Goal: Task Accomplishment & Management: Complete application form

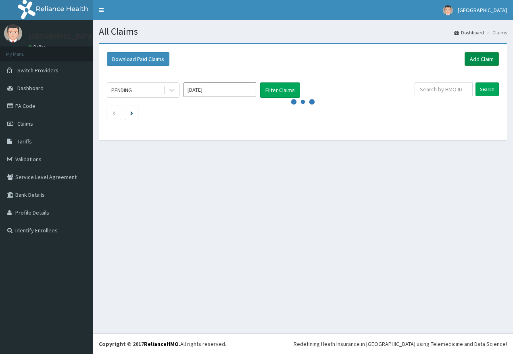
click at [487, 57] on link "Add Claim" at bounding box center [482, 59] width 34 height 14
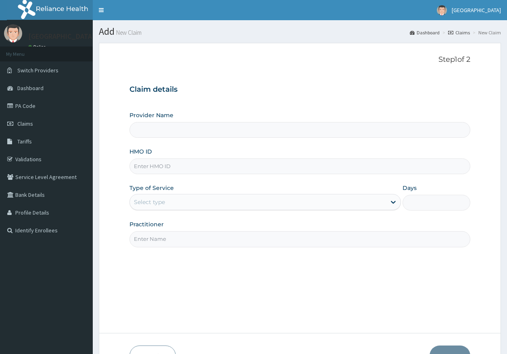
click at [170, 169] on input "HMO ID" at bounding box center [301, 166] width 342 height 16
type input "[GEOGRAPHIC_DATA]"
paste input "PPY/10580/A"
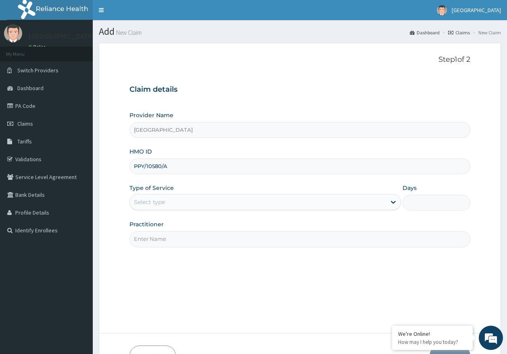
type input "PPY/10580/A"
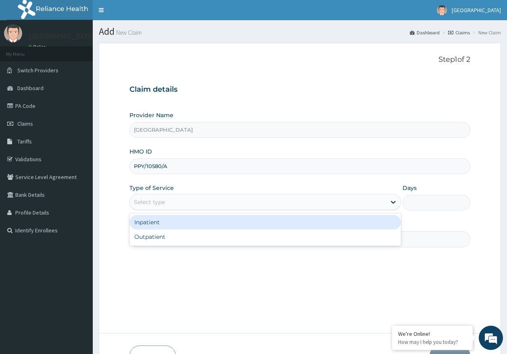
click at [143, 200] on div "Select type" at bounding box center [149, 202] width 31 height 8
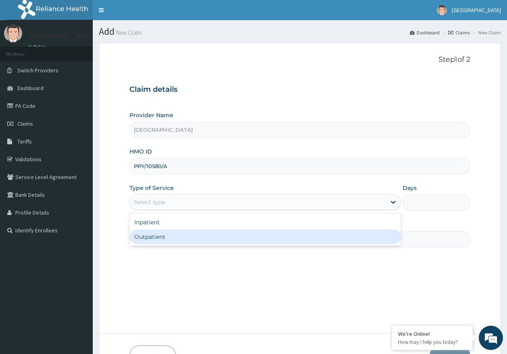
click at [158, 239] on div "Outpatient" at bounding box center [266, 236] width 272 height 15
type input "1"
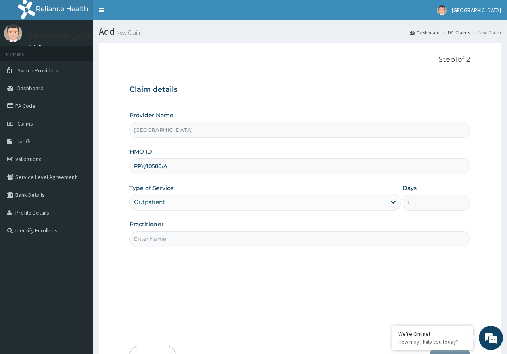
click at [163, 239] on input "Practitioner" at bounding box center [301, 239] width 342 height 16
type input "DR AJAYI"
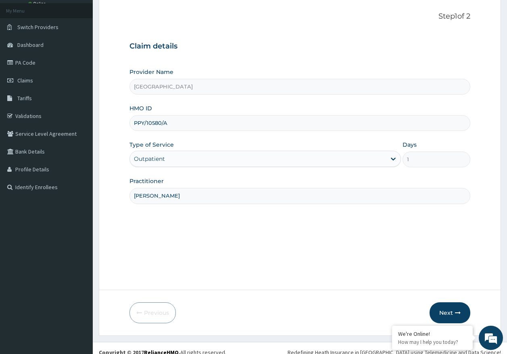
scroll to position [52, 0]
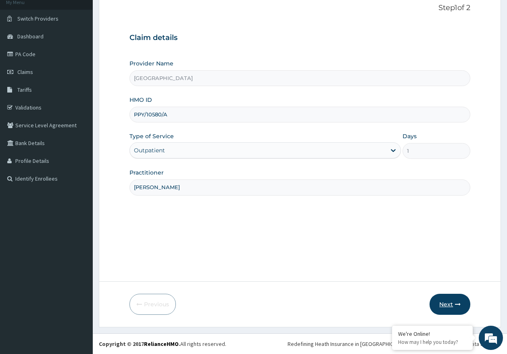
click at [452, 302] on button "Next" at bounding box center [450, 303] width 41 height 21
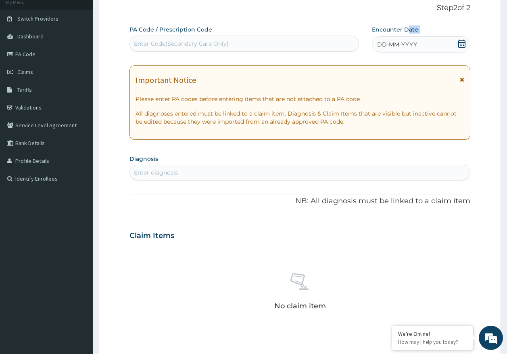
click at [409, 37] on div "Encounter Date DD-MM-YYYY" at bounding box center [421, 38] width 98 height 27
drag, startPoint x: 409, startPoint y: 37, endPoint x: 373, endPoint y: 50, distance: 38.7
click at [363, 47] on div "PA Code / Prescription Code Enter Code(Secondary Care Only) Encounter Date DD-M…" at bounding box center [294, 38] width 329 height 27
click at [397, 45] on span "DD-MM-YYYY" at bounding box center [397, 44] width 40 height 8
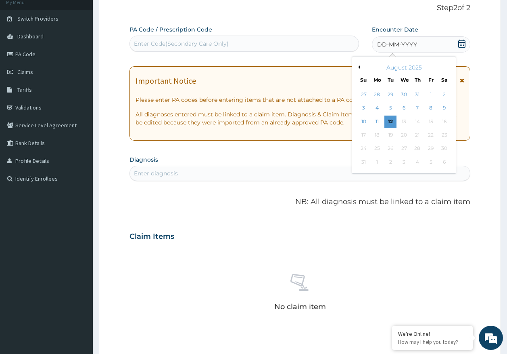
scroll to position [0, 0]
click at [390, 122] on div "12" at bounding box center [391, 121] width 12 height 12
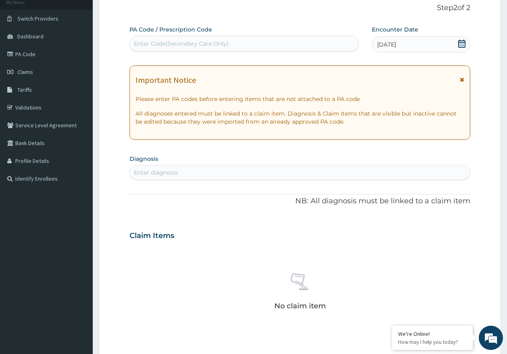
click at [193, 172] on div "Enter diagnosis" at bounding box center [300, 172] width 341 height 13
type input "[MEDICAL_DATA]"
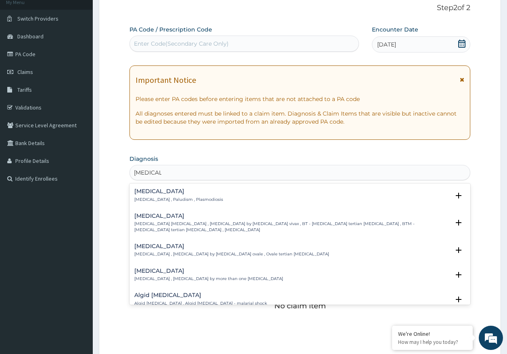
click at [156, 197] on p "[MEDICAL_DATA] , Paludism , Plasmodiosis" at bounding box center [178, 200] width 89 height 6
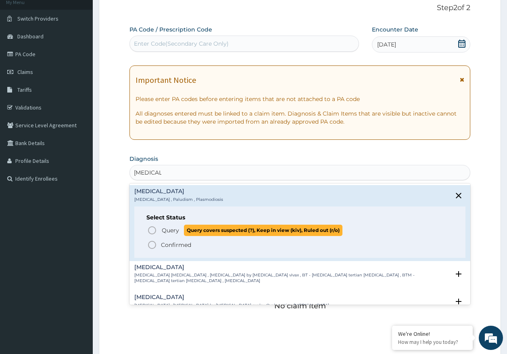
click at [168, 231] on span "Query" at bounding box center [170, 230] width 17 height 8
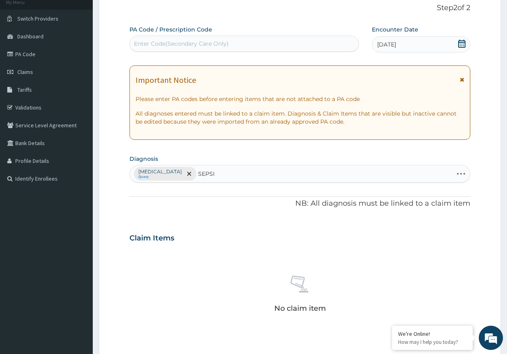
type input "SEPSIS"
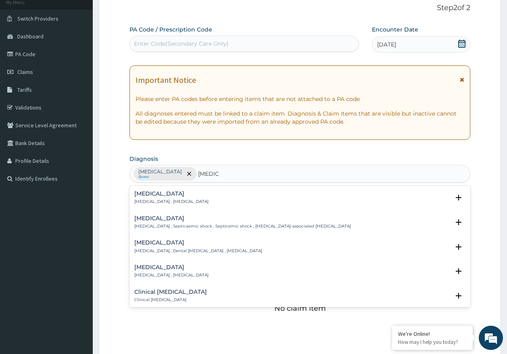
click at [138, 197] on h4 "Sepsis" at bounding box center [171, 194] width 74 height 6
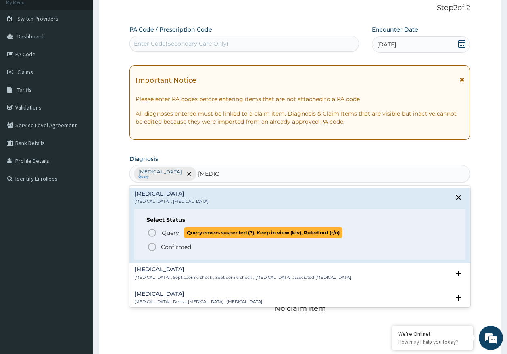
click at [162, 235] on span "Query" at bounding box center [170, 232] width 17 height 8
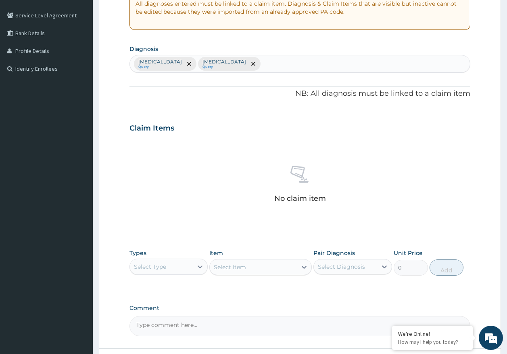
scroll to position [173, 0]
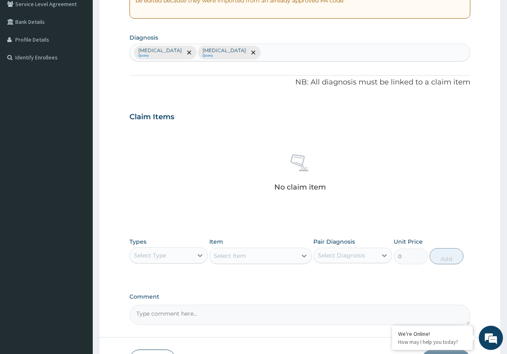
click at [166, 256] on div "Select Type" at bounding box center [150, 255] width 32 height 8
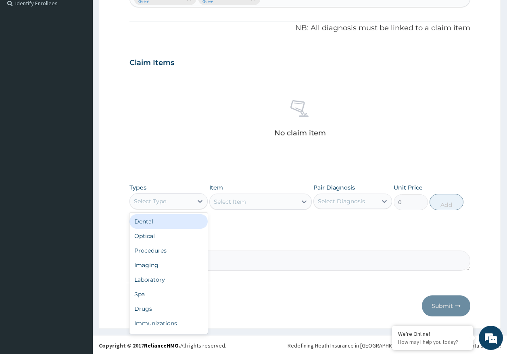
scroll to position [228, 0]
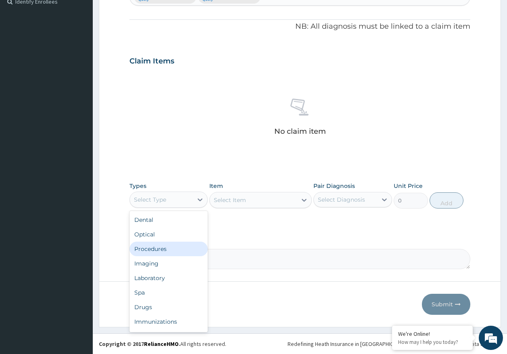
click at [165, 247] on div "Procedures" at bounding box center [169, 248] width 79 height 15
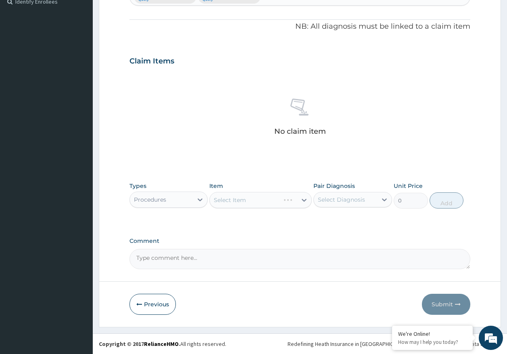
click at [339, 196] on div "Select Diagnosis" at bounding box center [345, 199] width 63 height 13
click at [338, 221] on label "Malaria" at bounding box center [352, 219] width 50 height 8
checkbox input "true"
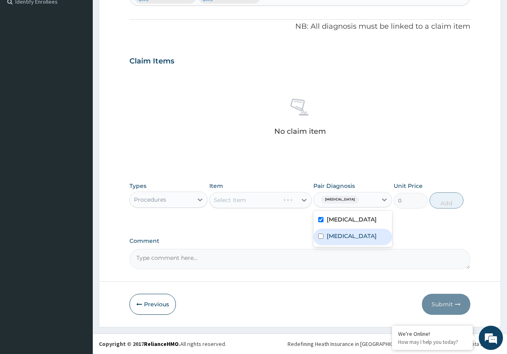
click at [336, 239] on label "Sepsis" at bounding box center [352, 236] width 50 height 8
checkbox input "true"
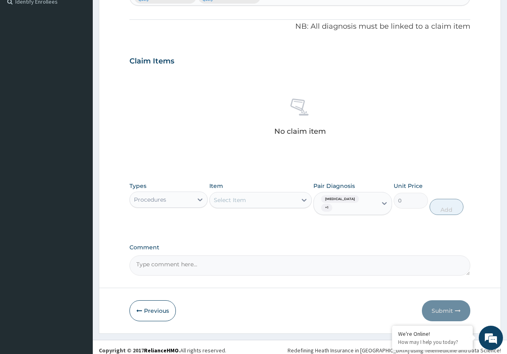
click at [265, 201] on div "Select Item" at bounding box center [253, 199] width 87 height 13
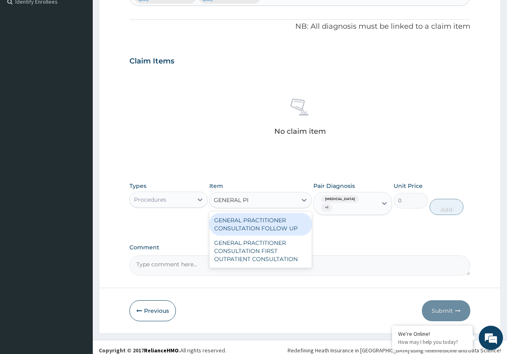
type input "GENERAL PRAC"
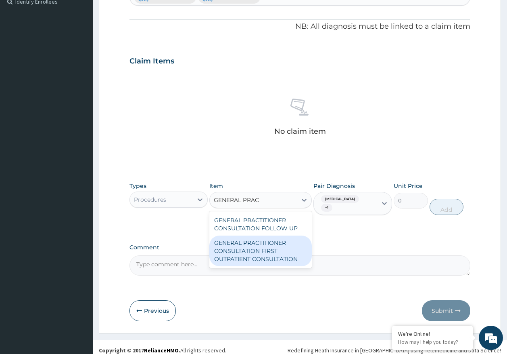
drag, startPoint x: 262, startPoint y: 258, endPoint x: 322, endPoint y: 238, distance: 62.8
click at [264, 257] on div "GENERAL PRACTITIONER CONSULTATION FIRST OUTPATIENT CONSULTATION" at bounding box center [261, 250] width 103 height 31
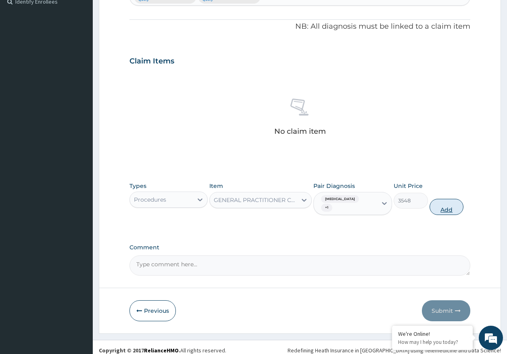
click at [448, 203] on button "Add" at bounding box center [447, 207] width 34 height 16
type input "0"
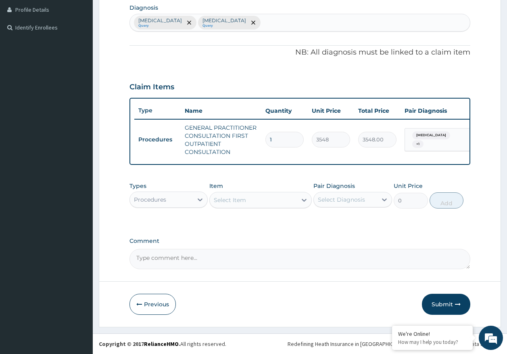
scroll to position [209, 0]
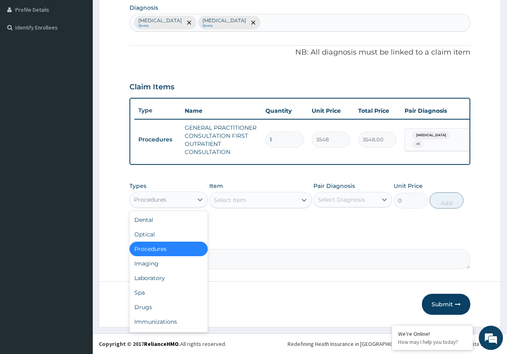
click at [156, 205] on div "Procedures" at bounding box center [161, 199] width 63 height 13
click at [162, 275] on div "Laboratory" at bounding box center [169, 277] width 79 height 15
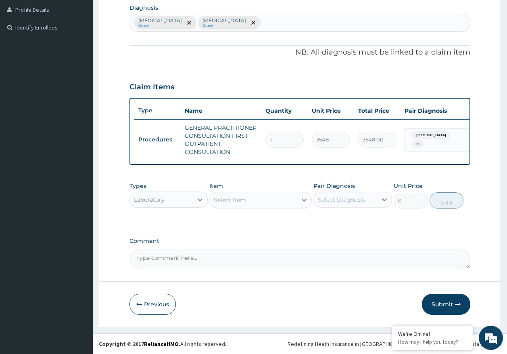
click at [237, 205] on div "Select Item" at bounding box center [253, 199] width 87 height 13
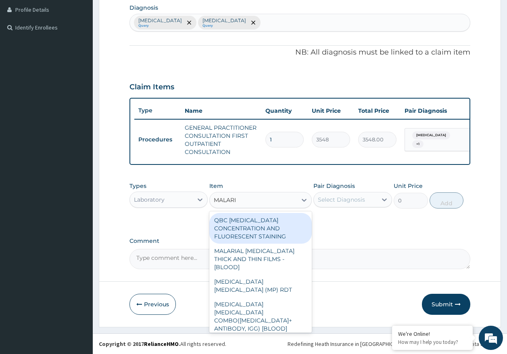
type input "MALARIA"
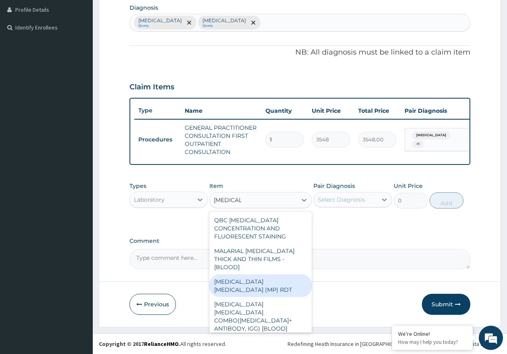
drag, startPoint x: 278, startPoint y: 275, endPoint x: 282, endPoint y: 268, distance: 7.6
click at [279, 274] on div "MALARIA PARASITE (MP) RDT" at bounding box center [261, 285] width 103 height 23
type input "1613"
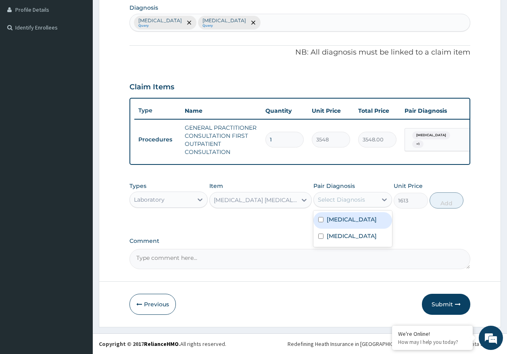
click at [338, 197] on div "Select Diagnosis" at bounding box center [341, 199] width 47 height 8
click at [349, 222] on div "Malaria" at bounding box center [353, 220] width 79 height 17
checkbox input "true"
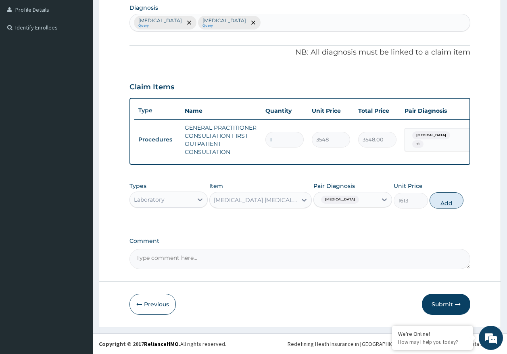
drag, startPoint x: 454, startPoint y: 205, endPoint x: 351, endPoint y: 222, distance: 104.7
click at [454, 205] on button "Add" at bounding box center [447, 200] width 34 height 16
type input "0"
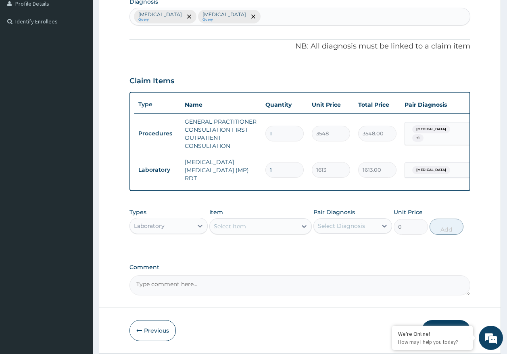
click at [261, 228] on div "Select Item" at bounding box center [253, 226] width 87 height 13
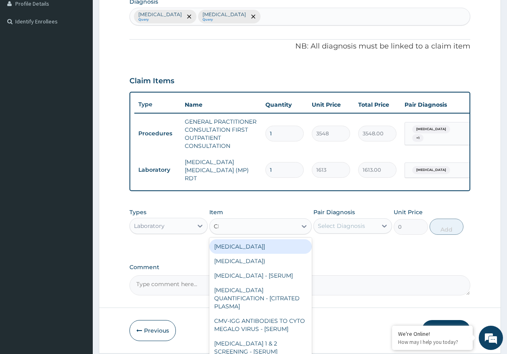
type input "CBC"
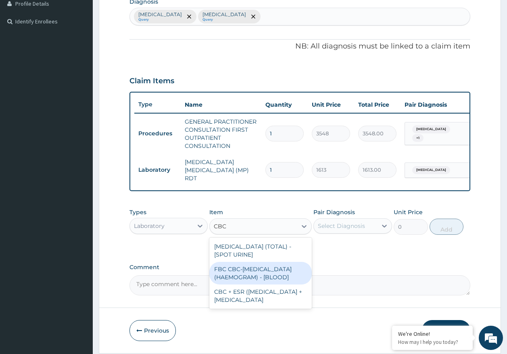
drag, startPoint x: 272, startPoint y: 279, endPoint x: 331, endPoint y: 241, distance: 70.3
click at [273, 279] on div "FBC CBC-COMPLETE BLOOD COUNT (HAEMOGRAM) - [BLOOD]" at bounding box center [261, 273] width 103 height 23
type input "4300"
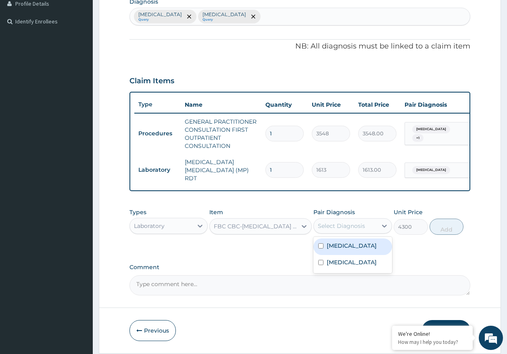
click at [337, 228] on div "Select Diagnosis" at bounding box center [341, 226] width 47 height 8
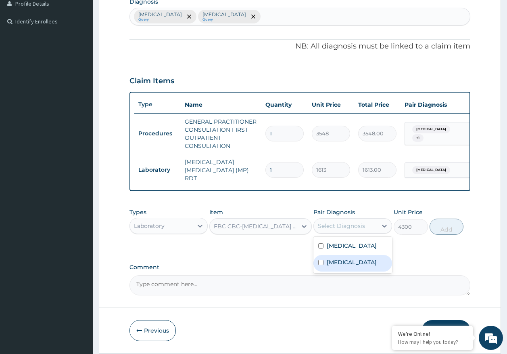
click at [337, 261] on label "Sepsis" at bounding box center [352, 262] width 50 height 8
checkbox input "true"
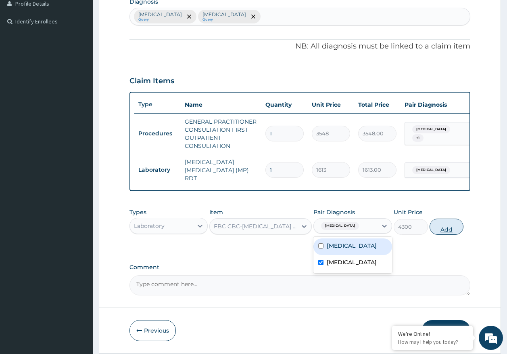
click at [452, 227] on button "Add" at bounding box center [447, 226] width 34 height 16
type input "0"
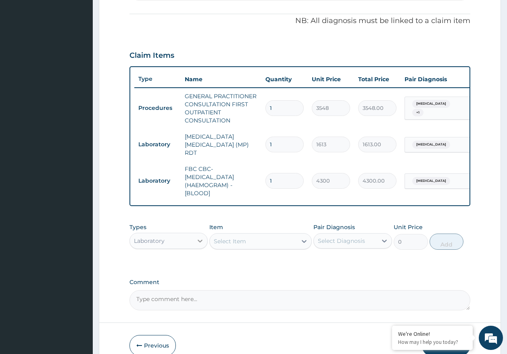
scroll to position [277, 0]
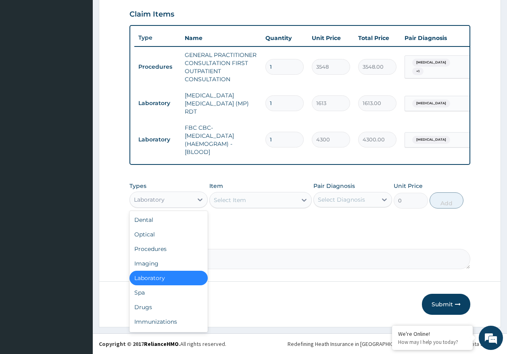
click at [176, 195] on div "Laboratory" at bounding box center [161, 199] width 63 height 13
click at [156, 307] on div "Drugs" at bounding box center [169, 307] width 79 height 15
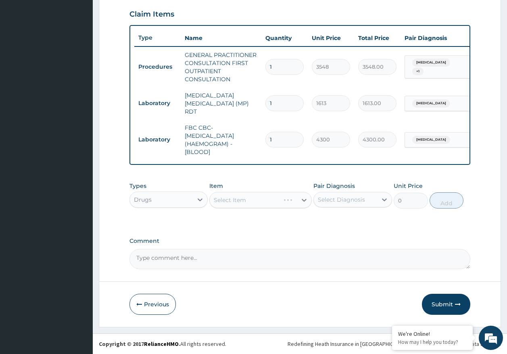
click at [242, 201] on div "Select Item" at bounding box center [261, 200] width 103 height 16
click at [333, 197] on div "Select Diagnosis" at bounding box center [341, 199] width 47 height 8
click at [339, 218] on label "Malaria" at bounding box center [352, 219] width 50 height 8
checkbox input "true"
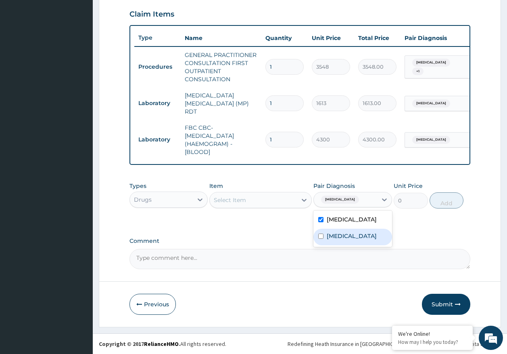
click at [339, 235] on label "Sepsis" at bounding box center [352, 236] width 50 height 8
checkbox input "true"
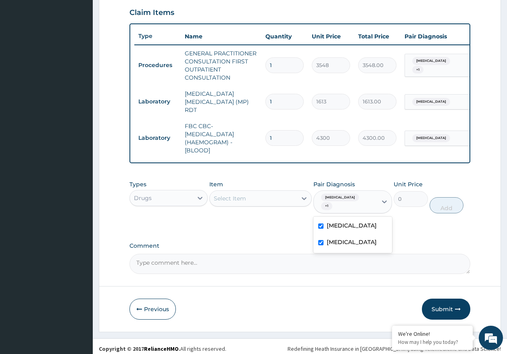
click at [251, 200] on div "Select Item" at bounding box center [253, 198] width 87 height 13
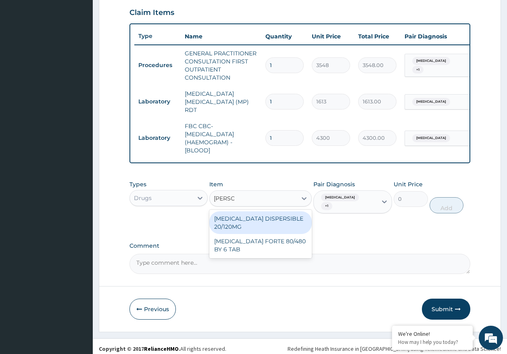
type input "COART"
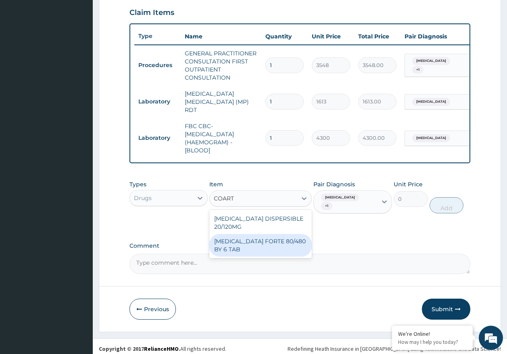
click at [279, 245] on div "COARTEM FORTE 80/480 BY 6 TAB" at bounding box center [261, 245] width 103 height 23
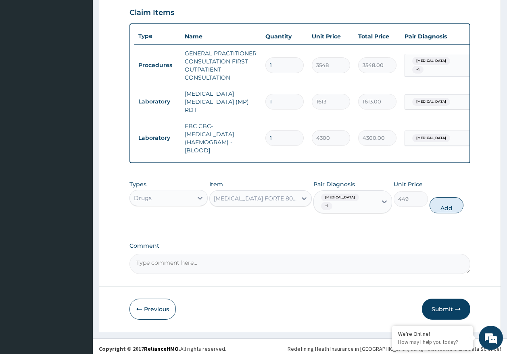
click at [446, 205] on button "Add" at bounding box center [447, 205] width 34 height 16
type input "0"
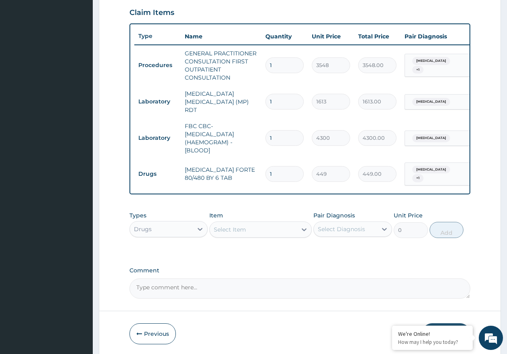
click at [258, 223] on div "Select Item" at bounding box center [253, 229] width 87 height 13
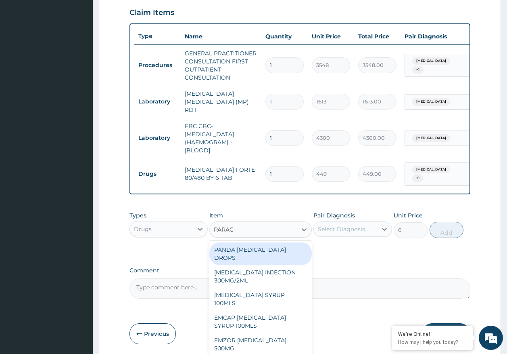
type input "PARACE"
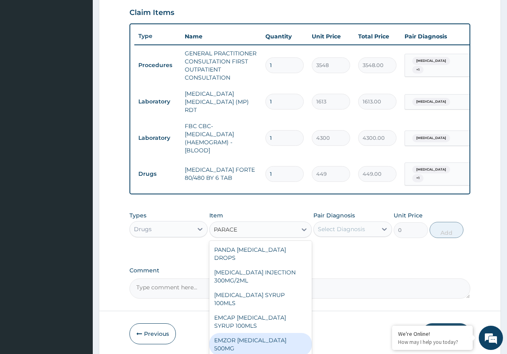
click at [283, 333] on div "EMZOR PARACETAMOL 500MG" at bounding box center [261, 344] width 103 height 23
type input "24"
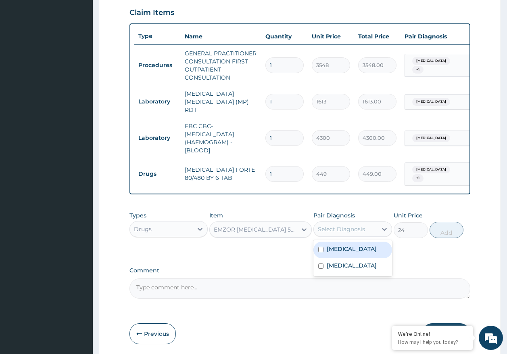
click at [344, 228] on div "Select Diagnosis" at bounding box center [341, 229] width 47 height 8
click at [344, 252] on div "Malaria" at bounding box center [353, 249] width 79 height 17
checkbox input "true"
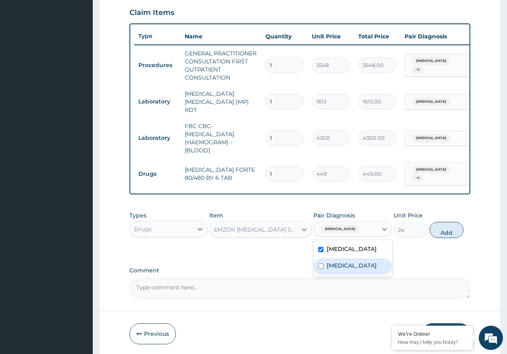
click at [344, 270] on div "Sepsis" at bounding box center [353, 266] width 79 height 17
checkbox input "true"
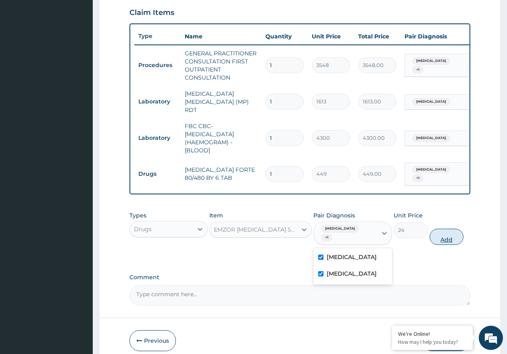
click at [447, 232] on button "Add" at bounding box center [447, 236] width 34 height 16
type input "0"
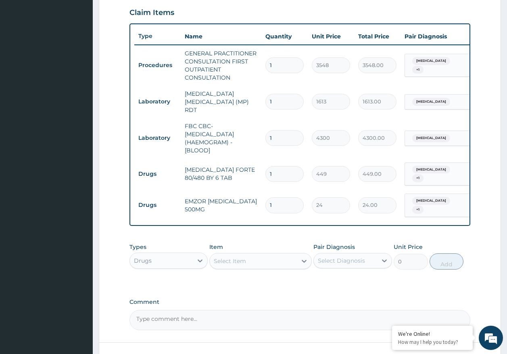
type input "18"
type input "432.00"
type input "18"
click at [301, 166] on input "1" at bounding box center [285, 174] width 38 height 16
type input "0.00"
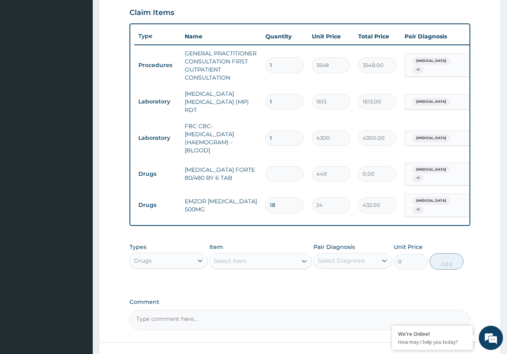
type input "6"
type input "2694.00"
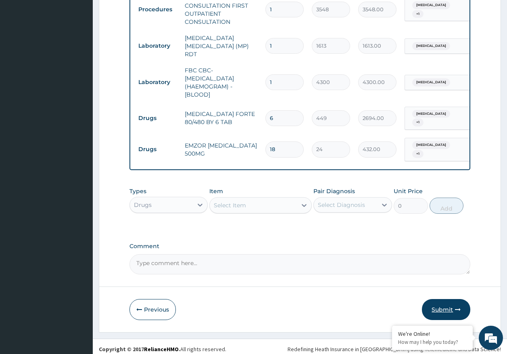
type input "6"
click at [443, 302] on button "Submit" at bounding box center [446, 309] width 48 height 21
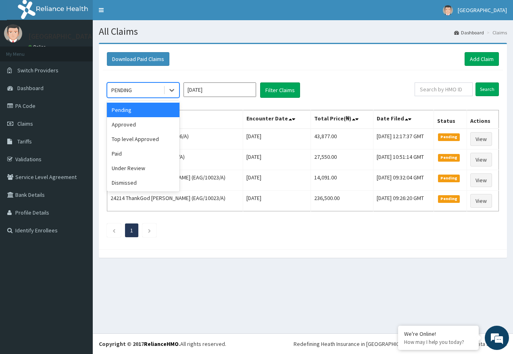
click at [130, 91] on div "PENDING" at bounding box center [121, 90] width 21 height 8
drag, startPoint x: 127, startPoint y: 126, endPoint x: 297, endPoint y: 101, distance: 171.9
click at [129, 126] on div "Approved" at bounding box center [143, 124] width 73 height 15
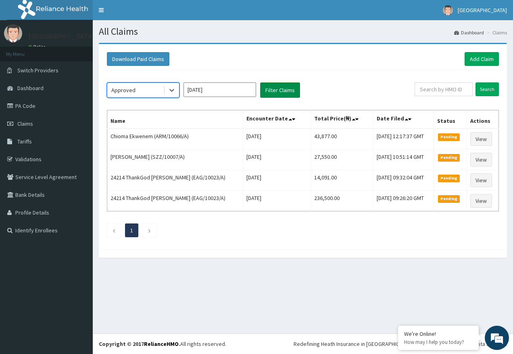
click at [275, 88] on button "Filter Claims" at bounding box center [280, 89] width 40 height 15
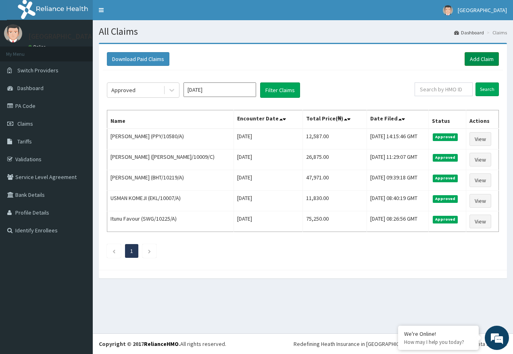
drag, startPoint x: 469, startPoint y: 60, endPoint x: 456, endPoint y: 57, distance: 12.7
click at [469, 59] on link "Add Claim" at bounding box center [482, 59] width 34 height 14
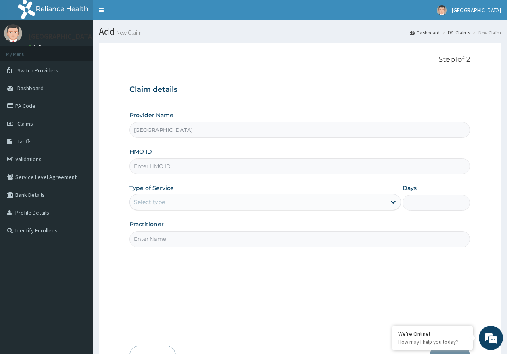
click at [161, 167] on input "HMO ID" at bounding box center [301, 166] width 342 height 16
paste input "CLG/10031/A"
type input "CLG/10031/A"
click at [153, 208] on div "Select type" at bounding box center [258, 201] width 256 height 13
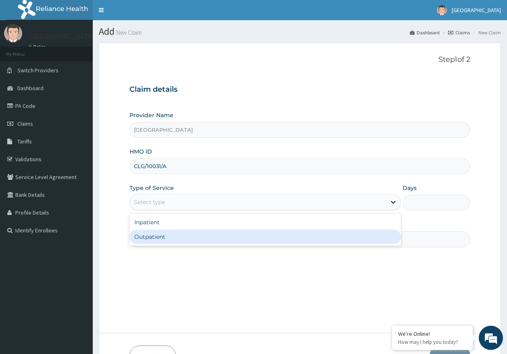
click at [155, 234] on div "Outpatient" at bounding box center [266, 236] width 272 height 15
type input "1"
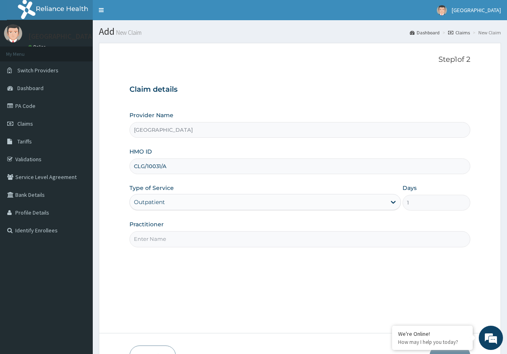
click at [163, 239] on input "Practitioner" at bounding box center [301, 239] width 342 height 16
type input "DR AJAYI"
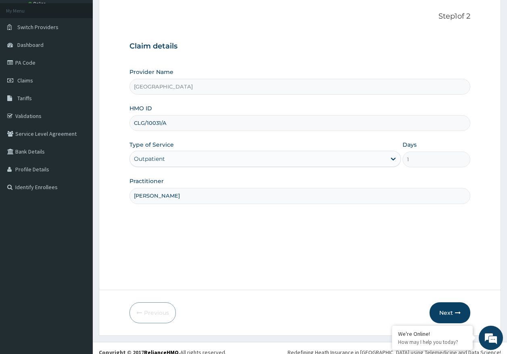
scroll to position [52, 0]
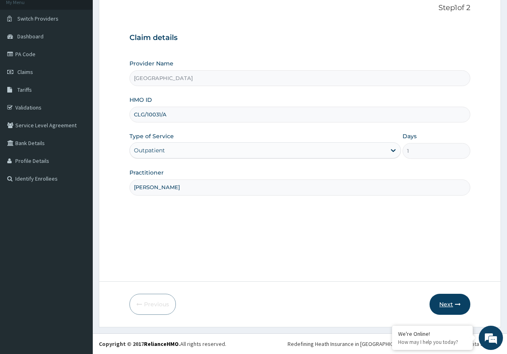
click at [452, 298] on button "Next" at bounding box center [450, 303] width 41 height 21
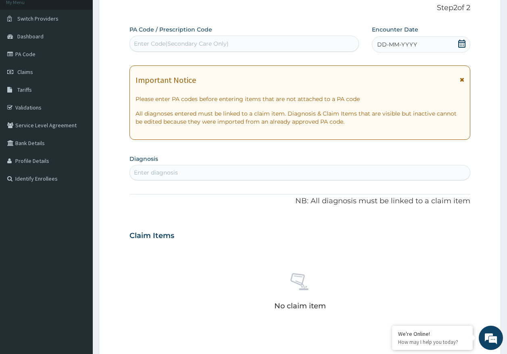
scroll to position [0, 0]
click at [190, 169] on div "Enter diagnosis" at bounding box center [300, 172] width 341 height 13
type input "[MEDICAL_DATA]"
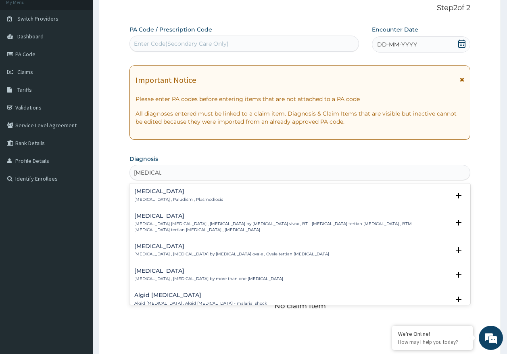
click at [144, 193] on h4 "[MEDICAL_DATA]" at bounding box center [178, 191] width 89 height 6
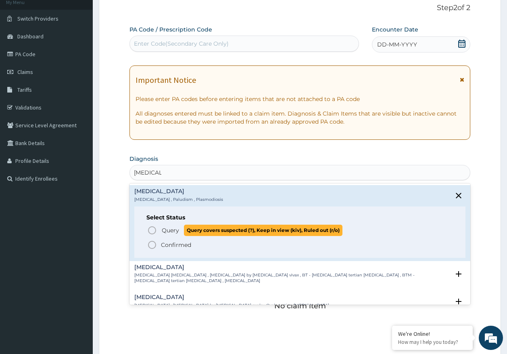
click at [170, 233] on span "Query" at bounding box center [170, 230] width 17 height 8
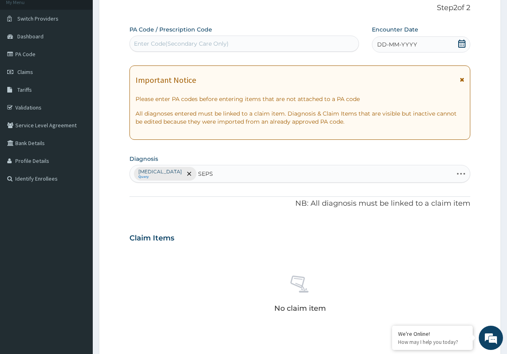
type input "SEPSI"
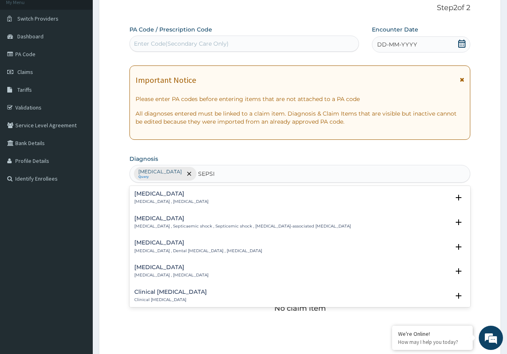
click at [161, 199] on p "Systemic infection , Sepsis" at bounding box center [171, 202] width 74 height 6
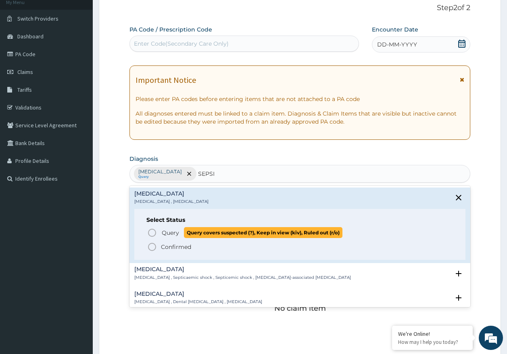
click at [163, 232] on span "Query" at bounding box center [170, 232] width 17 height 8
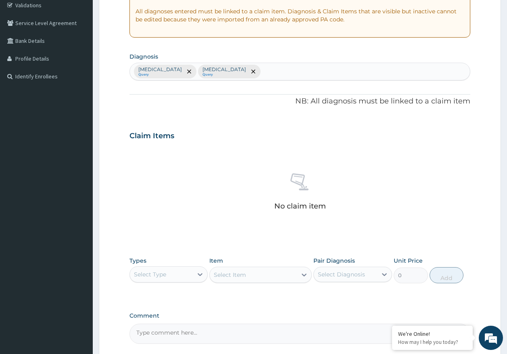
scroll to position [173, 0]
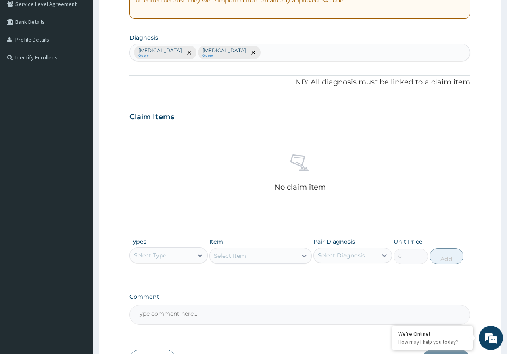
click at [151, 252] on div "Select Type" at bounding box center [150, 255] width 32 height 8
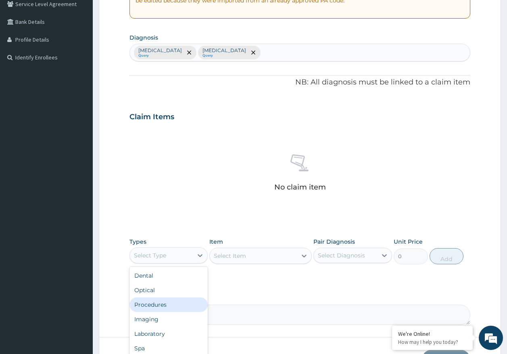
click at [165, 306] on div "Procedures" at bounding box center [169, 304] width 79 height 15
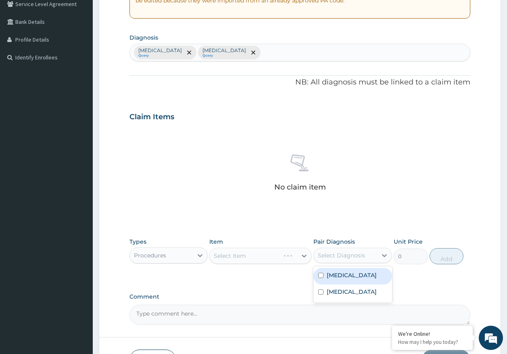
click at [330, 259] on div "Select Diagnosis" at bounding box center [341, 255] width 47 height 8
click at [336, 278] on label "Malaria" at bounding box center [352, 275] width 50 height 8
checkbox input "true"
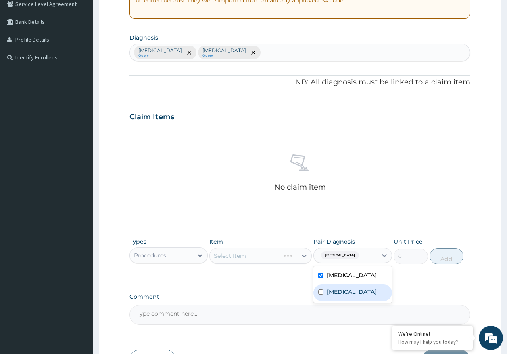
click at [336, 293] on label "Sepsis" at bounding box center [352, 291] width 50 height 8
checkbox input "true"
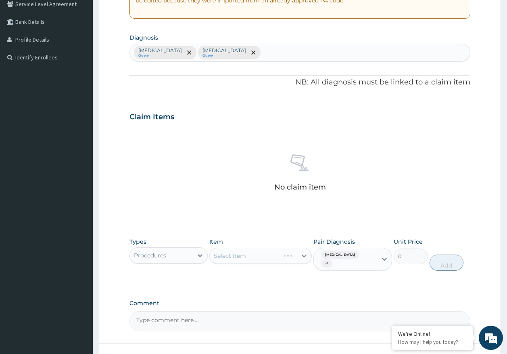
click at [262, 260] on div "Select Item" at bounding box center [261, 255] width 103 height 16
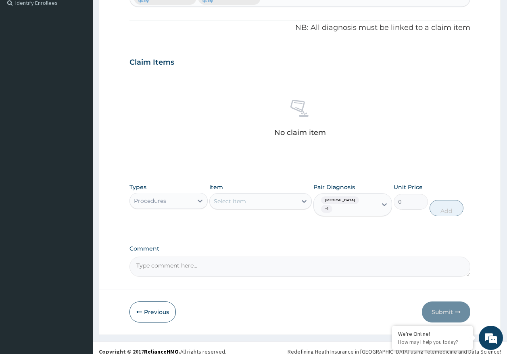
scroll to position [228, 0]
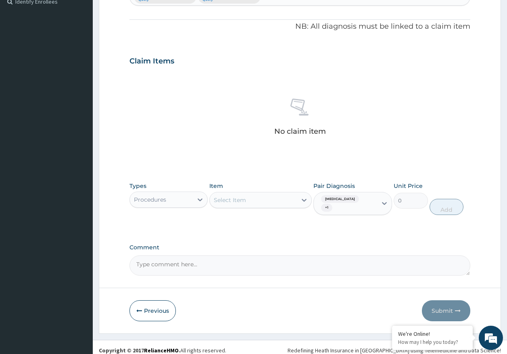
click at [256, 199] on div "Select Item" at bounding box center [253, 199] width 87 height 13
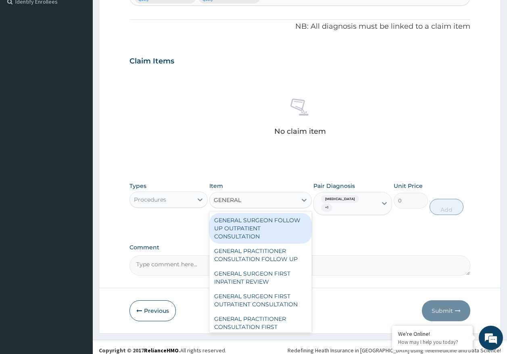
type input "GENERAL P"
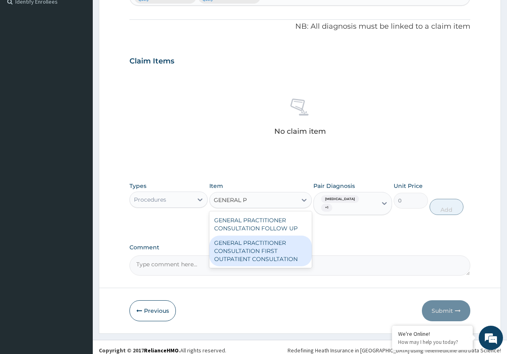
click at [264, 255] on div "GENERAL PRACTITIONER CONSULTATION FIRST OUTPATIENT CONSULTATION" at bounding box center [261, 250] width 103 height 31
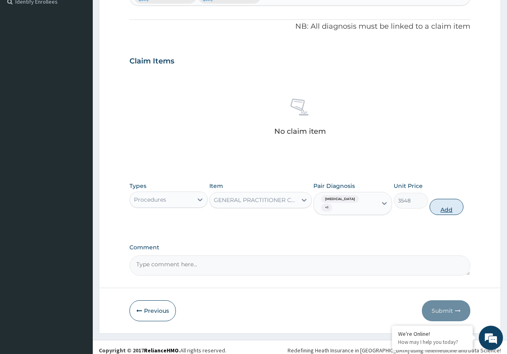
click at [450, 199] on button "Add" at bounding box center [447, 207] width 34 height 16
type input "0"
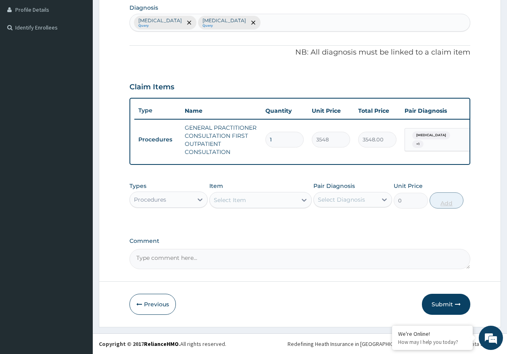
scroll to position [209, 0]
click at [168, 203] on div "Procedures" at bounding box center [161, 199] width 63 height 13
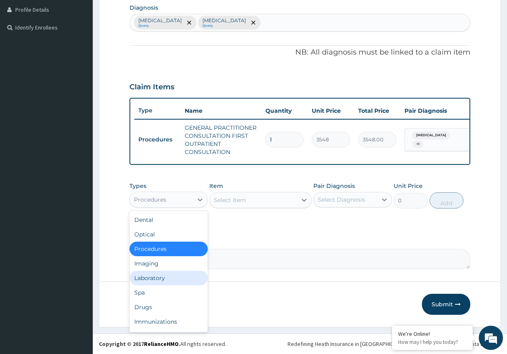
click at [165, 280] on div "Laboratory" at bounding box center [169, 277] width 79 height 15
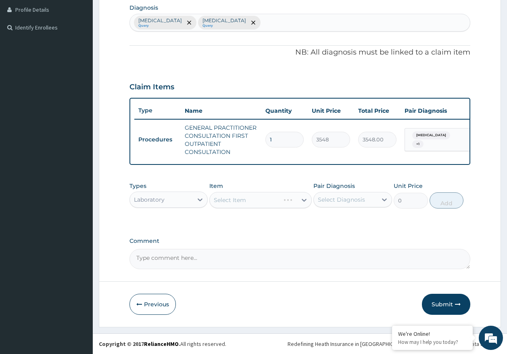
drag, startPoint x: 354, startPoint y: 195, endPoint x: 354, endPoint y: 204, distance: 9.7
click at [354, 195] on div "Select Diagnosis" at bounding box center [345, 199] width 63 height 13
click at [347, 221] on label "Malaria" at bounding box center [352, 219] width 50 height 8
checkbox input "true"
click at [258, 203] on div "Select Item" at bounding box center [253, 199] width 87 height 13
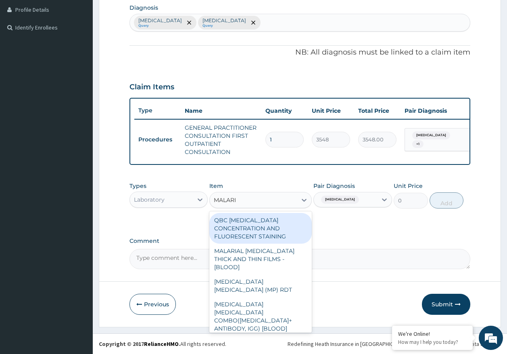
type input "MALARIA"
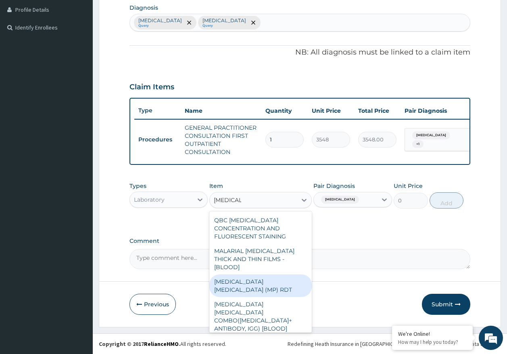
drag, startPoint x: 291, startPoint y: 275, endPoint x: 339, endPoint y: 243, distance: 57.2
click at [292, 274] on div "MALARIA PARASITE (MP) RDT" at bounding box center [261, 285] width 103 height 23
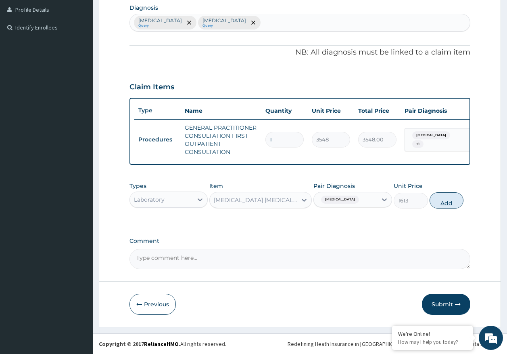
click at [438, 201] on button "Add" at bounding box center [447, 200] width 34 height 16
type input "0"
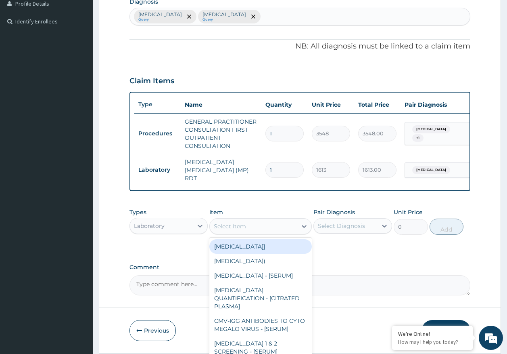
click at [239, 229] on div "Select Item" at bounding box center [230, 226] width 32 height 8
type input "CBC"
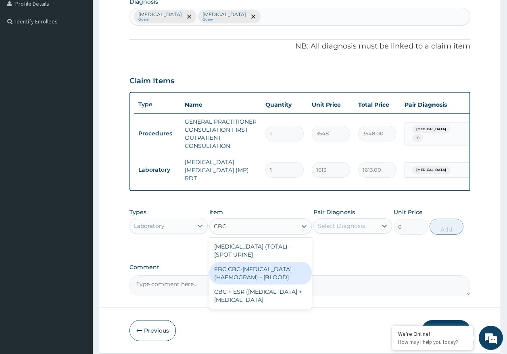
drag, startPoint x: 251, startPoint y: 274, endPoint x: 285, endPoint y: 254, distance: 39.5
click at [251, 275] on div "FBC CBC-COMPLETE BLOOD COUNT (HAEMOGRAM) - [BLOOD]" at bounding box center [261, 273] width 103 height 23
type input "4300"
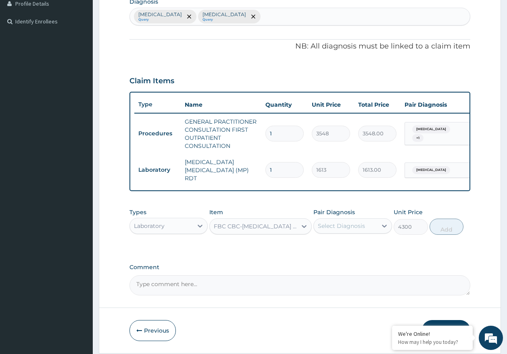
click at [327, 226] on div "Select Diagnosis" at bounding box center [341, 226] width 47 height 8
click at [339, 261] on label "Sepsis" at bounding box center [352, 262] width 50 height 8
checkbox input "true"
click at [451, 233] on button "Add" at bounding box center [447, 226] width 34 height 16
type input "0"
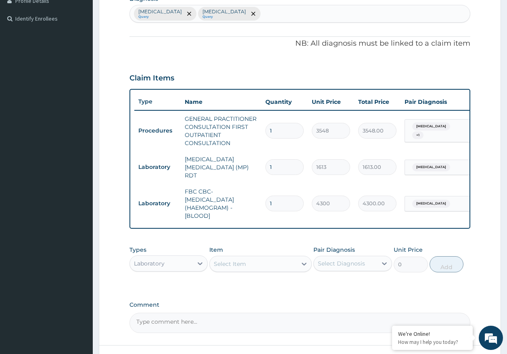
scroll to position [277, 0]
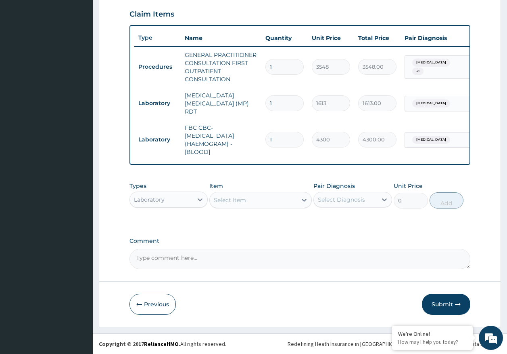
click at [172, 203] on div "Laboratory" at bounding box center [161, 199] width 63 height 13
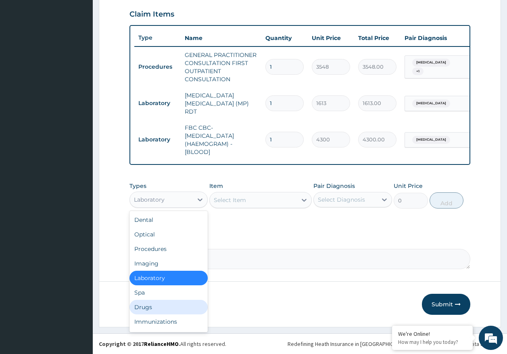
click at [151, 306] on div "Drugs" at bounding box center [169, 307] width 79 height 15
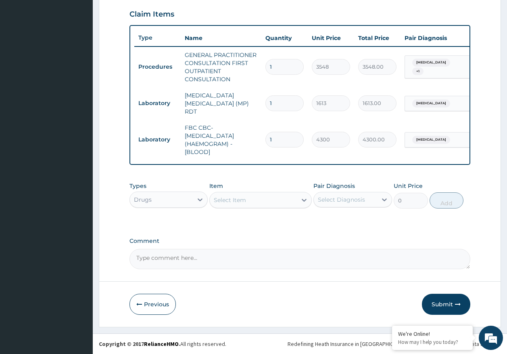
click at [249, 203] on div "Select Item" at bounding box center [253, 199] width 87 height 13
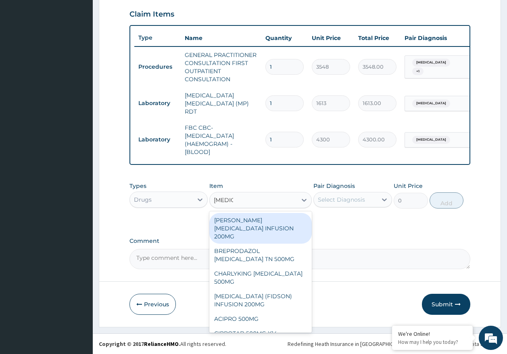
type input "CIPROF"
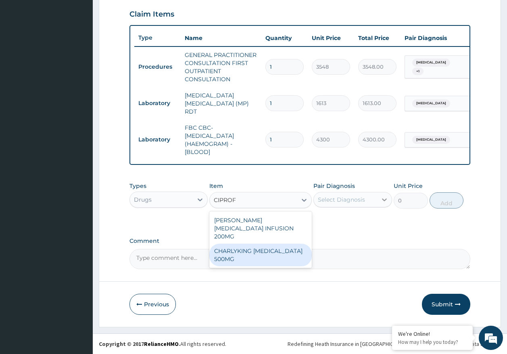
drag, startPoint x: 276, startPoint y: 248, endPoint x: 383, endPoint y: 203, distance: 116.3
click at [277, 247] on div "CHARLYKING CIPROFLOXACIN 500MG" at bounding box center [261, 254] width 103 height 23
type input "177"
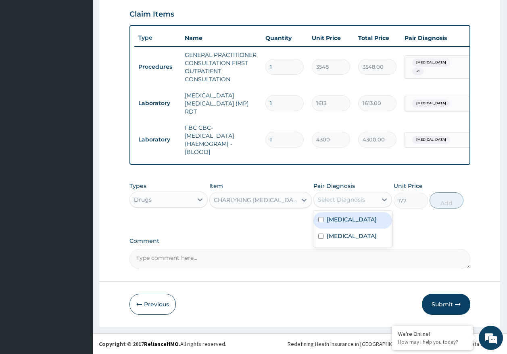
click at [352, 199] on div "Select Diagnosis" at bounding box center [341, 199] width 47 height 8
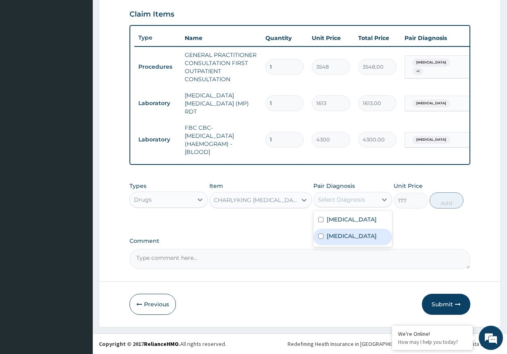
drag, startPoint x: 345, startPoint y: 235, endPoint x: 505, endPoint y: 203, distance: 162.6
click at [346, 233] on div "Sepsis" at bounding box center [353, 236] width 79 height 17
checkbox input "true"
click at [456, 202] on button "Add" at bounding box center [447, 200] width 34 height 16
type input "0"
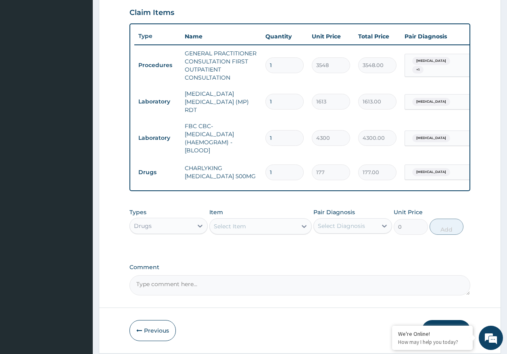
click at [271, 233] on div "Select Item" at bounding box center [253, 226] width 87 height 13
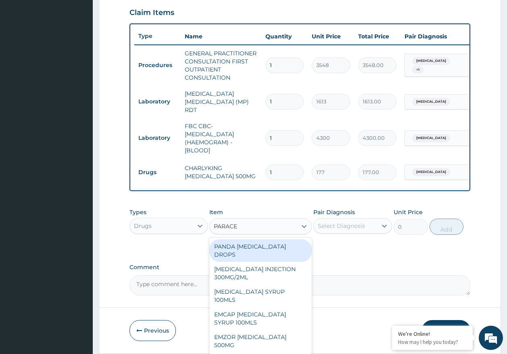
type input "PARACET"
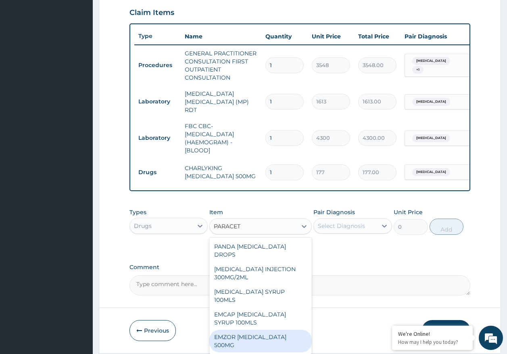
click at [283, 329] on div "EMZOR PARACETAMOL 500MG" at bounding box center [261, 340] width 103 height 23
type input "24"
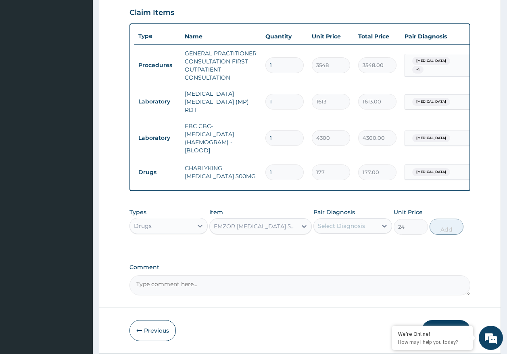
click at [337, 232] on div "Select Diagnosis" at bounding box center [345, 225] width 63 height 13
click at [342, 249] on label "Malaria" at bounding box center [352, 245] width 50 height 8
checkbox input "true"
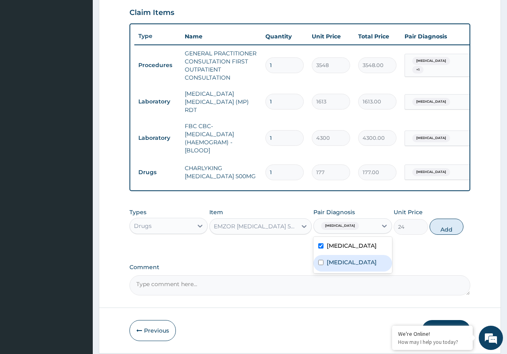
drag, startPoint x: 342, startPoint y: 266, endPoint x: 401, endPoint y: 254, distance: 60.5
click at [342, 265] on label "Sepsis" at bounding box center [352, 262] width 50 height 8
checkbox input "true"
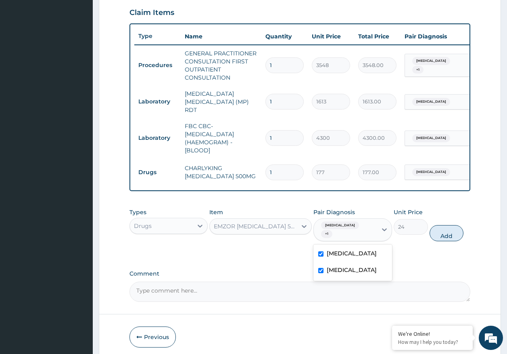
click at [446, 230] on button "Add" at bounding box center [447, 233] width 34 height 16
type input "0"
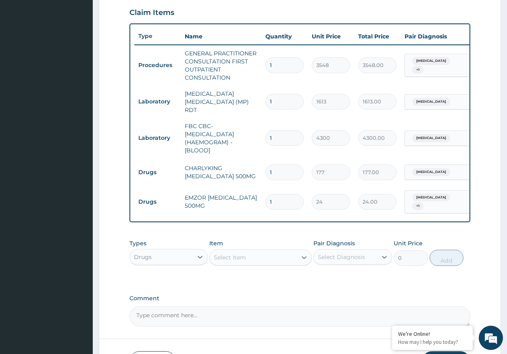
click at [272, 259] on div "Select Item" at bounding box center [253, 257] width 87 height 13
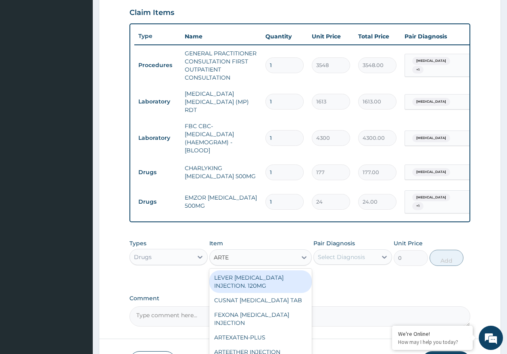
type input "ARTEM"
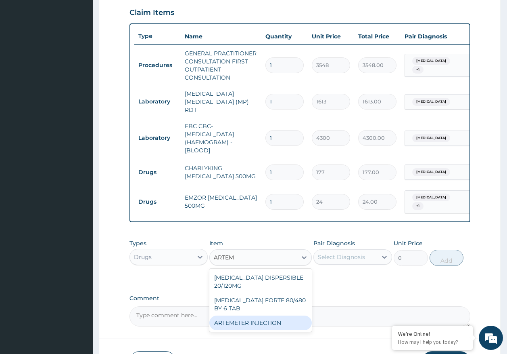
drag, startPoint x: 272, startPoint y: 324, endPoint x: 341, endPoint y: 273, distance: 86.1
click at [272, 324] on div "ARTEMETER INJECTION" at bounding box center [261, 322] width 103 height 15
type input "946"
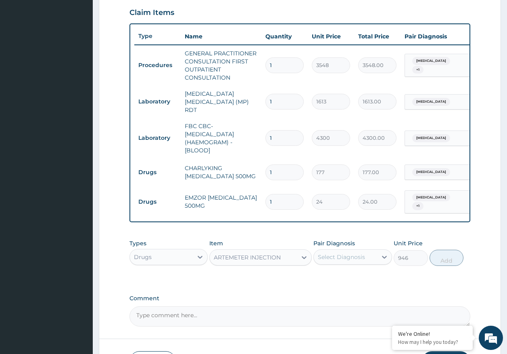
click at [349, 256] on div "Select Diagnosis" at bounding box center [341, 257] width 47 height 8
click at [342, 276] on label "Malaria" at bounding box center [352, 276] width 50 height 8
checkbox input "true"
drag, startPoint x: 454, startPoint y: 258, endPoint x: 345, endPoint y: 267, distance: 109.8
click at [453, 258] on button "Add" at bounding box center [447, 257] width 34 height 16
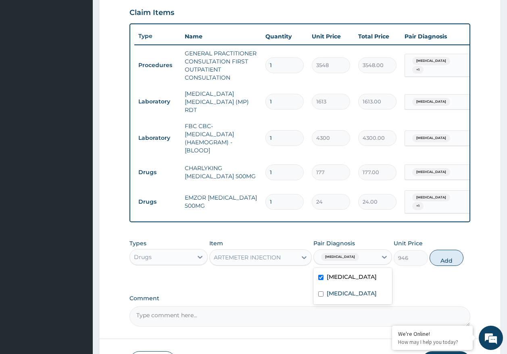
type input "0"
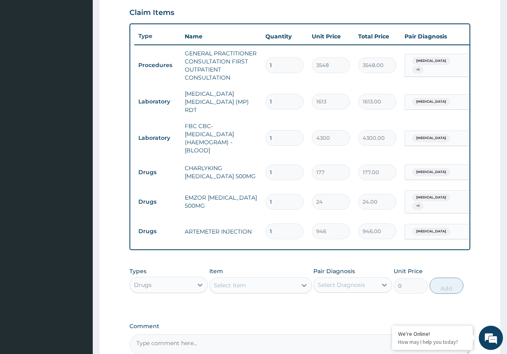
click at [248, 285] on div "Select Item" at bounding box center [253, 285] width 87 height 13
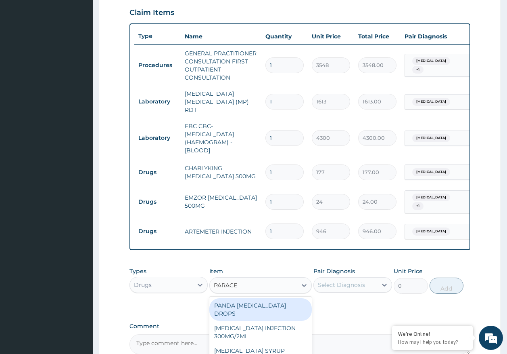
type input "PARACET"
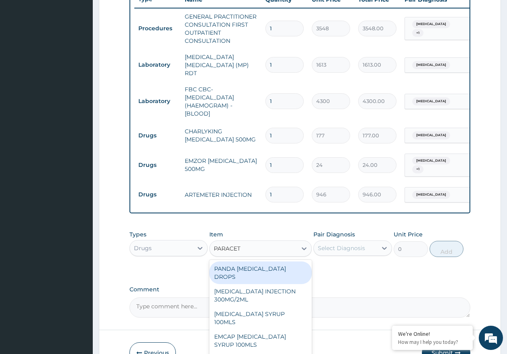
scroll to position [360, 0]
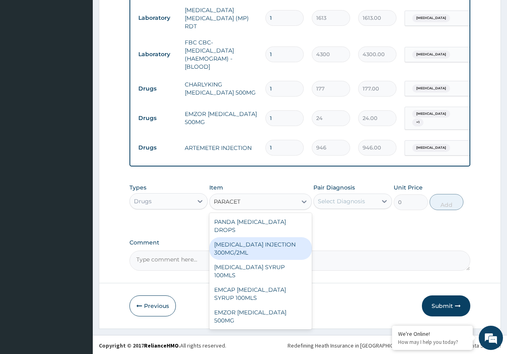
click at [261, 237] on div "[MEDICAL_DATA] INJECTION 300MG/2ML" at bounding box center [261, 248] width 103 height 23
type input "260"
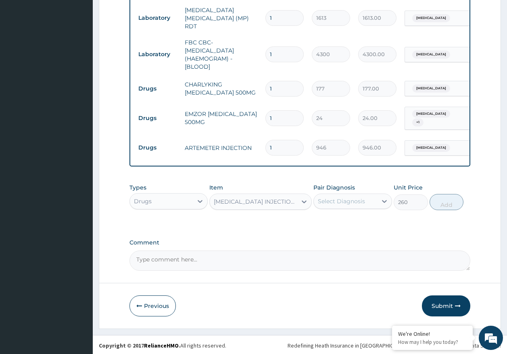
click at [336, 197] on div "Select Diagnosis" at bounding box center [341, 201] width 47 height 8
click at [336, 219] on label "Malaria" at bounding box center [352, 221] width 50 height 8
checkbox input "true"
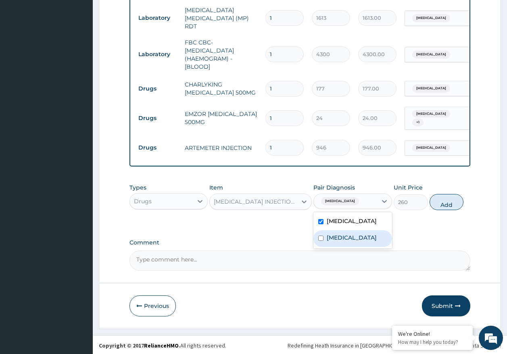
click at [337, 237] on label "Sepsis" at bounding box center [352, 237] width 50 height 8
checkbox input "true"
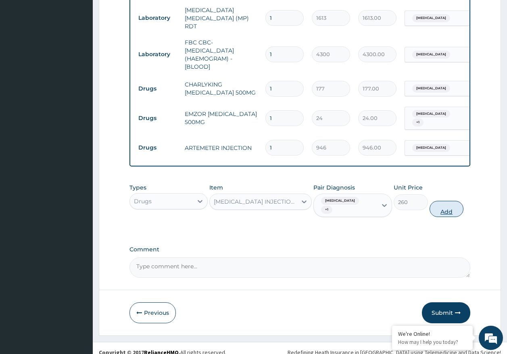
click at [442, 201] on button "Add" at bounding box center [447, 209] width 34 height 16
type input "0"
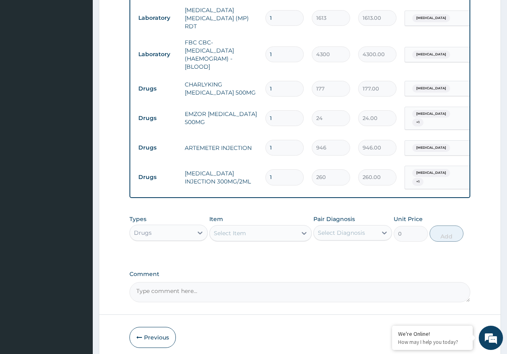
type input "0.00"
type input "2"
type input "520.00"
type input "2"
click at [278, 140] on input "1" at bounding box center [285, 148] width 38 height 16
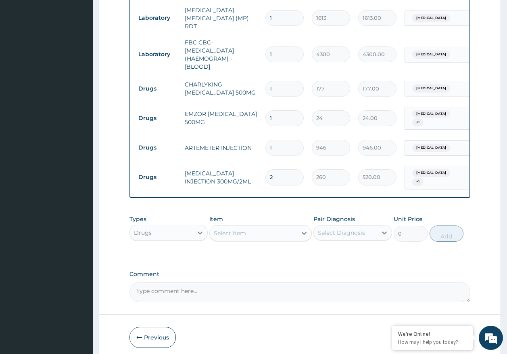
type input "0.00"
type input "6"
type input "5676.00"
type input "6"
click at [277, 113] on input "1" at bounding box center [285, 118] width 38 height 16
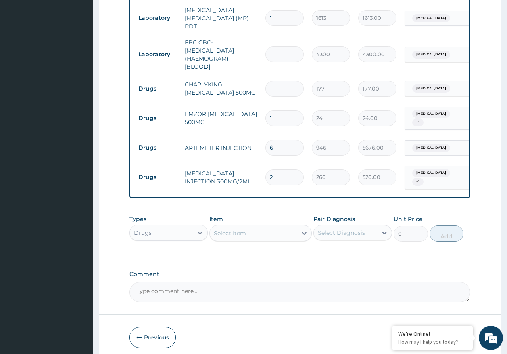
type input "18"
type input "432.00"
type input "18"
click at [293, 91] on input "1" at bounding box center [285, 89] width 38 height 16
type input "10"
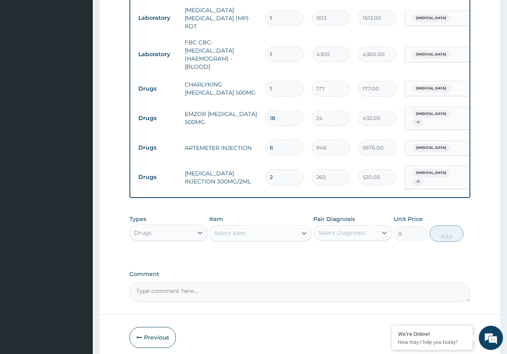
type input "1770.00"
type input "10"
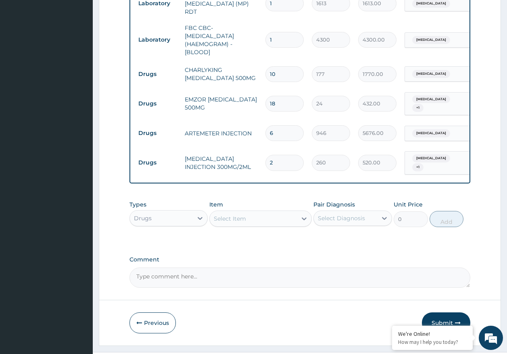
scroll to position [388, 0]
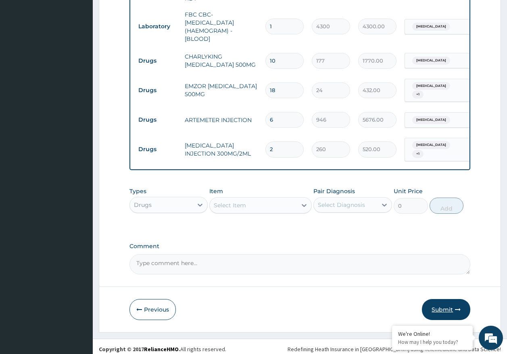
click at [444, 302] on button "Submit" at bounding box center [446, 309] width 48 height 21
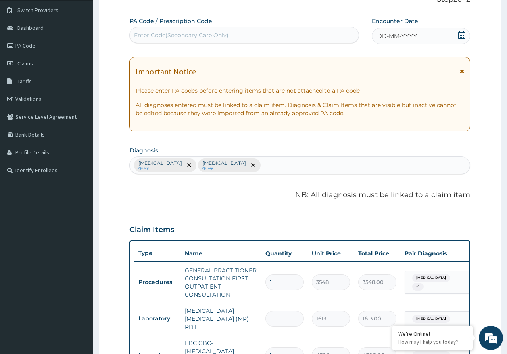
scroll to position [0, 0]
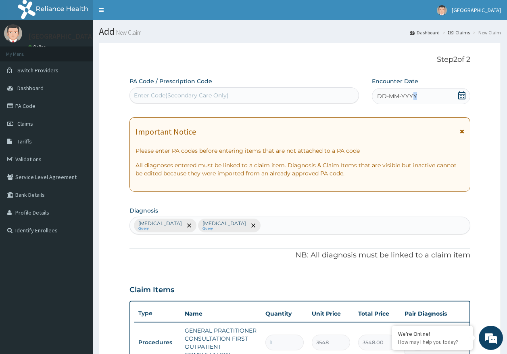
click at [415, 93] on span "DD-MM-YYYY" at bounding box center [397, 96] width 40 height 8
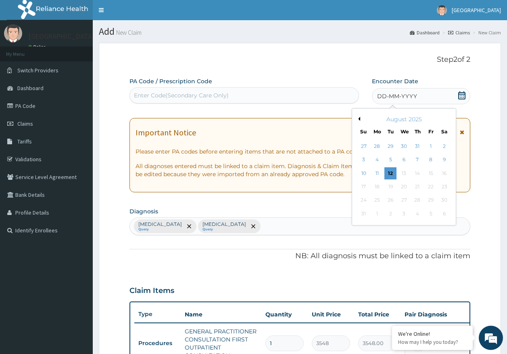
click at [392, 177] on div "12" at bounding box center [391, 173] width 12 height 12
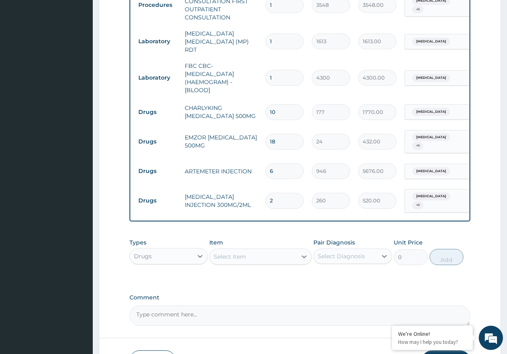
scroll to position [388, 0]
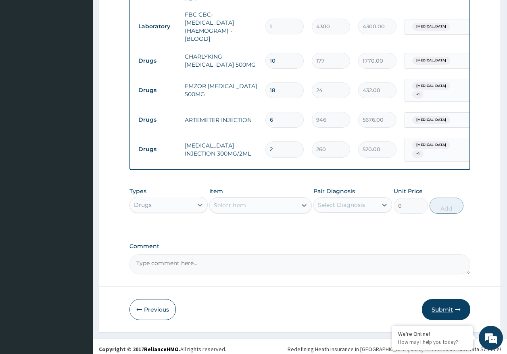
click at [443, 305] on button "Submit" at bounding box center [446, 309] width 48 height 21
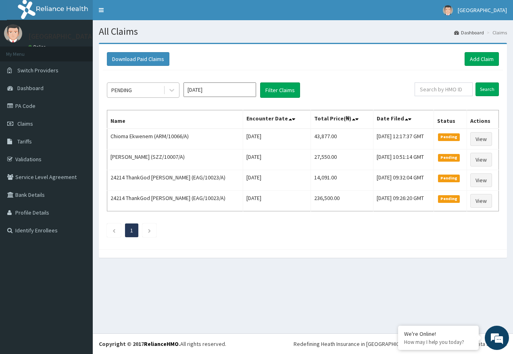
drag, startPoint x: 122, startPoint y: 92, endPoint x: 118, endPoint y: 100, distance: 9.0
click at [123, 92] on div "PENDING" at bounding box center [121, 90] width 21 height 8
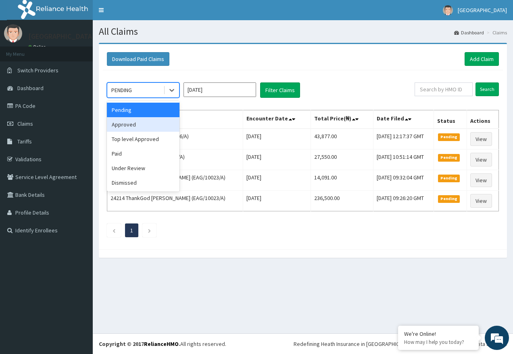
drag, startPoint x: 123, startPoint y: 124, endPoint x: 176, endPoint y: 114, distance: 54.5
click at [123, 124] on div "Approved" at bounding box center [143, 124] width 73 height 15
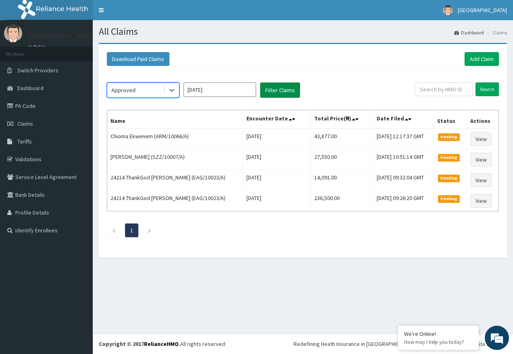
click at [275, 94] on button "Filter Claims" at bounding box center [280, 89] width 40 height 15
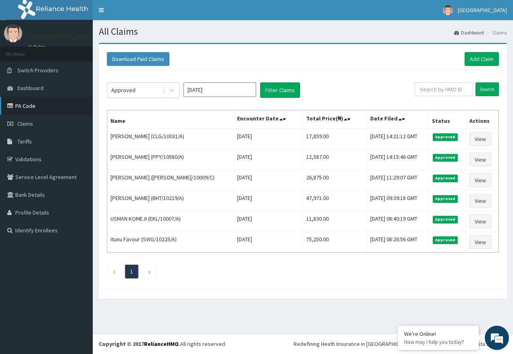
click at [43, 105] on link "PA Code" at bounding box center [46, 106] width 93 height 18
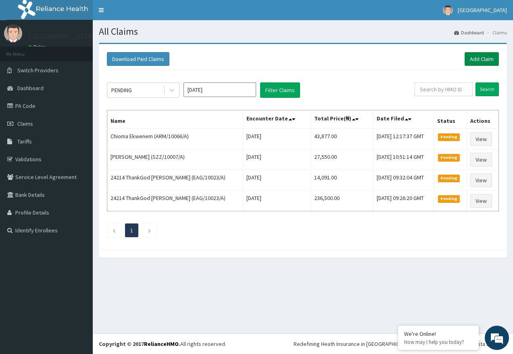
click at [487, 57] on link "Add Claim" at bounding box center [482, 59] width 34 height 14
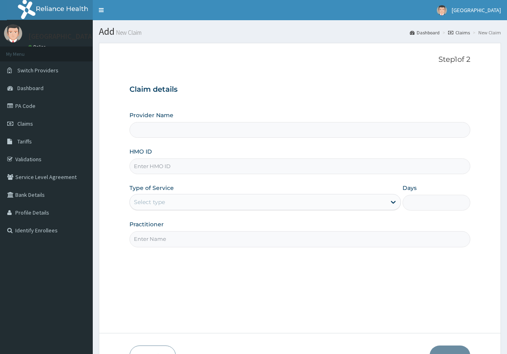
click at [142, 168] on input "HMO ID" at bounding box center [301, 166] width 342 height 16
type input "[GEOGRAPHIC_DATA]"
paste input "OHT/10796/A"
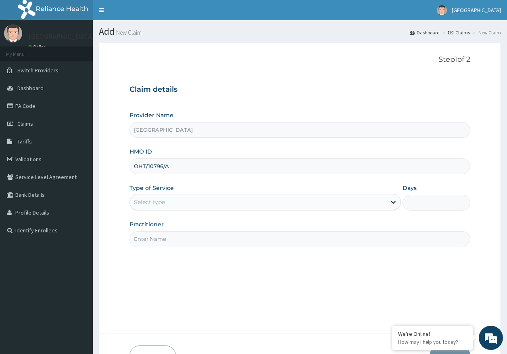
type input "OHT/10796/A"
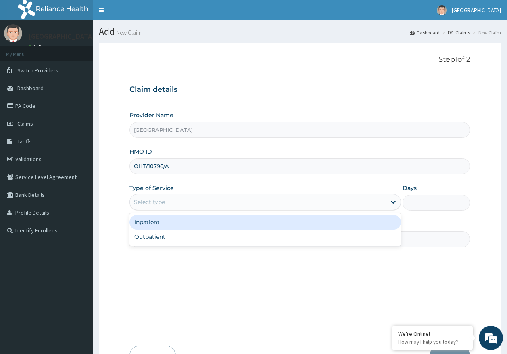
click at [143, 198] on div "Select type" at bounding box center [149, 202] width 31 height 8
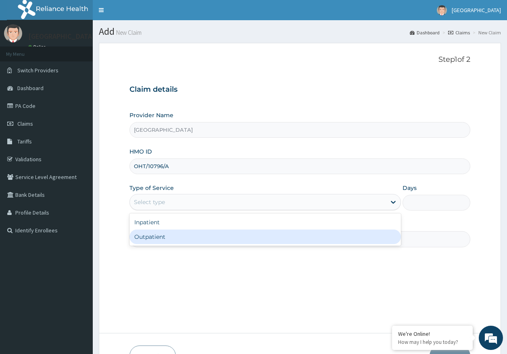
click at [157, 238] on div "Outpatient" at bounding box center [266, 236] width 272 height 15
type input "1"
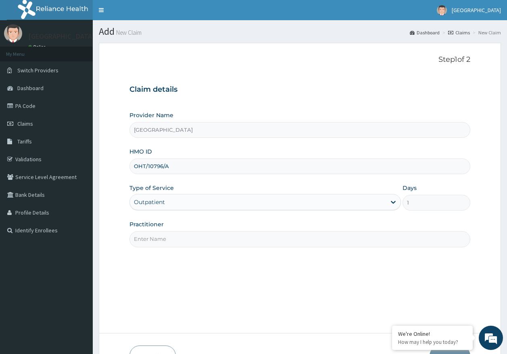
click at [166, 236] on input "Practitioner" at bounding box center [301, 239] width 342 height 16
type input "[PERSON_NAME]"
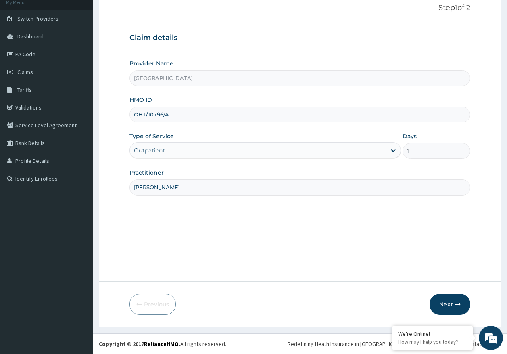
click at [452, 300] on button "Next" at bounding box center [450, 303] width 41 height 21
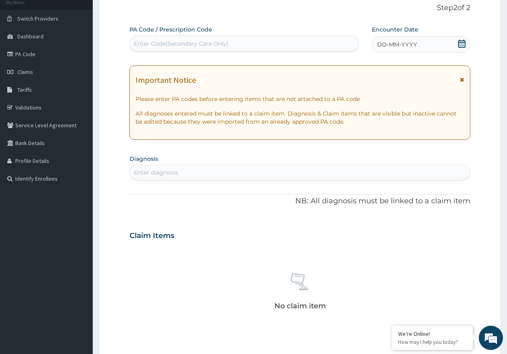
drag, startPoint x: 394, startPoint y: 47, endPoint x: 393, endPoint y: 52, distance: 4.9
click at [394, 46] on span "DD-MM-YYYY" at bounding box center [397, 44] width 40 height 8
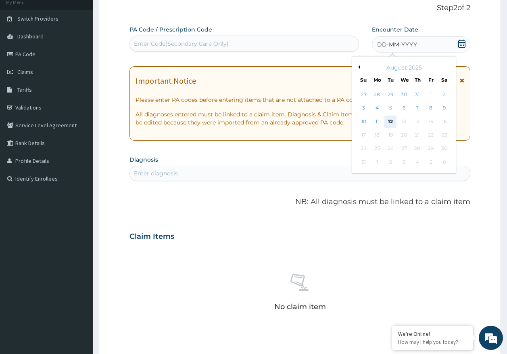
click at [391, 120] on div "12" at bounding box center [391, 121] width 12 height 12
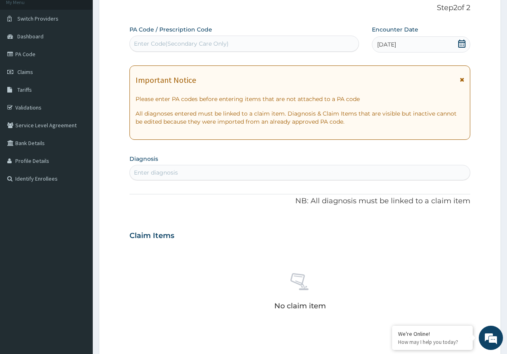
click at [220, 173] on div "Enter diagnosis" at bounding box center [300, 172] width 341 height 13
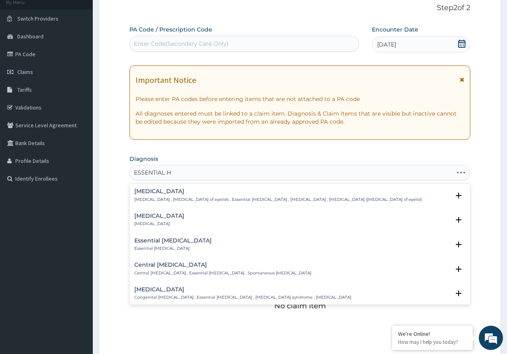
type input "ESSENTIAL HY"
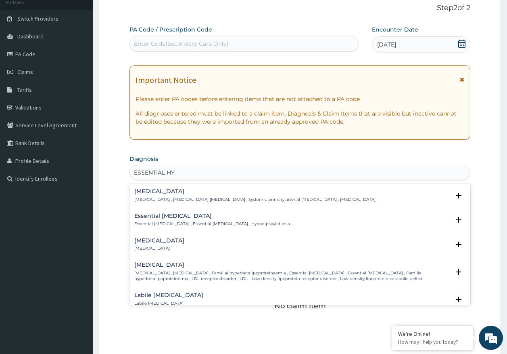
click at [173, 194] on h4 "Essential hypertension" at bounding box center [254, 191] width 241 height 6
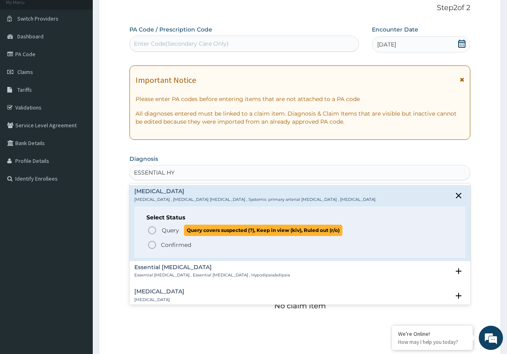
click at [170, 234] on span "Query" at bounding box center [170, 230] width 17 height 8
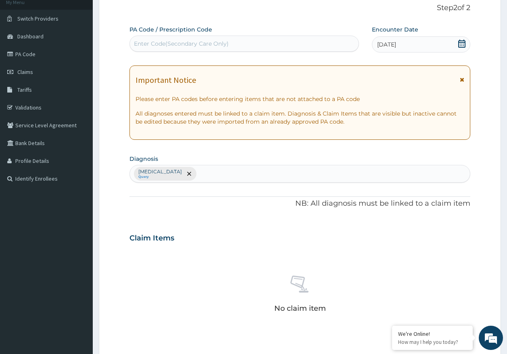
scroll to position [228, 0]
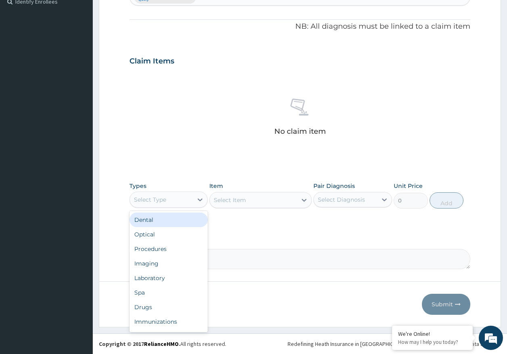
click at [161, 197] on div "Select Type" at bounding box center [150, 199] width 32 height 8
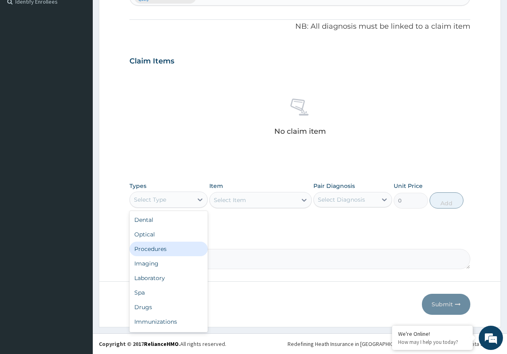
click at [166, 249] on div "Procedures" at bounding box center [169, 248] width 79 height 15
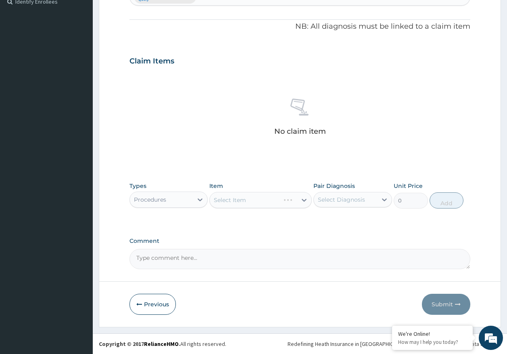
click at [177, 202] on div "Procedures" at bounding box center [161, 199] width 63 height 13
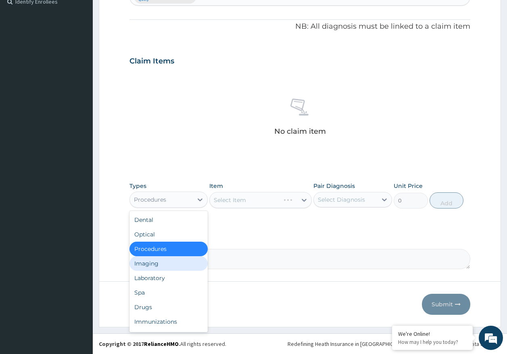
click at [152, 266] on div "Imaging" at bounding box center [169, 263] width 79 height 15
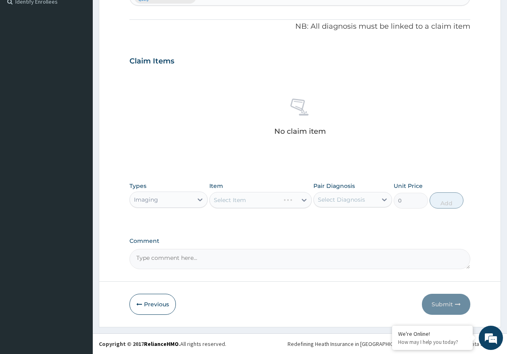
click at [336, 203] on div "Select Diagnosis" at bounding box center [341, 199] width 47 height 8
click at [333, 220] on label "Essential hypertension" at bounding box center [352, 219] width 50 height 8
checkbox input "true"
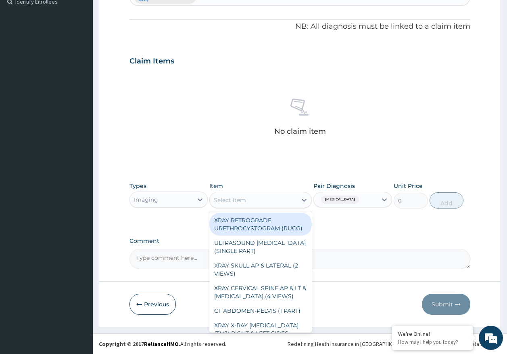
click at [251, 198] on div "Select Item" at bounding box center [253, 199] width 87 height 13
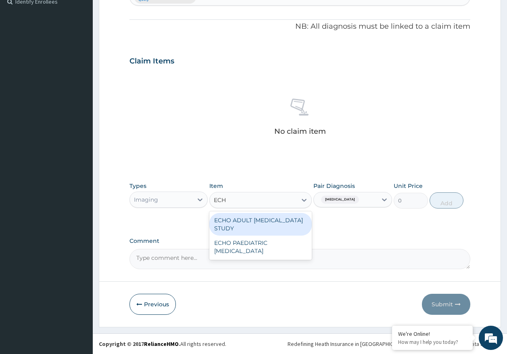
type input "ECHO"
click at [251, 225] on div "ECHO ADULT ECHOCARDIOGRAM STUDY" at bounding box center [261, 224] width 103 height 23
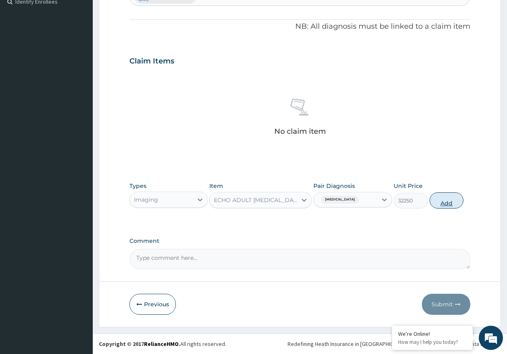
click at [439, 207] on button "Add" at bounding box center [447, 200] width 34 height 16
type input "0"
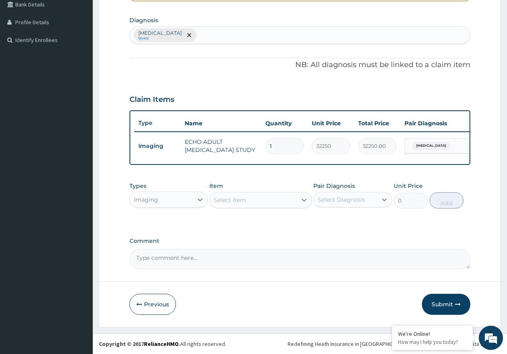
scroll to position [201, 0]
click at [187, 257] on textarea "Comment" at bounding box center [301, 259] width 342 height 20
paste textarea "PA/441D6A FOR H.PYLORI AND ECHOSCAN."
click at [223, 256] on textarea "PA/441D6A FOR H.PYLORI AND ECHOSCAN." at bounding box center [301, 259] width 342 height 20
type textarea "PA/441D6A FOR ECHOSCAN."
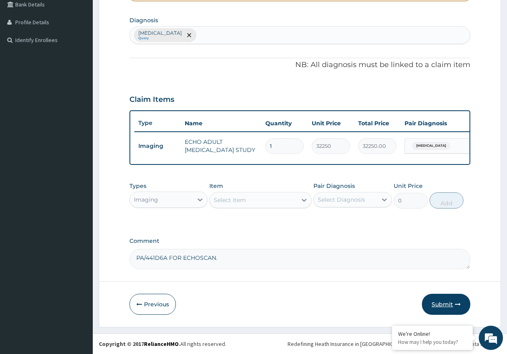
click at [451, 307] on button "Submit" at bounding box center [446, 303] width 48 height 21
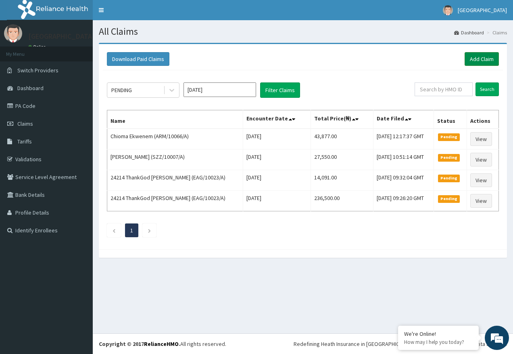
click at [488, 57] on link "Add Claim" at bounding box center [482, 59] width 34 height 14
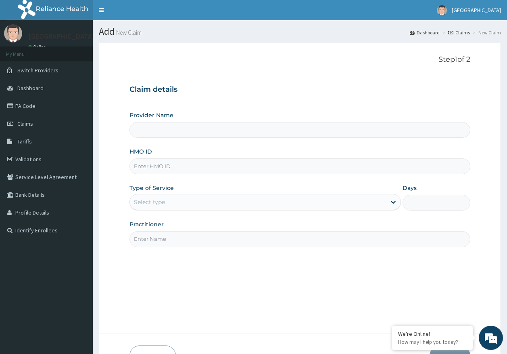
type input "[GEOGRAPHIC_DATA]"
type input "PVL/10027/A"
click at [159, 204] on div "Select type" at bounding box center [149, 202] width 31 height 8
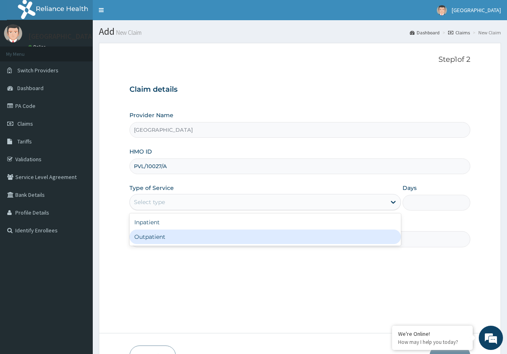
click at [163, 242] on div "Outpatient" at bounding box center [266, 236] width 272 height 15
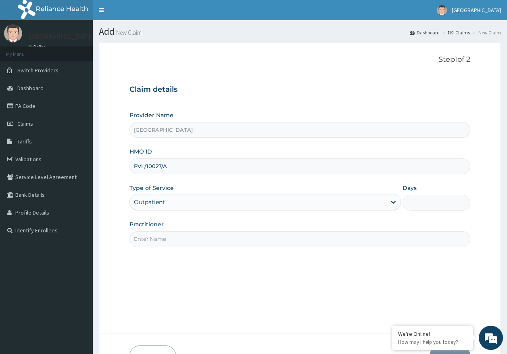
type input "1"
click at [172, 241] on input "Practitioner" at bounding box center [301, 239] width 342 height 16
type input "[PERSON_NAME]"
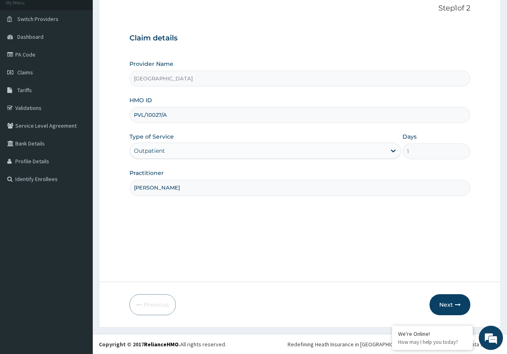
scroll to position [52, 0]
click at [460, 304] on icon "button" at bounding box center [458, 304] width 6 height 6
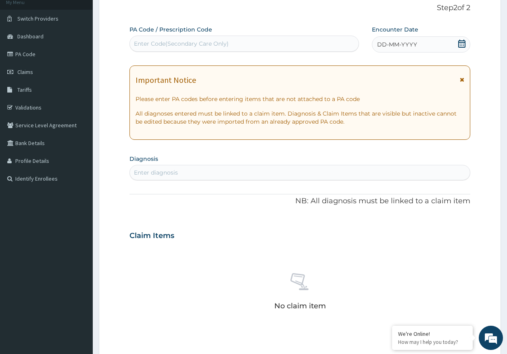
click at [390, 45] on span "DD-MM-YYYY" at bounding box center [397, 44] width 40 height 8
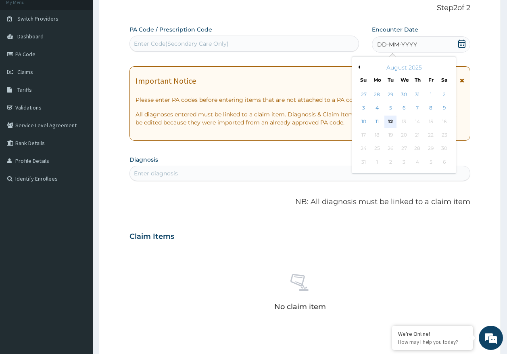
click at [387, 123] on div "12" at bounding box center [391, 121] width 12 height 12
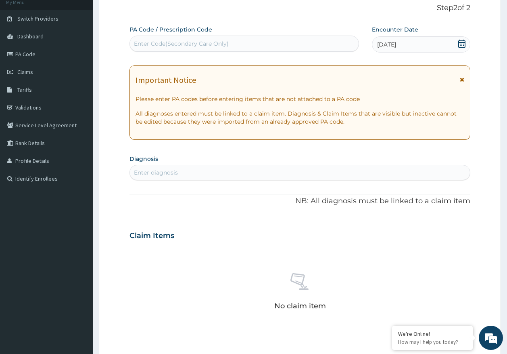
scroll to position [0, 0]
drag, startPoint x: 160, startPoint y: 40, endPoint x: 167, endPoint y: 28, distance: 14.1
click at [161, 39] on div "Enter Code(Secondary Care Only)" at bounding box center [244, 43] width 229 height 13
type input "PA/E5374A"
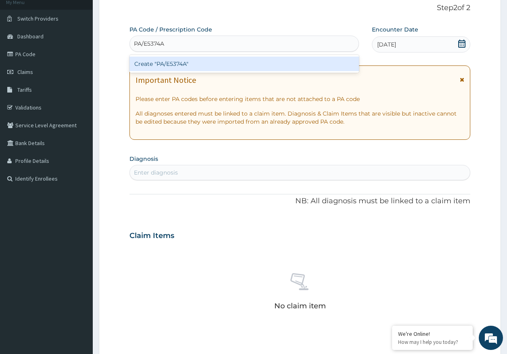
click at [165, 65] on div "Create "PA/E5374A"" at bounding box center [245, 64] width 230 height 15
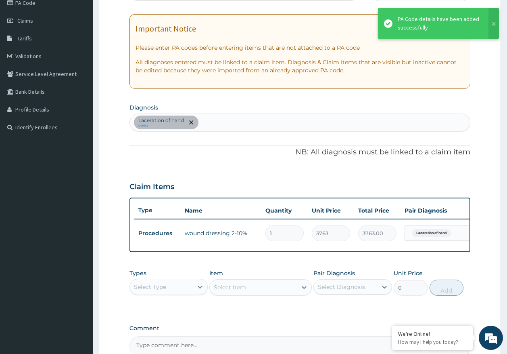
scroll to position [196, 0]
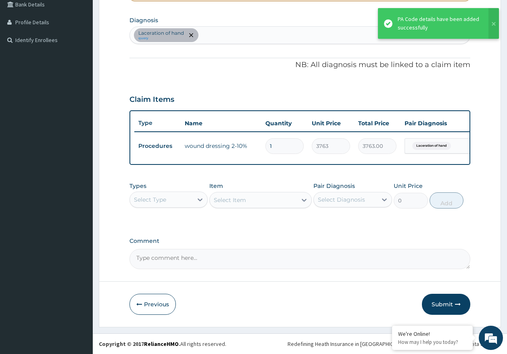
click at [452, 303] on button "Submit" at bounding box center [446, 303] width 48 height 21
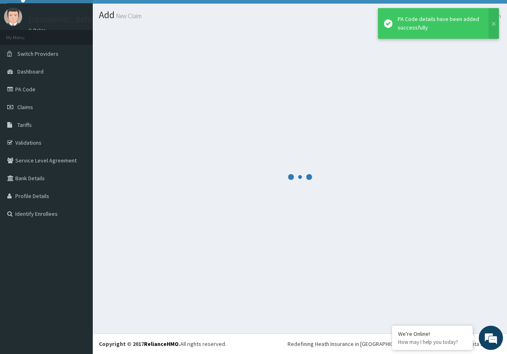
scroll to position [17, 0]
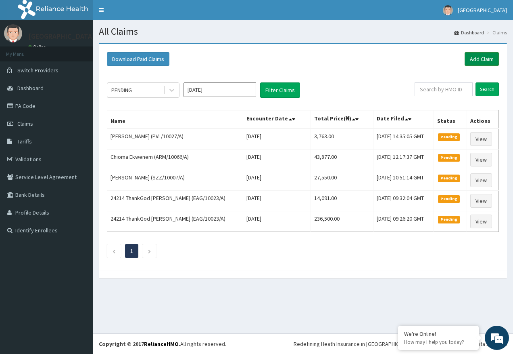
click at [469, 54] on link "Add Claim" at bounding box center [482, 59] width 34 height 14
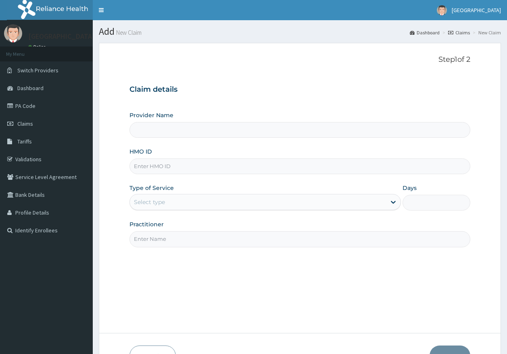
click at [174, 169] on input "HMO ID" at bounding box center [301, 166] width 342 height 16
type input "[GEOGRAPHIC_DATA]"
paste input "MSL/10003/A"
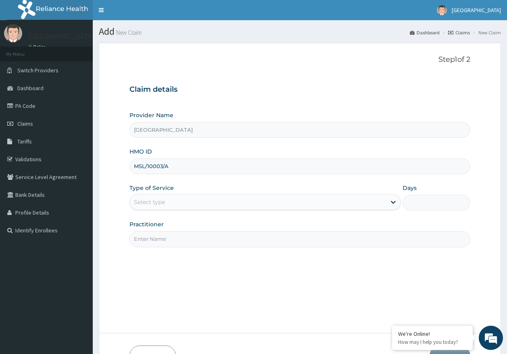
type input "MSL/10003/A"
click at [151, 200] on div "Select type" at bounding box center [149, 202] width 31 height 8
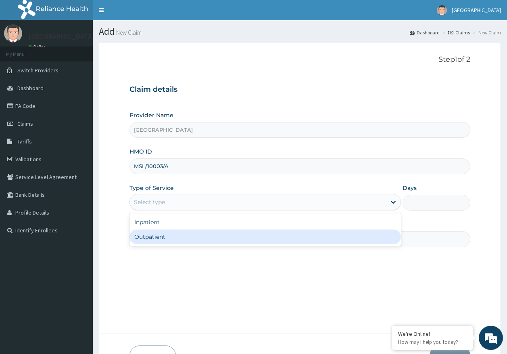
click at [161, 237] on div "Outpatient" at bounding box center [266, 236] width 272 height 15
type input "1"
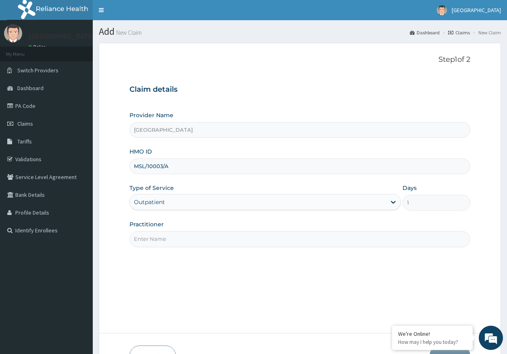
click at [164, 241] on input "Practitioner" at bounding box center [301, 239] width 342 height 16
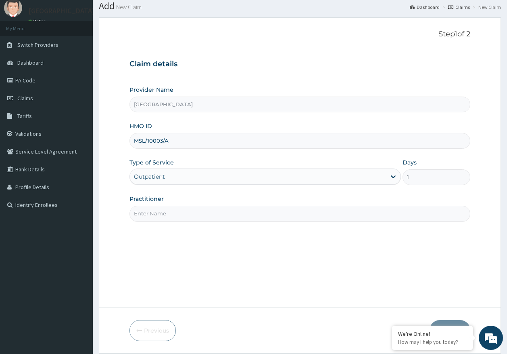
scroll to position [52, 0]
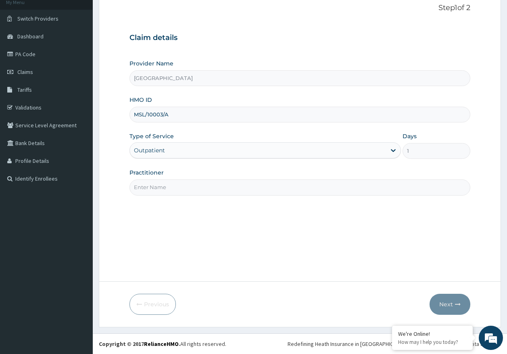
drag, startPoint x: 166, startPoint y: 186, endPoint x: 167, endPoint y: 192, distance: 5.7
click at [166, 186] on input "Practitioner" at bounding box center [301, 187] width 342 height 16
type input "DR AJAYI"
click at [453, 301] on button "Next" at bounding box center [450, 303] width 41 height 21
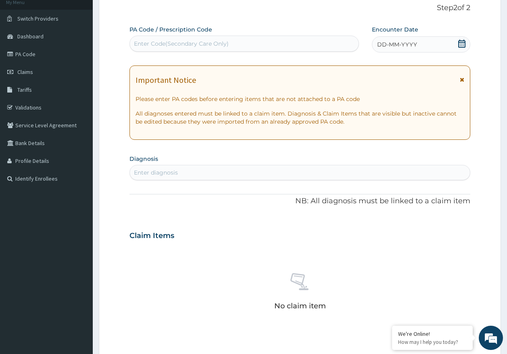
click at [405, 42] on span "DD-MM-YYYY" at bounding box center [397, 44] width 40 height 8
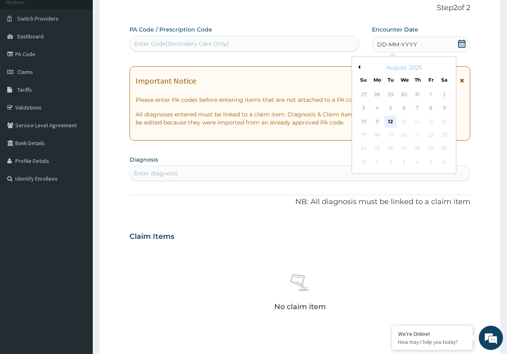
click at [390, 123] on div "12" at bounding box center [391, 121] width 12 height 12
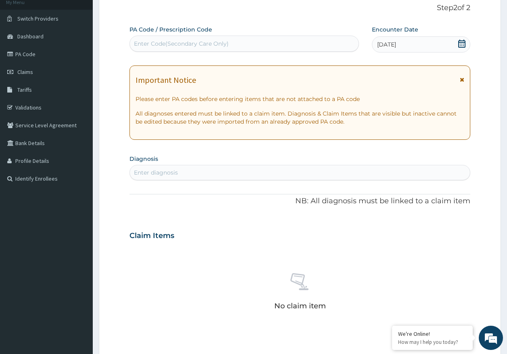
click at [194, 176] on div "Enter diagnosis" at bounding box center [300, 172] width 341 height 13
click at [149, 171] on input "HAERMOR" at bounding box center [149, 172] width 31 height 8
type input "HAEMOR"
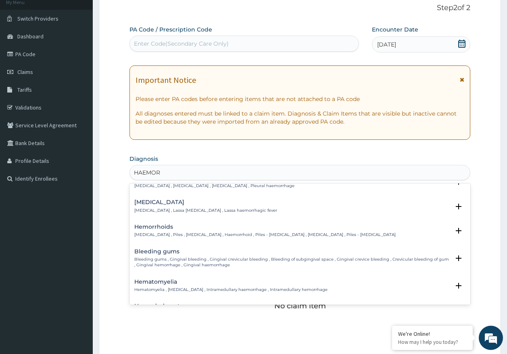
scroll to position [81, 0]
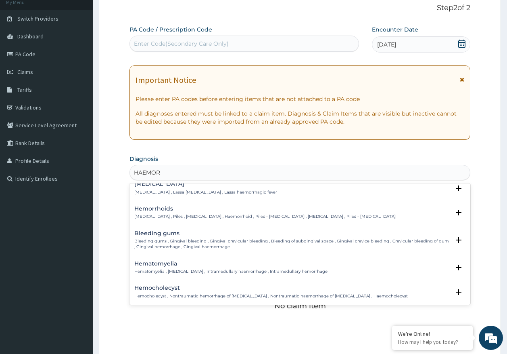
click at [162, 212] on div "Hemorrhoids Hemorrhoids , Piles , Haemorrhoids , Haemorrhoid , Piles - haemorrh…" at bounding box center [265, 212] width 262 height 14
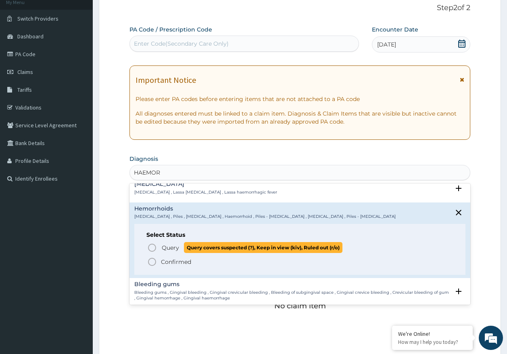
click at [170, 248] on span "Query" at bounding box center [170, 247] width 17 height 8
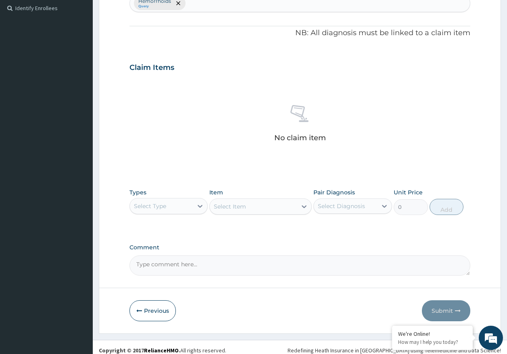
scroll to position [228, 0]
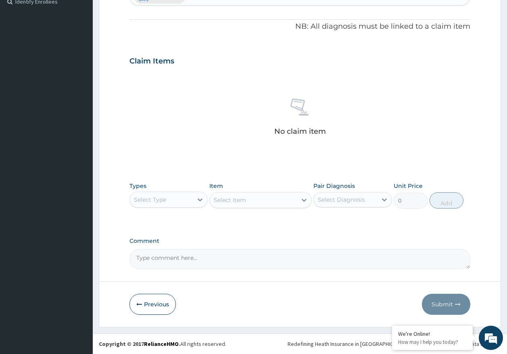
click at [138, 201] on div "Select Type" at bounding box center [150, 199] width 32 height 8
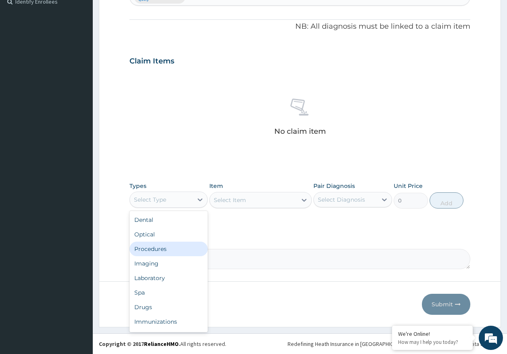
click at [166, 247] on div "Procedures" at bounding box center [169, 248] width 79 height 15
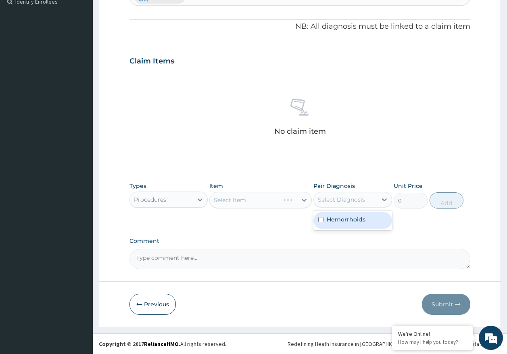
drag, startPoint x: 367, startPoint y: 201, endPoint x: 352, endPoint y: 221, distance: 25.0
click at [365, 201] on div "Select Diagnosis" at bounding box center [345, 199] width 63 height 13
click at [348, 222] on label "Hemorrhoids" at bounding box center [346, 219] width 39 height 8
checkbox input "true"
click at [251, 202] on div "Select Item" at bounding box center [253, 199] width 87 height 13
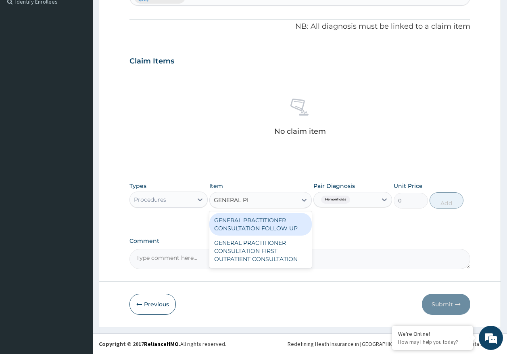
type input "GENERAL PRA"
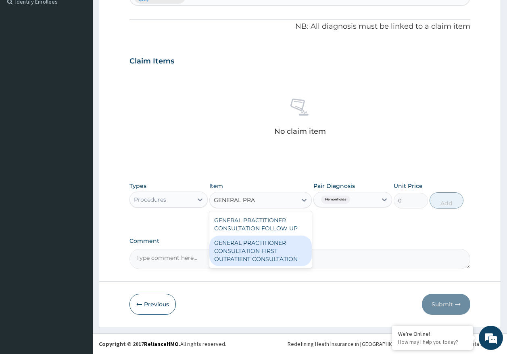
drag, startPoint x: 271, startPoint y: 255, endPoint x: 302, endPoint y: 239, distance: 34.5
click at [272, 255] on div "GENERAL PRACTITIONER CONSULTATION FIRST OUTPATIENT CONSULTATION" at bounding box center [261, 250] width 103 height 31
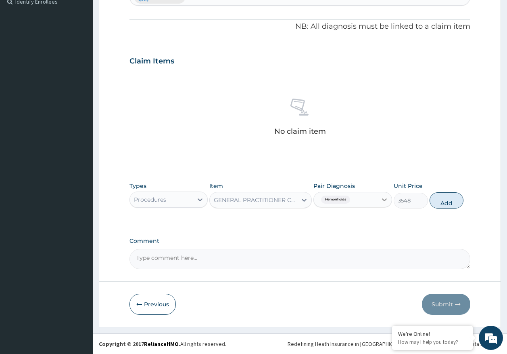
drag, startPoint x: 444, startPoint y: 206, endPoint x: 387, endPoint y: 197, distance: 57.7
click at [443, 204] on button "Add" at bounding box center [447, 200] width 34 height 16
type input "0"
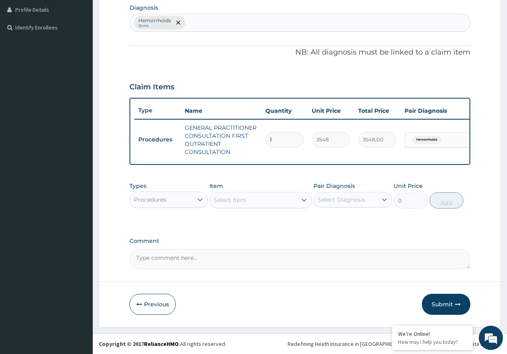
click at [147, 201] on div "Procedures" at bounding box center [150, 199] width 32 height 8
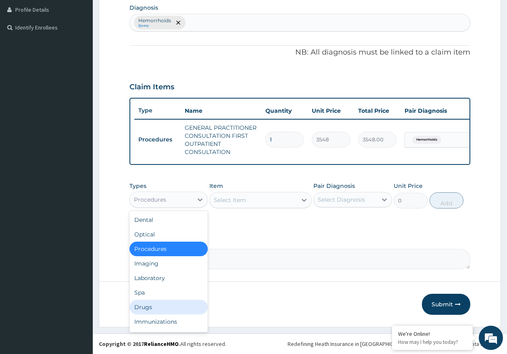
click at [152, 306] on div "Drugs" at bounding box center [169, 307] width 79 height 15
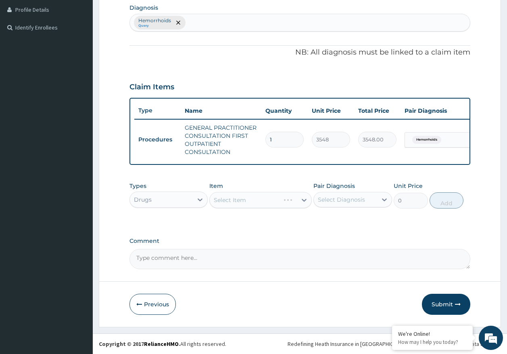
click at [339, 199] on div "Select Diagnosis" at bounding box center [341, 199] width 47 height 8
click at [339, 221] on label "Hemorrhoids" at bounding box center [346, 219] width 39 height 8
checkbox input "true"
click at [247, 197] on div "Select Item" at bounding box center [253, 199] width 87 height 13
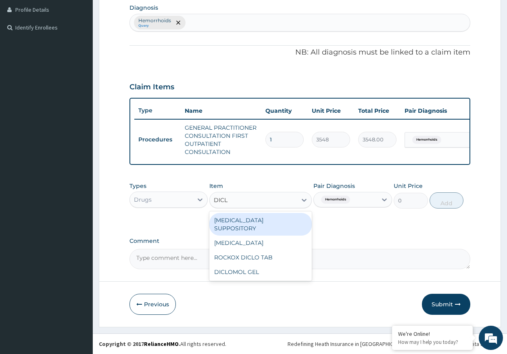
type input "DICLO"
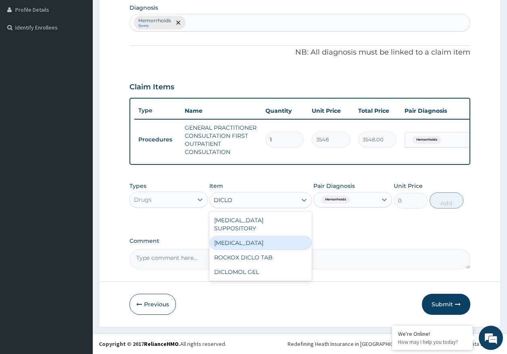
click at [250, 239] on div "DICLOFENAC" at bounding box center [261, 242] width 103 height 15
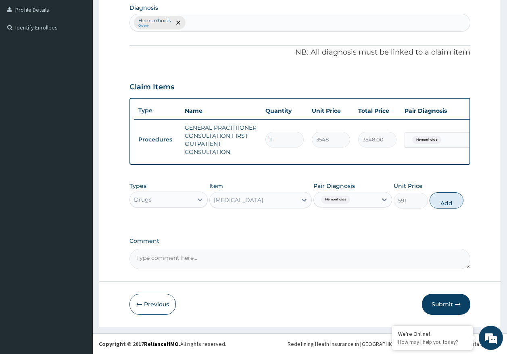
click at [446, 201] on button "Add" at bounding box center [447, 200] width 34 height 16
type input "0"
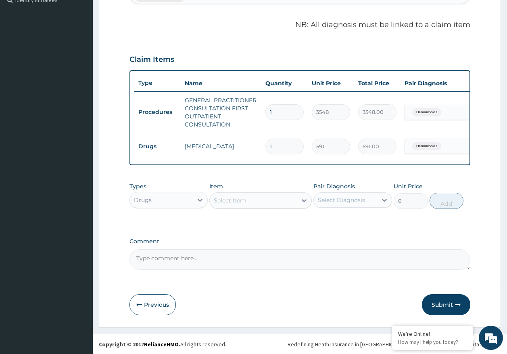
scroll to position [237, 0]
click at [437, 302] on button "Submit" at bounding box center [446, 303] width 48 height 21
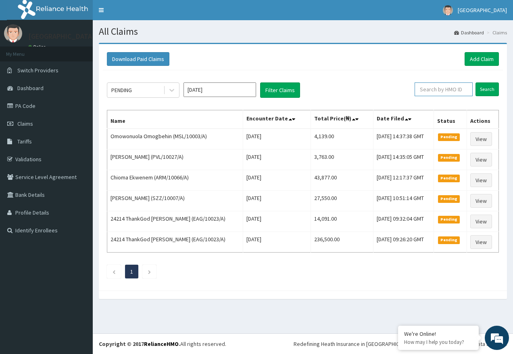
click at [438, 92] on input "text" at bounding box center [444, 89] width 58 height 14
paste input "KWL/10008/A"
type input "KWL/10008/A"
click at [488, 92] on input "Search" at bounding box center [487, 89] width 23 height 14
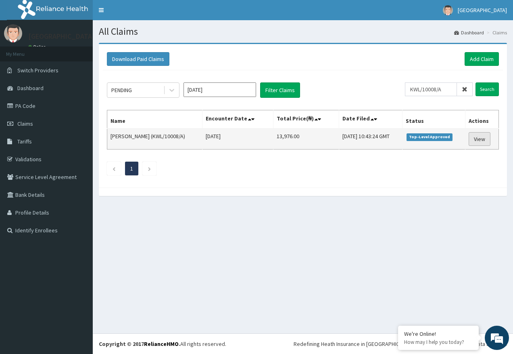
click at [482, 138] on link "View" at bounding box center [480, 139] width 22 height 14
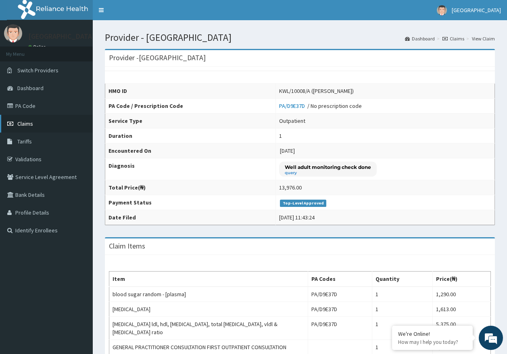
click at [31, 124] on span "Claims" at bounding box center [25, 123] width 16 height 7
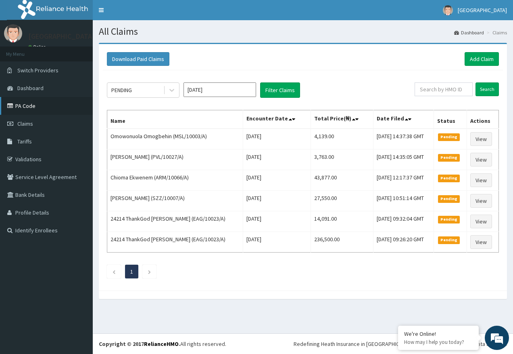
click at [27, 104] on link "PA Code" at bounding box center [46, 106] width 93 height 18
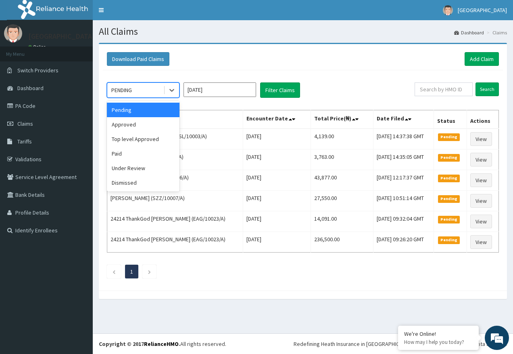
click at [147, 97] on div "PENDING" at bounding box center [143, 89] width 73 height 15
click at [136, 122] on div "Approved" at bounding box center [143, 124] width 73 height 15
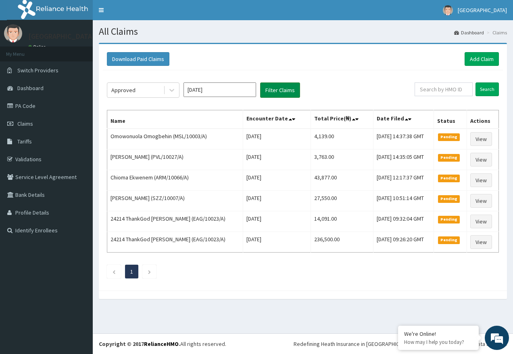
click at [278, 92] on button "Filter Claims" at bounding box center [280, 89] width 40 height 15
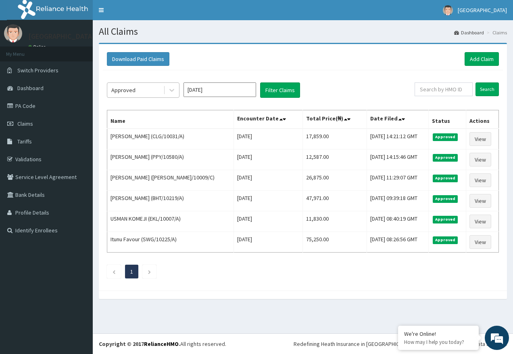
click at [132, 89] on div "Approved" at bounding box center [123, 90] width 24 height 8
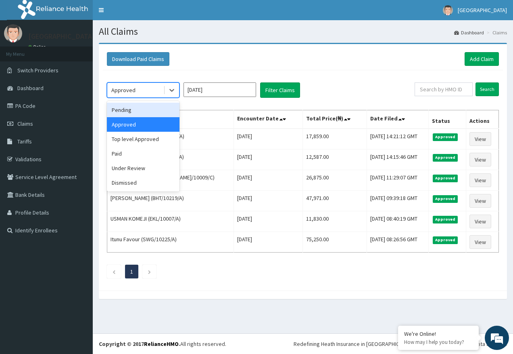
click at [124, 109] on div "Pending" at bounding box center [143, 110] width 73 height 15
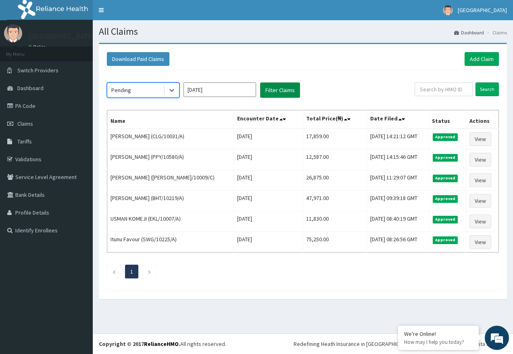
click at [269, 90] on button "Filter Claims" at bounding box center [280, 89] width 40 height 15
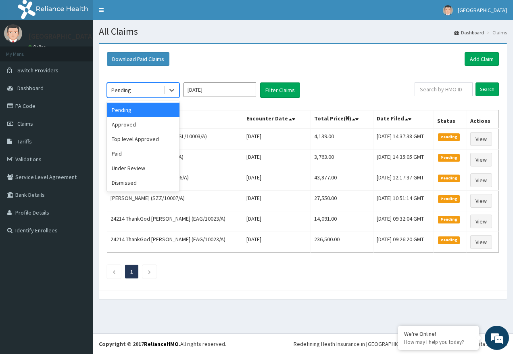
click at [148, 87] on div "Pending" at bounding box center [135, 90] width 56 height 13
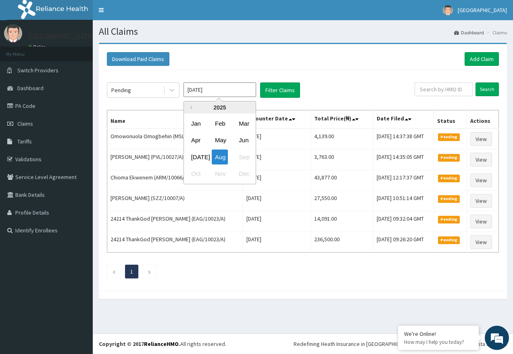
click at [204, 90] on input "[DATE]" at bounding box center [220, 89] width 73 height 15
click at [198, 156] on div "Jul" at bounding box center [196, 156] width 16 height 15
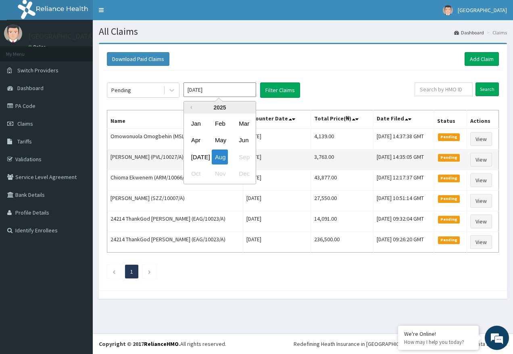
type input "Jul 2025"
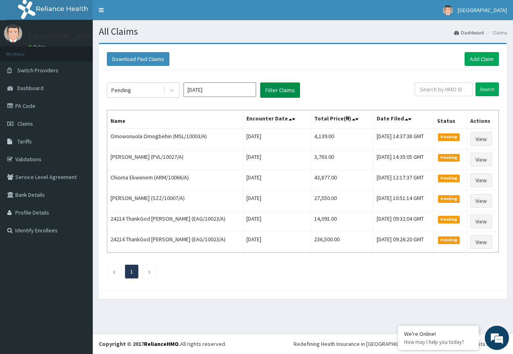
click at [277, 93] on button "Filter Claims" at bounding box center [280, 89] width 40 height 15
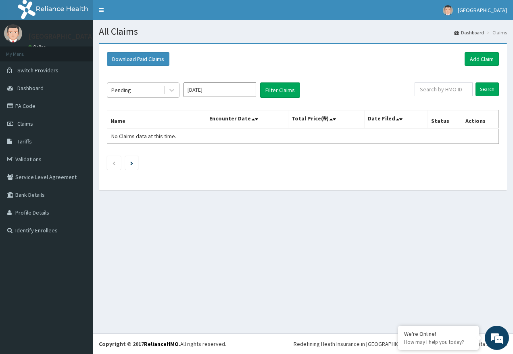
click at [143, 86] on div "Pending" at bounding box center [135, 90] width 56 height 13
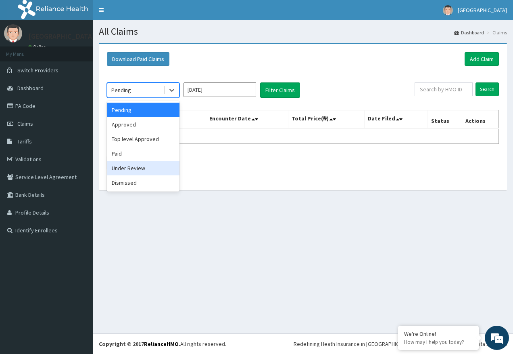
click at [142, 165] on div "Under Review" at bounding box center [143, 168] width 73 height 15
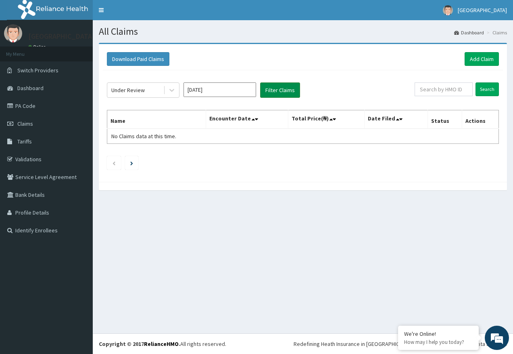
click at [277, 88] on button "Filter Claims" at bounding box center [280, 89] width 40 height 15
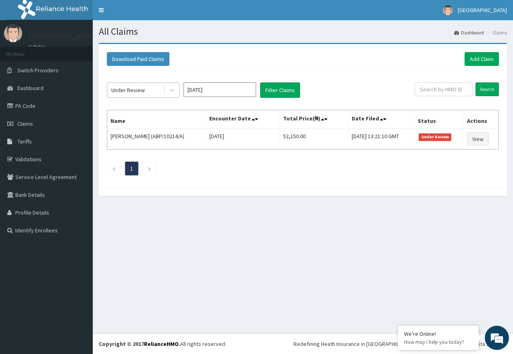
click at [149, 86] on div "Under Review" at bounding box center [135, 90] width 56 height 13
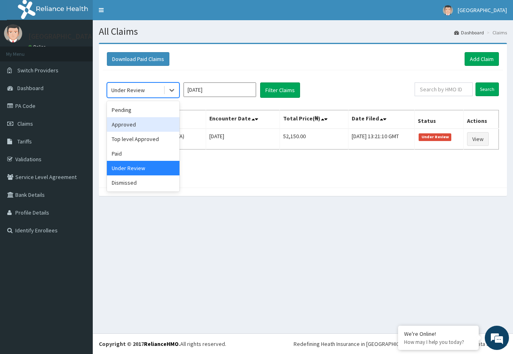
drag, startPoint x: 130, startPoint y: 124, endPoint x: 157, endPoint y: 117, distance: 27.8
click at [130, 124] on div "Approved" at bounding box center [143, 124] width 73 height 15
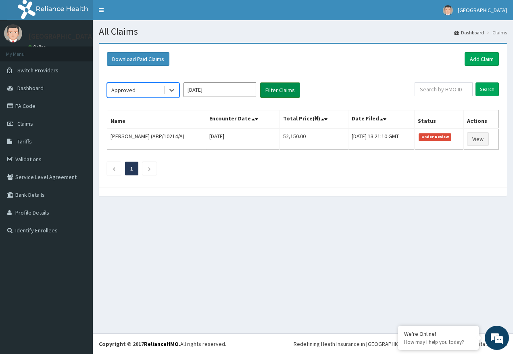
click at [268, 91] on button "Filter Claims" at bounding box center [280, 89] width 40 height 15
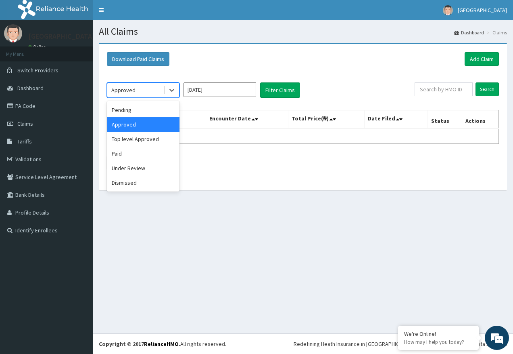
click at [158, 89] on div "Approved" at bounding box center [135, 90] width 56 height 13
drag, startPoint x: 124, startPoint y: 112, endPoint x: 294, endPoint y: 98, distance: 170.5
click at [127, 110] on div "Pending" at bounding box center [143, 110] width 73 height 15
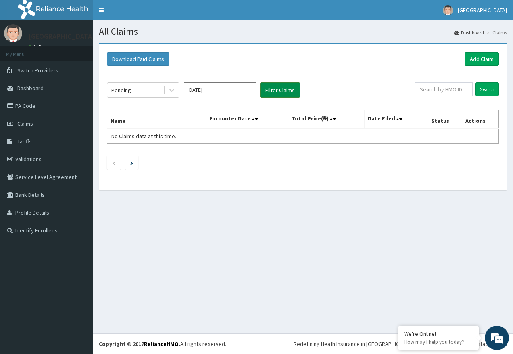
click at [283, 90] on button "Filter Claims" at bounding box center [280, 89] width 40 height 15
click at [274, 92] on button "Filter Claims" at bounding box center [280, 89] width 40 height 15
click at [274, 90] on button "Filter Claims" at bounding box center [280, 89] width 40 height 15
click at [434, 89] on input "text" at bounding box center [444, 89] width 58 height 14
paste input "OHT/10796/A"
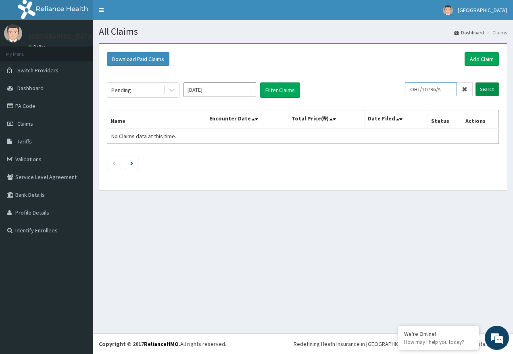
type input "OHT/10796/A"
click at [493, 90] on input "Search" at bounding box center [487, 89] width 23 height 14
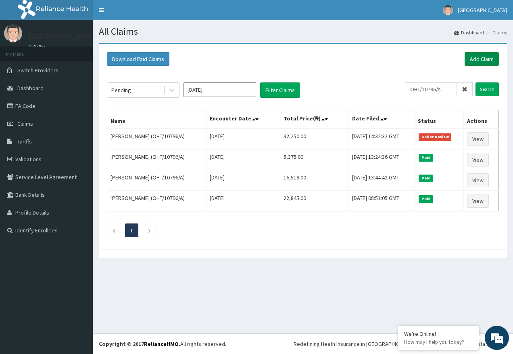
click at [478, 61] on link "Add Claim" at bounding box center [482, 59] width 34 height 14
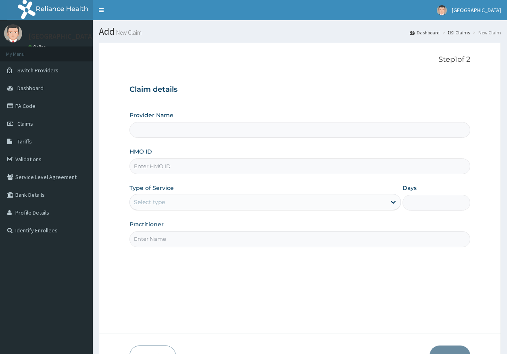
click at [143, 170] on input "HMO ID" at bounding box center [301, 166] width 342 height 16
paste input "KWL/10032/A"
type input "KWL/10032/A"
click at [157, 200] on div "Select type" at bounding box center [149, 202] width 31 height 8
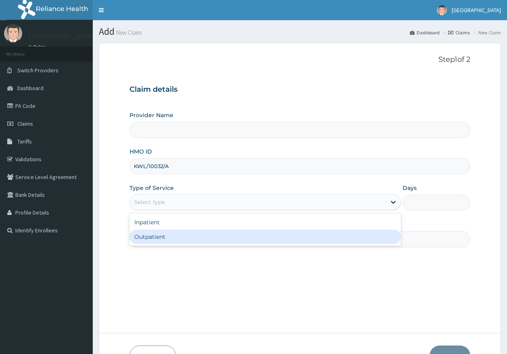
type input "[GEOGRAPHIC_DATA]"
click at [155, 240] on div "Outpatient" at bounding box center [266, 236] width 272 height 15
type input "1"
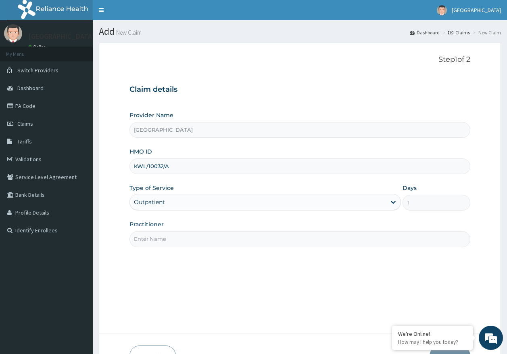
drag, startPoint x: 170, startPoint y: 238, endPoint x: 170, endPoint y: 242, distance: 4.1
click at [170, 238] on input "Practitioner" at bounding box center [301, 239] width 342 height 16
type input "[PERSON_NAME]"
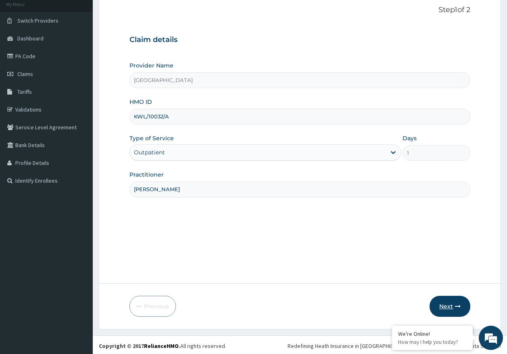
scroll to position [52, 0]
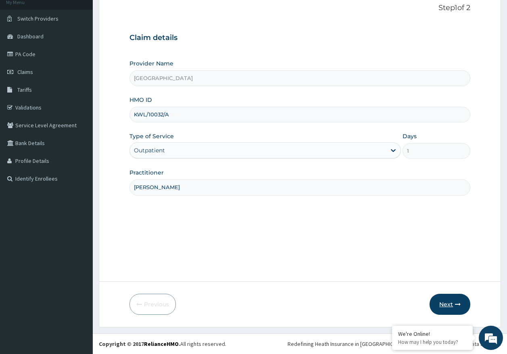
click at [450, 306] on button "Next" at bounding box center [450, 303] width 41 height 21
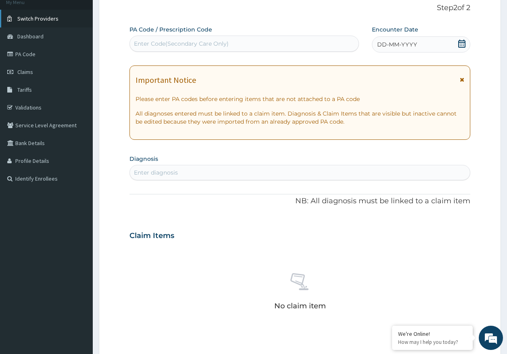
scroll to position [0, 0]
click at [156, 168] on div "Enter diagnosis" at bounding box center [300, 172] width 341 height 13
type input "[MEDICAL_DATA]"
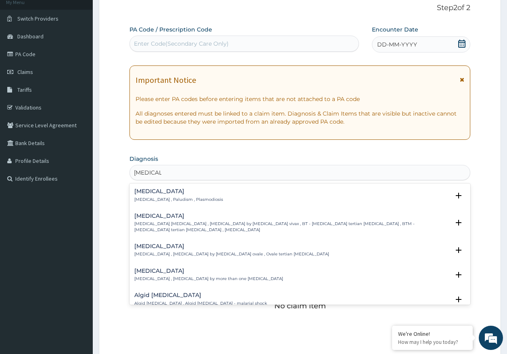
click at [153, 194] on h4 "[MEDICAL_DATA]" at bounding box center [178, 191] width 89 height 6
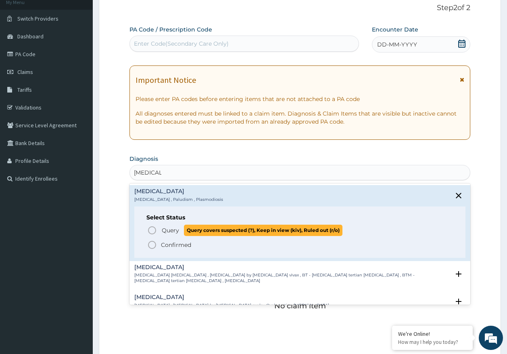
click at [171, 232] on span "Query" at bounding box center [170, 230] width 17 height 8
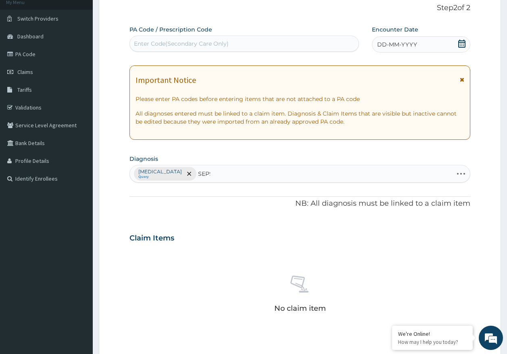
type input "SEPSI"
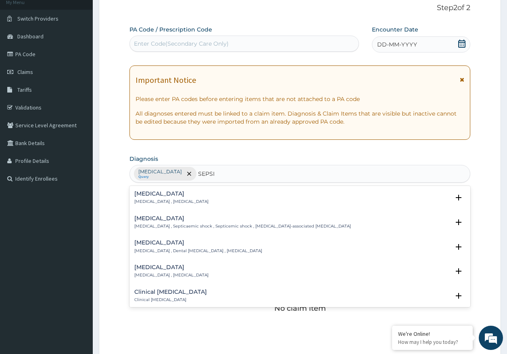
click at [139, 196] on h4 "[MEDICAL_DATA]" at bounding box center [171, 194] width 74 height 6
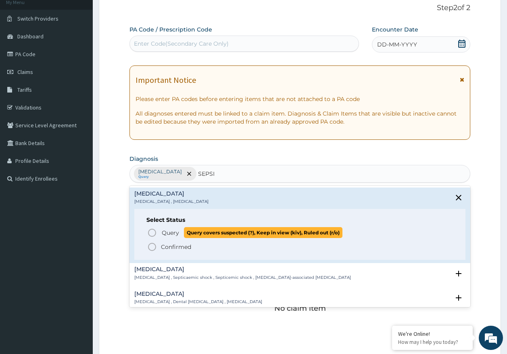
click at [171, 233] on span "Query" at bounding box center [170, 232] width 17 height 8
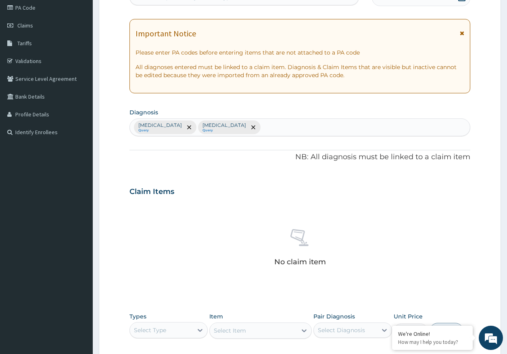
scroll to position [228, 0]
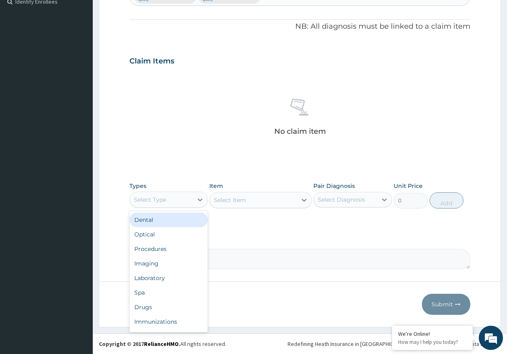
click at [157, 203] on div "Select Type" at bounding box center [150, 199] width 32 height 8
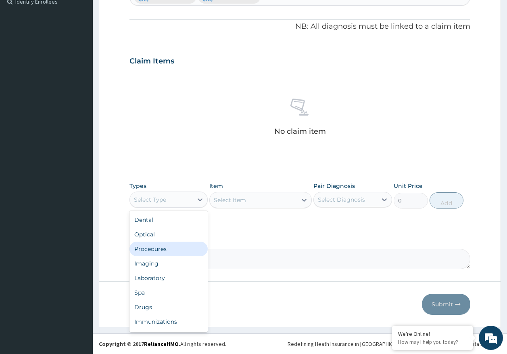
drag, startPoint x: 168, startPoint y: 247, endPoint x: 262, endPoint y: 186, distance: 113.0
click at [168, 246] on div "Procedures" at bounding box center [169, 248] width 79 height 15
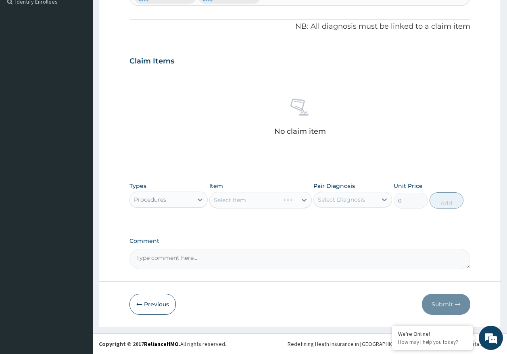
click at [344, 198] on div "Select Diagnosis" at bounding box center [341, 199] width 47 height 8
drag, startPoint x: 341, startPoint y: 216, endPoint x: 341, endPoint y: 227, distance: 11.7
click at [341, 217] on label "[MEDICAL_DATA]" at bounding box center [352, 219] width 50 height 8
checkbox input "true"
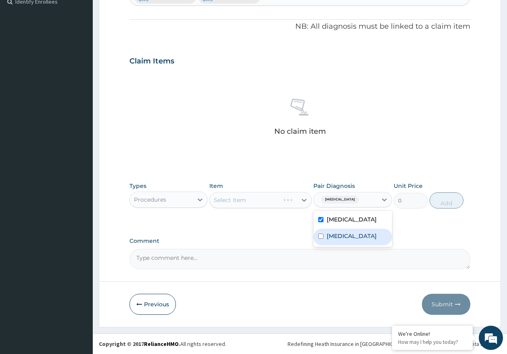
click at [339, 237] on label "[MEDICAL_DATA]" at bounding box center [352, 236] width 50 height 8
checkbox input "true"
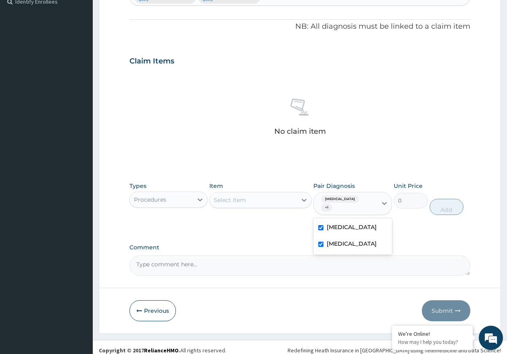
click at [252, 200] on div "Select Item" at bounding box center [253, 199] width 87 height 13
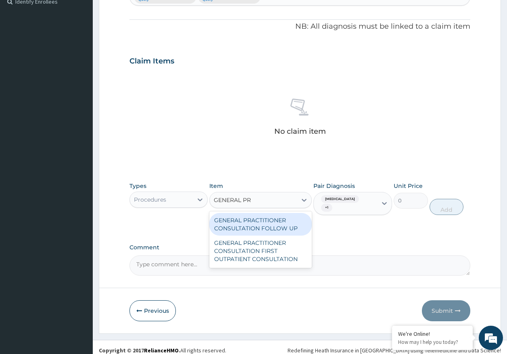
type input "GENERAL PRA"
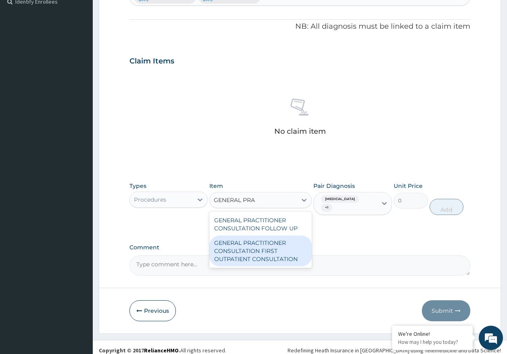
click at [254, 245] on div "GENERAL PRACTITIONER CONSULTATION FIRST OUTPATIENT CONSULTATION" at bounding box center [261, 250] width 103 height 31
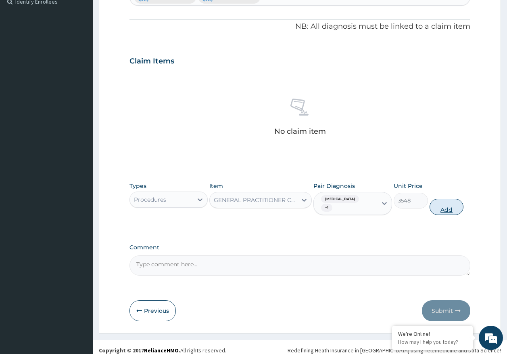
click at [444, 201] on button "Add" at bounding box center [447, 207] width 34 height 16
type input "0"
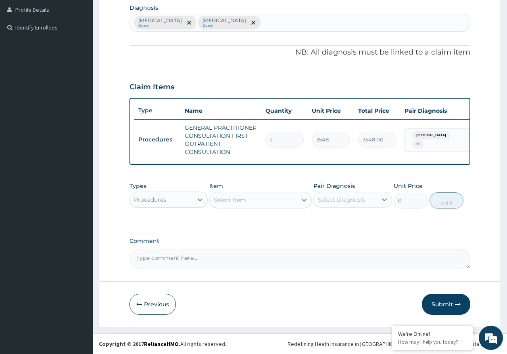
scroll to position [209, 0]
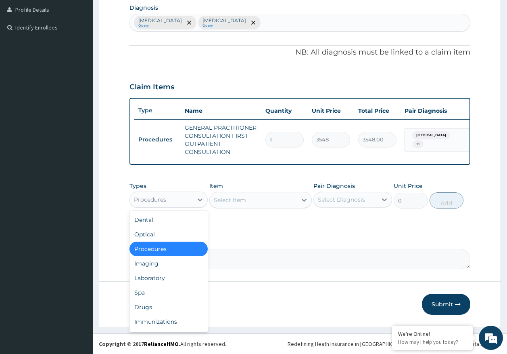
click at [156, 199] on div "Procedures" at bounding box center [150, 199] width 32 height 8
click at [161, 276] on div "Laboratory" at bounding box center [169, 277] width 79 height 15
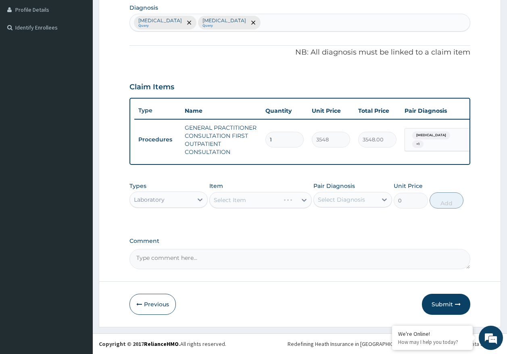
click at [358, 201] on div "Select Diagnosis" at bounding box center [341, 199] width 47 height 8
drag, startPoint x: 345, startPoint y: 220, endPoint x: 343, endPoint y: 226, distance: 6.0
click at [344, 221] on label "[MEDICAL_DATA]" at bounding box center [352, 219] width 50 height 8
checkbox input "true"
click at [256, 202] on div "Select Item" at bounding box center [253, 199] width 87 height 13
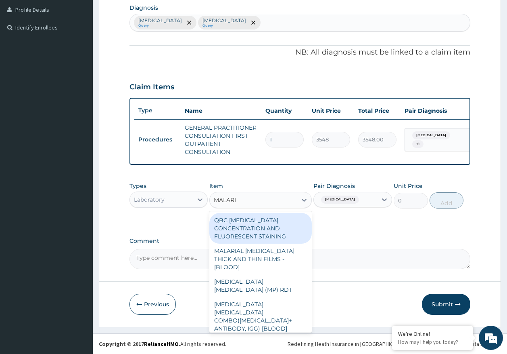
type input "MALARIA"
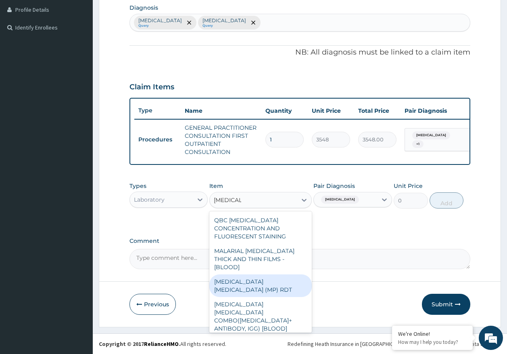
click at [291, 275] on div "[MEDICAL_DATA] [MEDICAL_DATA] (MP) RDT" at bounding box center [261, 285] width 103 height 23
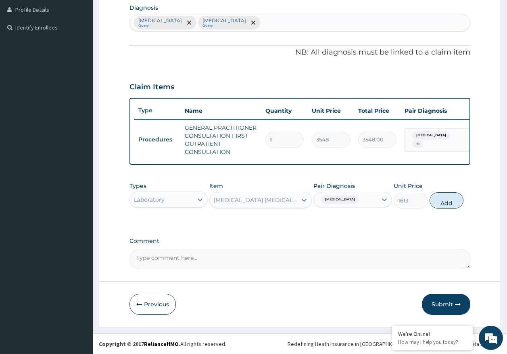
click at [440, 201] on button "Add" at bounding box center [447, 200] width 34 height 16
type input "0"
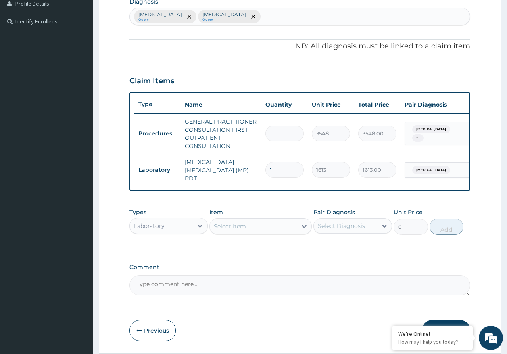
click at [252, 231] on div "Select Item" at bounding box center [253, 226] width 87 height 13
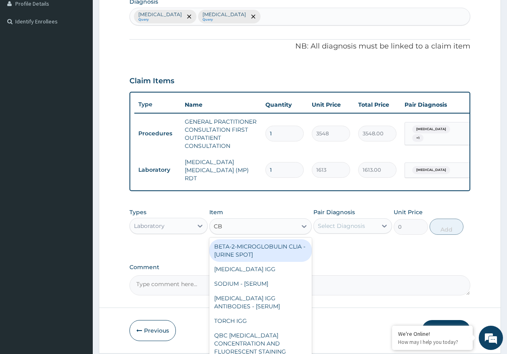
type input "CBC"
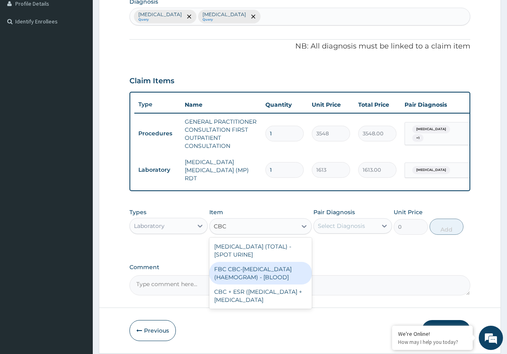
drag, startPoint x: 259, startPoint y: 283, endPoint x: 271, endPoint y: 274, distance: 14.8
click at [261, 280] on div "FBC CBC-COMPLETE BLOOD COUNT (HAEMOGRAM) - [BLOOD]" at bounding box center [261, 273] width 103 height 23
type input "4300"
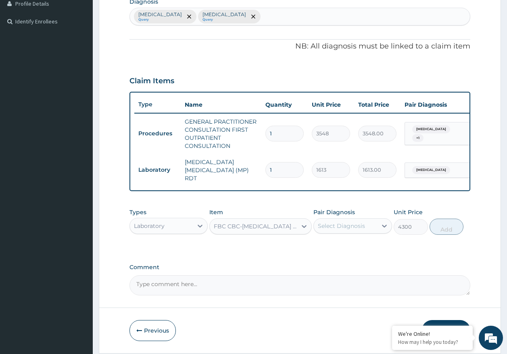
click at [351, 224] on div "Select Diagnosis" at bounding box center [341, 226] width 47 height 8
click at [342, 263] on label "Sepsis" at bounding box center [352, 262] width 50 height 8
checkbox input "true"
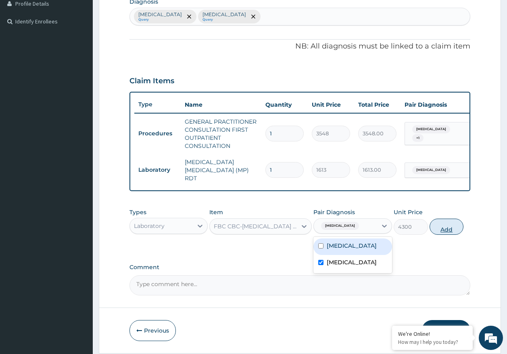
click at [453, 232] on button "Add" at bounding box center [447, 226] width 34 height 16
type input "0"
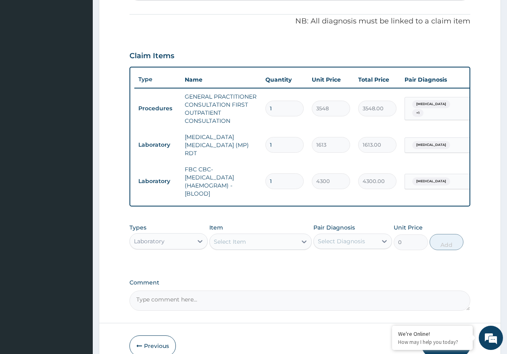
scroll to position [277, 0]
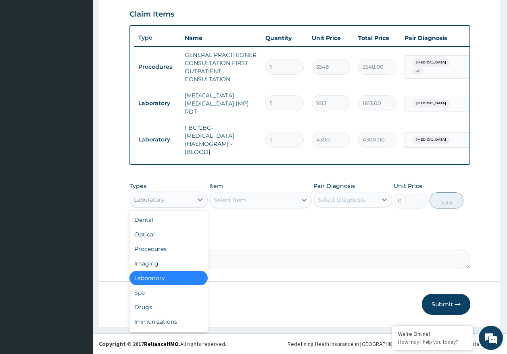
click at [161, 202] on div "Laboratory" at bounding box center [149, 199] width 31 height 8
click at [151, 312] on div "Drugs" at bounding box center [169, 307] width 79 height 15
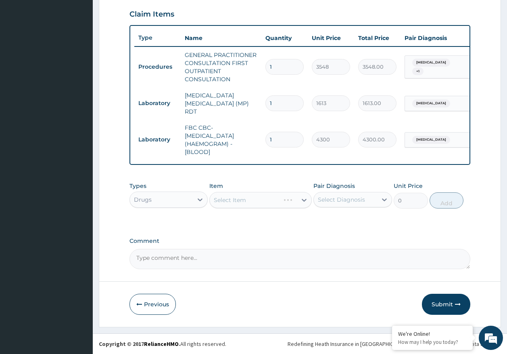
click at [237, 200] on div "Select Item" at bounding box center [261, 200] width 103 height 16
click at [359, 196] on div "Select Diagnosis" at bounding box center [341, 199] width 47 height 8
click at [336, 221] on label "[MEDICAL_DATA]" at bounding box center [352, 219] width 50 height 8
checkbox input "true"
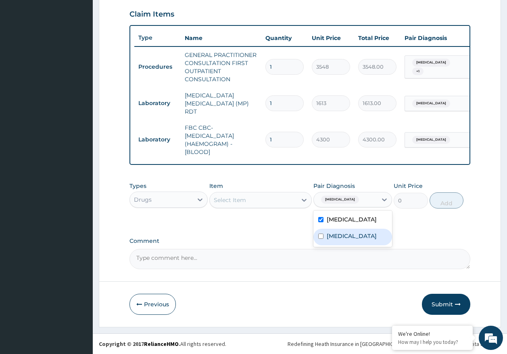
click at [338, 239] on label "Sepsis" at bounding box center [352, 236] width 50 height 8
checkbox input "true"
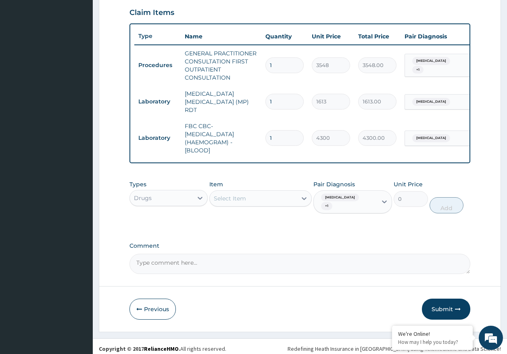
click at [252, 204] on div "Select Item" at bounding box center [253, 198] width 87 height 13
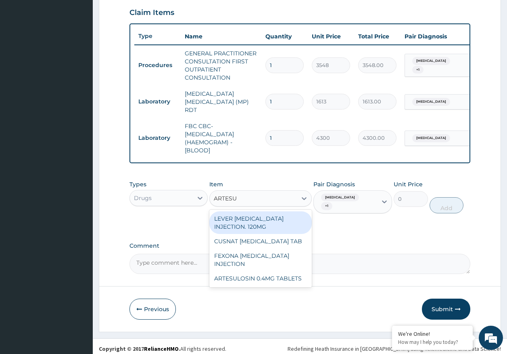
type input "ARTESUN"
drag, startPoint x: 242, startPoint y: 224, endPoint x: 344, endPoint y: 206, distance: 104.1
click at [243, 224] on div "LEVER ARTESUNATE INJECTION. 120MG" at bounding box center [261, 222] width 103 height 23
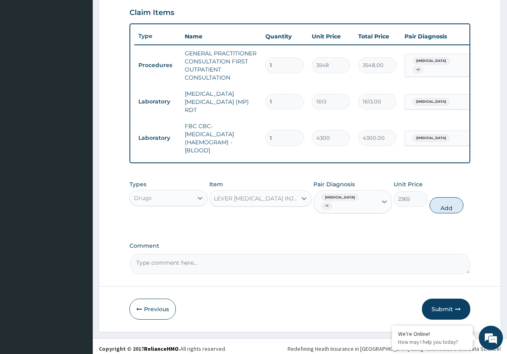
click at [439, 197] on button "Add" at bounding box center [447, 205] width 34 height 16
type input "0"
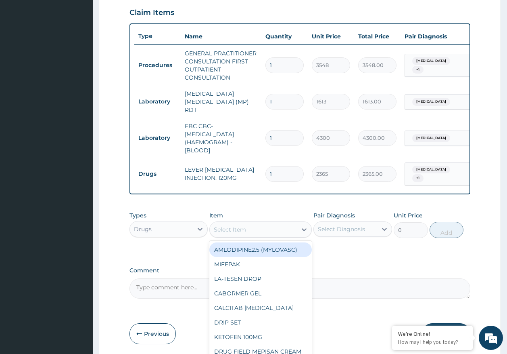
click at [274, 227] on div "Select Item" at bounding box center [253, 229] width 87 height 13
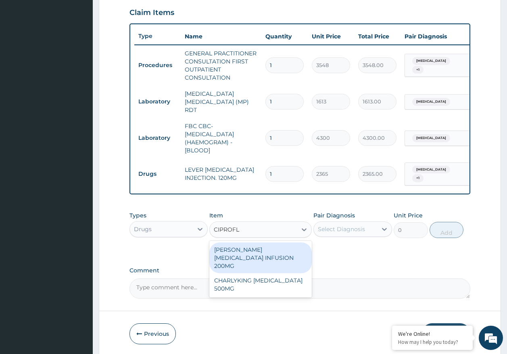
type input "CIPROFLO"
drag, startPoint x: 267, startPoint y: 257, endPoint x: 310, endPoint y: 239, distance: 46.3
click at [268, 255] on div "ANDERSONS CIPROFLOXACIN INFUSION 200MG" at bounding box center [261, 257] width 103 height 31
type input "1183"
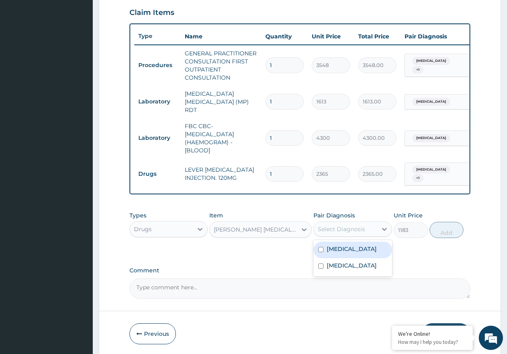
drag, startPoint x: 323, startPoint y: 228, endPoint x: 334, endPoint y: 228, distance: 11.7
click at [329, 228] on div "Select Diagnosis" at bounding box center [341, 229] width 47 height 8
click at [340, 247] on label "Malaria" at bounding box center [352, 249] width 50 height 8
checkbox input "true"
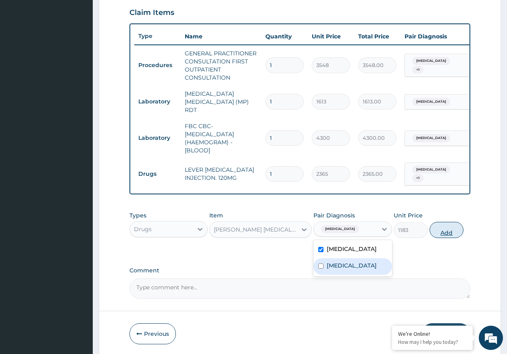
drag, startPoint x: 340, startPoint y: 260, endPoint x: 432, endPoint y: 230, distance: 96.5
click at [353, 261] on div "Sepsis" at bounding box center [353, 266] width 79 height 17
checkbox input "true"
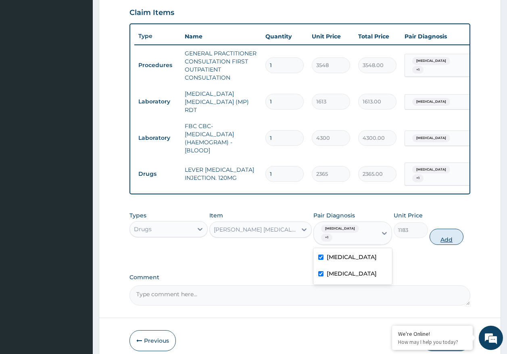
click at [438, 228] on button "Add" at bounding box center [447, 236] width 34 height 16
type input "0"
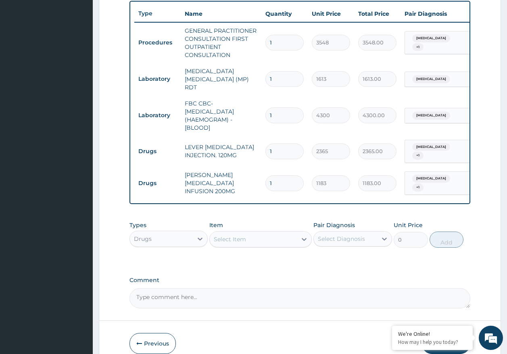
scroll to position [337, 0]
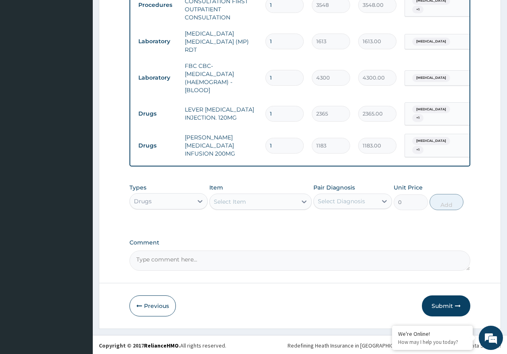
click at [254, 199] on div "Select Item" at bounding box center [253, 201] width 87 height 13
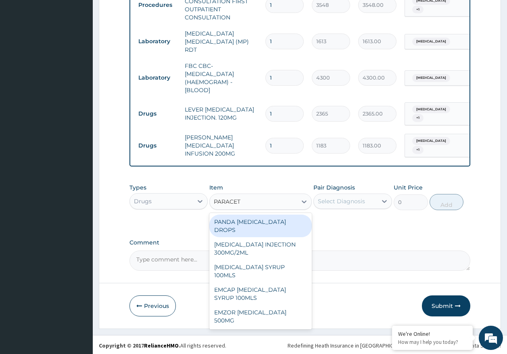
type input "PARACETA"
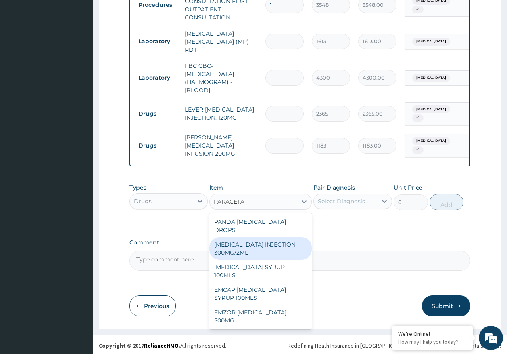
click at [250, 239] on div "PARACETAMOL INJECTION 300MG/2ML" at bounding box center [261, 248] width 103 height 23
type input "260"
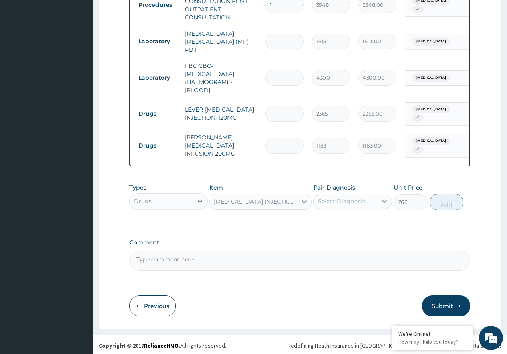
click at [357, 200] on div "Select Diagnosis" at bounding box center [341, 201] width 47 height 8
drag, startPoint x: 347, startPoint y: 220, endPoint x: 349, endPoint y: 239, distance: 19.0
click at [347, 220] on label "Malaria" at bounding box center [352, 221] width 50 height 8
checkbox input "true"
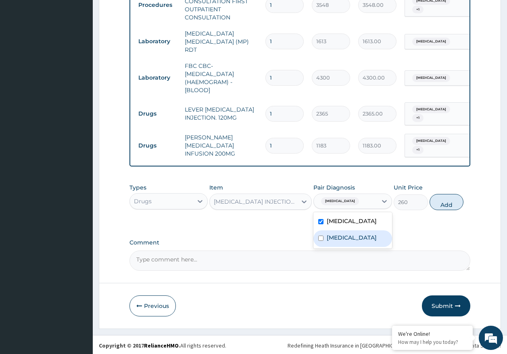
drag, startPoint x: 347, startPoint y: 237, endPoint x: 453, endPoint y: 232, distance: 105.5
click at [347, 237] on div "Sepsis" at bounding box center [353, 238] width 79 height 17
checkbox input "true"
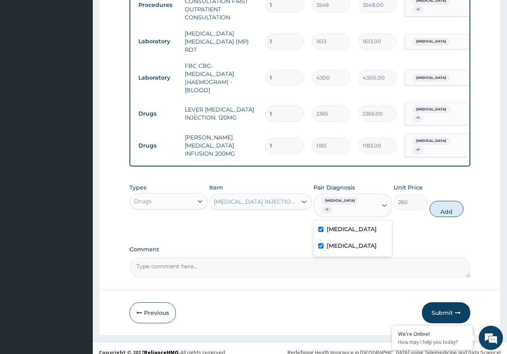
click at [448, 203] on button "Add" at bounding box center [447, 209] width 34 height 16
type input "0"
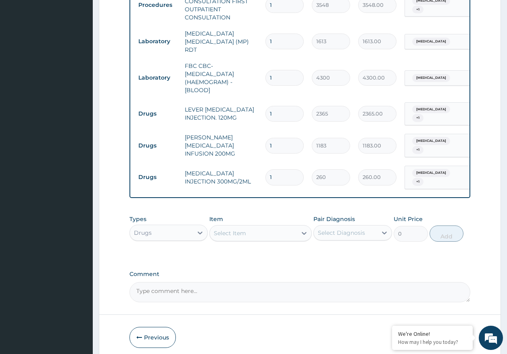
click at [231, 232] on div "Select Item" at bounding box center [253, 232] width 87 height 13
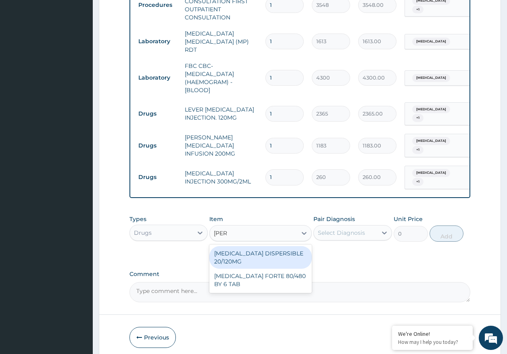
type input "COART"
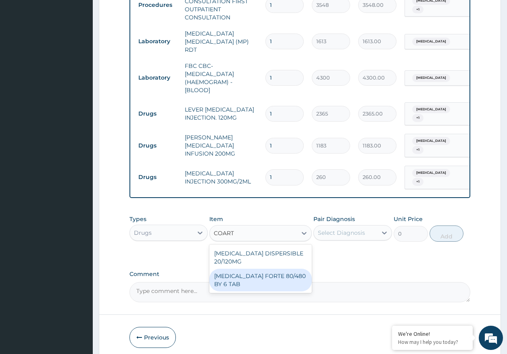
drag, startPoint x: 253, startPoint y: 272, endPoint x: 278, endPoint y: 257, distance: 29.7
click at [259, 268] on div "COARTEM FORTE 80/480 BY 6 TAB" at bounding box center [261, 279] width 103 height 23
type input "449"
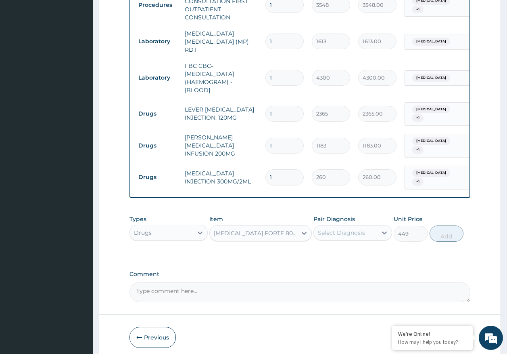
click at [333, 228] on div "Select Diagnosis" at bounding box center [341, 232] width 47 height 8
click at [336, 248] on label "Malaria" at bounding box center [352, 252] width 50 height 8
checkbox input "true"
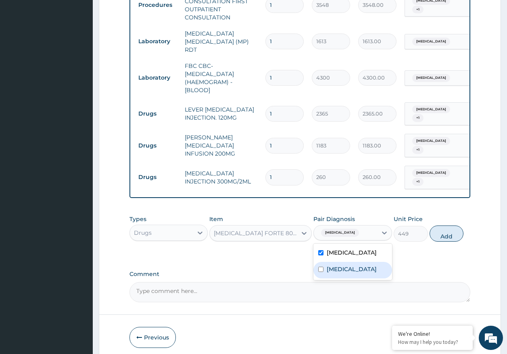
drag, startPoint x: 339, startPoint y: 266, endPoint x: 352, endPoint y: 258, distance: 15.3
click at [340, 265] on label "Sepsis" at bounding box center [352, 269] width 50 height 8
checkbox input "true"
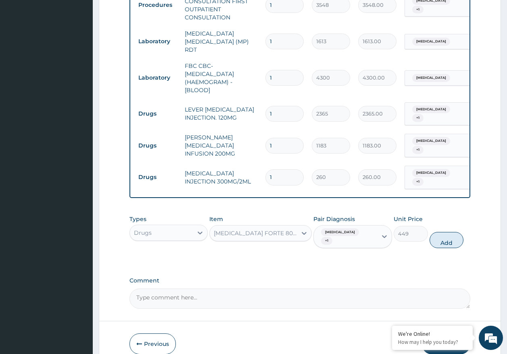
drag, startPoint x: 455, startPoint y: 229, endPoint x: 279, endPoint y: 225, distance: 176.4
click at [454, 232] on button "Add" at bounding box center [447, 240] width 34 height 16
type input "0"
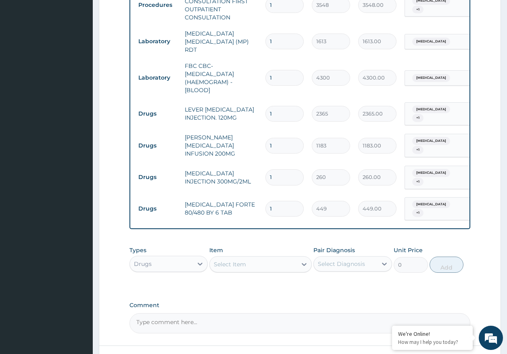
click at [247, 258] on div "Select Item" at bounding box center [253, 264] width 87 height 13
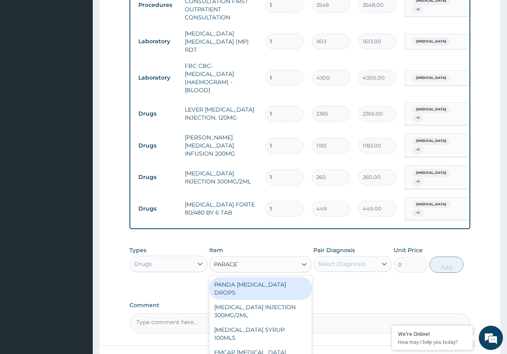
type input "PARACETA"
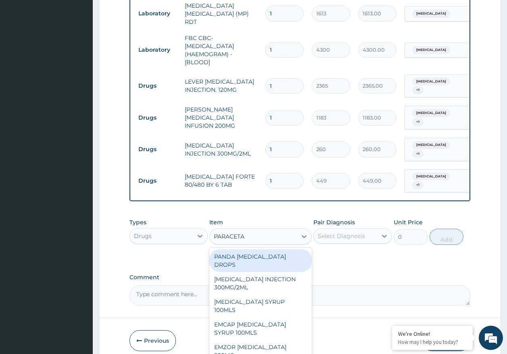
scroll to position [393, 0]
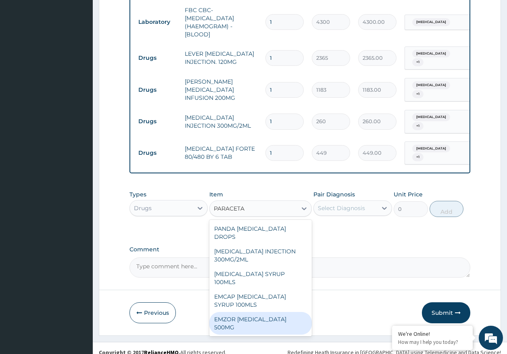
drag, startPoint x: 266, startPoint y: 293, endPoint x: 338, endPoint y: 217, distance: 105.1
click at [267, 312] on div "EMZOR PARACETAMOL 500MG" at bounding box center [261, 323] width 103 height 23
type input "24"
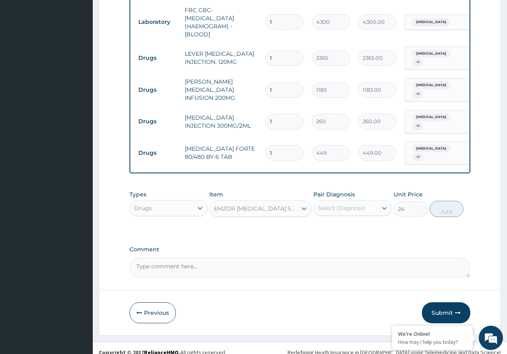
click at [342, 204] on div "Select Diagnosis" at bounding box center [341, 208] width 47 height 8
click at [339, 224] on label "Malaria" at bounding box center [352, 228] width 50 height 8
checkbox input "true"
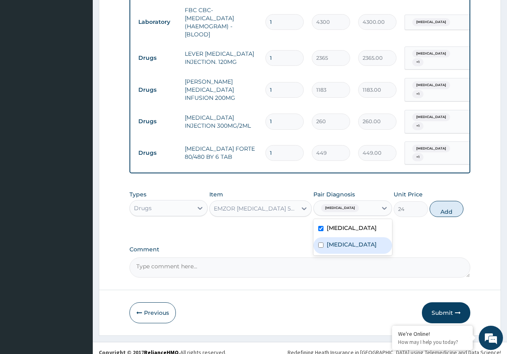
click at [339, 237] on div "Sepsis" at bounding box center [353, 245] width 79 height 17
checkbox input "true"
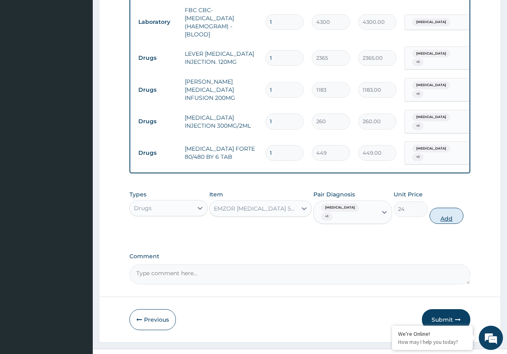
click at [446, 207] on button "Add" at bounding box center [447, 215] width 34 height 16
type input "0"
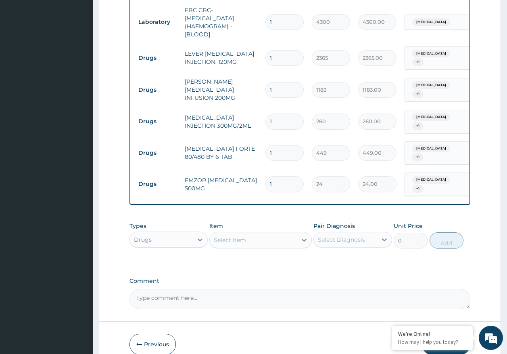
click at [233, 236] on div "Select Item" at bounding box center [230, 240] width 32 height 8
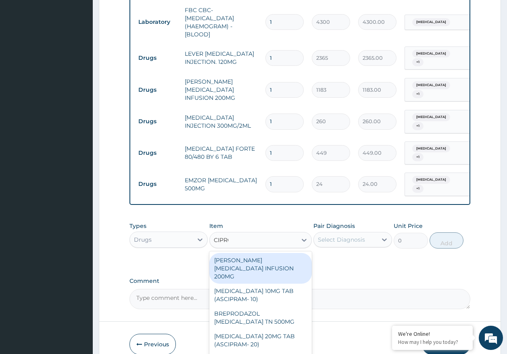
type input "CIPROFL"
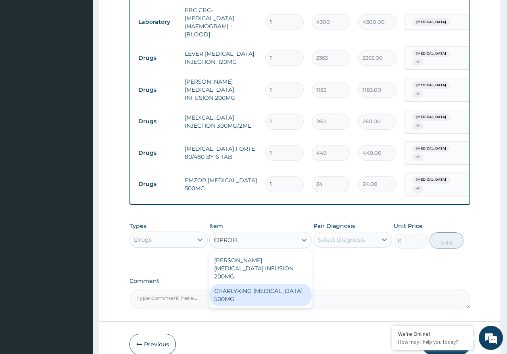
click at [242, 283] on div "CHARLYKING CIPROFLOXACIN 500MG" at bounding box center [261, 294] width 103 height 23
type input "177"
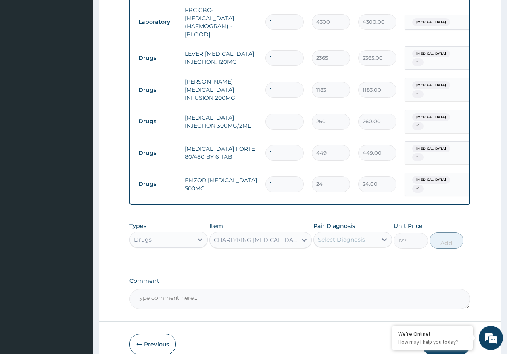
click at [346, 235] on div "Select Diagnosis" at bounding box center [341, 239] width 47 height 8
click at [338, 255] on label "Malaria" at bounding box center [352, 259] width 50 height 8
checkbox input "true"
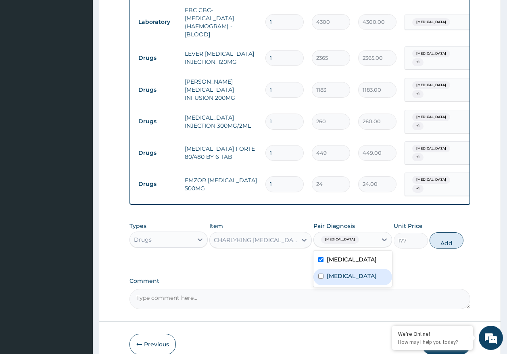
click at [339, 268] on div "Sepsis" at bounding box center [353, 276] width 79 height 17
checkbox input "true"
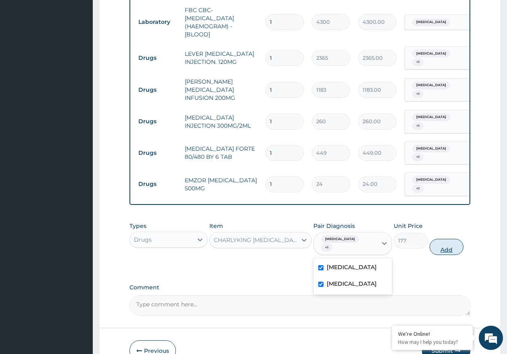
click at [436, 239] on button "Add" at bounding box center [447, 247] width 34 height 16
type input "0"
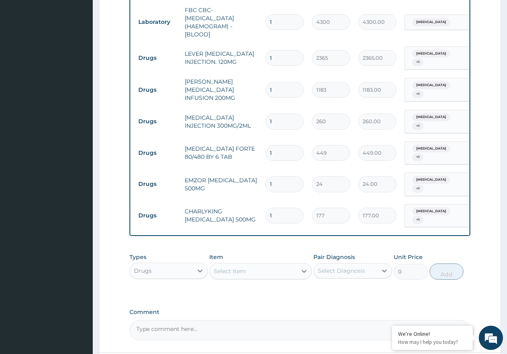
type input "10"
type input "1770.00"
type input "10"
click at [274, 176] on input "1" at bounding box center [285, 184] width 38 height 16
type input "18"
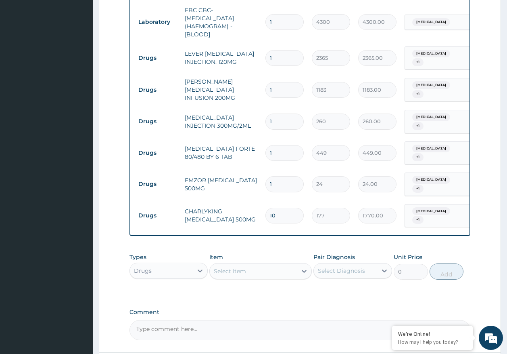
type input "432.00"
type input "18"
click at [279, 145] on input "1" at bounding box center [285, 153] width 38 height 16
type input "0.00"
type input "6"
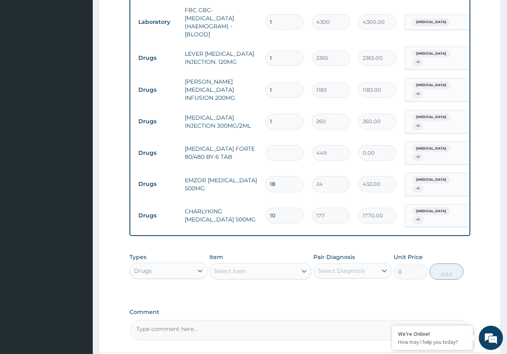
type input "2694.00"
type input "6"
click at [285, 117] on input "1" at bounding box center [285, 121] width 38 height 16
type input "0.00"
type input "2"
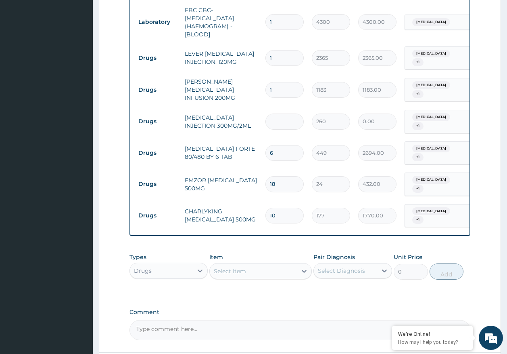
type input "520.00"
type input "2"
click at [289, 83] on input "1" at bounding box center [285, 90] width 38 height 16
type input "0.00"
type input "4"
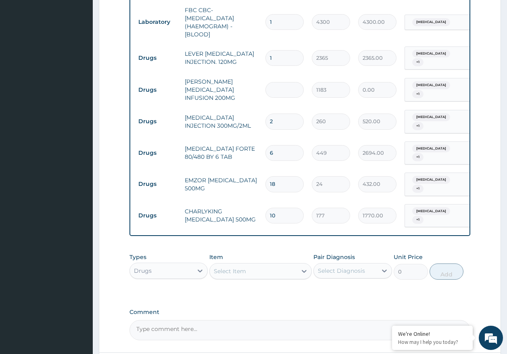
type input "4732.00"
type input "4"
click at [284, 54] on input "1" at bounding box center [285, 58] width 38 height 16
type input "0.00"
type input "3"
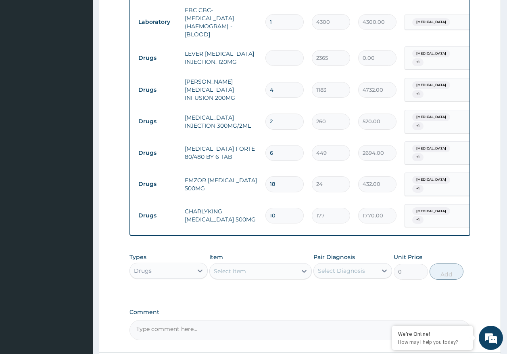
type input "7095.00"
type input "3"
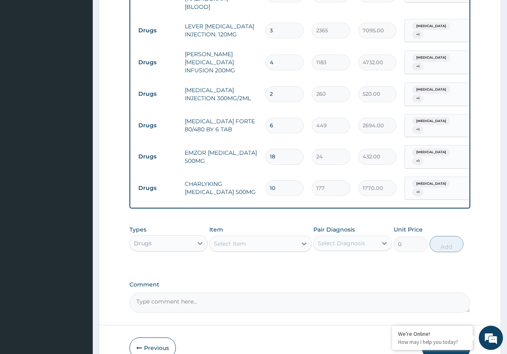
scroll to position [448, 0]
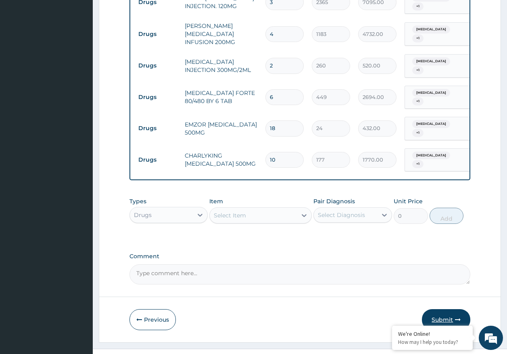
click at [438, 309] on button "Submit" at bounding box center [446, 319] width 48 height 21
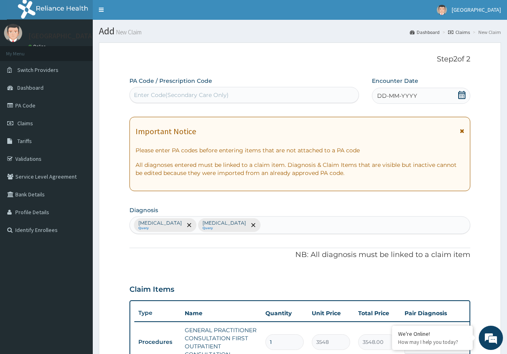
scroll to position [0, 0]
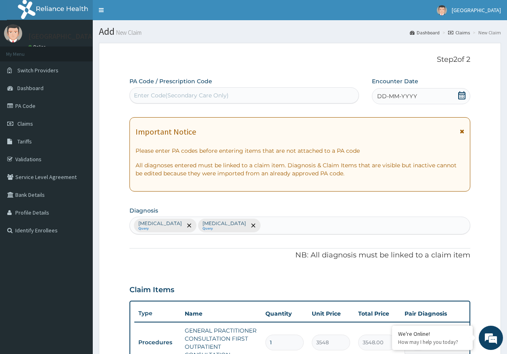
click at [404, 98] on span "DD-MM-YYYY" at bounding box center [397, 96] width 40 height 8
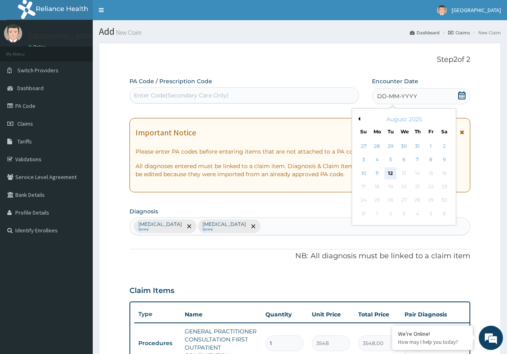
click at [394, 169] on div "12" at bounding box center [391, 173] width 12 height 12
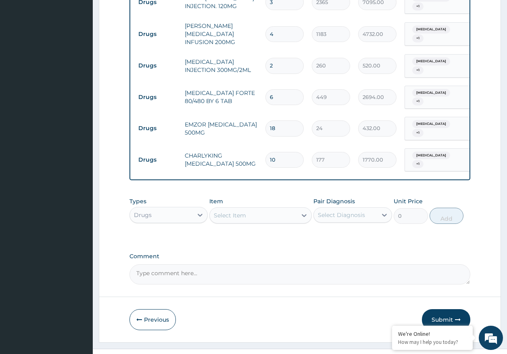
click at [441, 309] on button "Submit" at bounding box center [446, 319] width 48 height 21
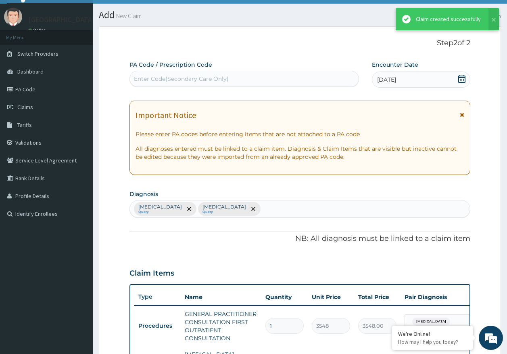
scroll to position [448, 0]
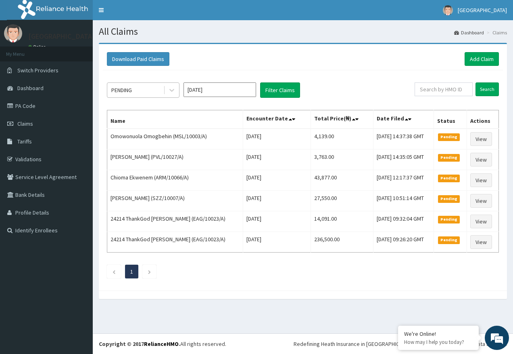
click at [135, 86] on div "PENDING" at bounding box center [135, 90] width 56 height 13
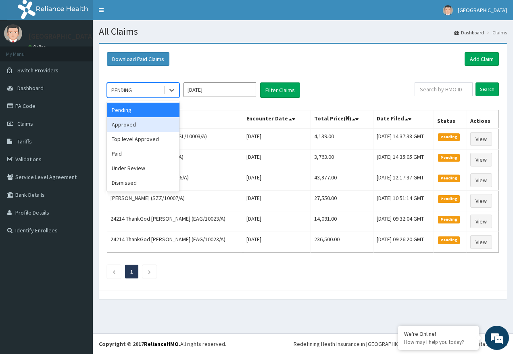
click at [137, 123] on div "Approved" at bounding box center [143, 124] width 73 height 15
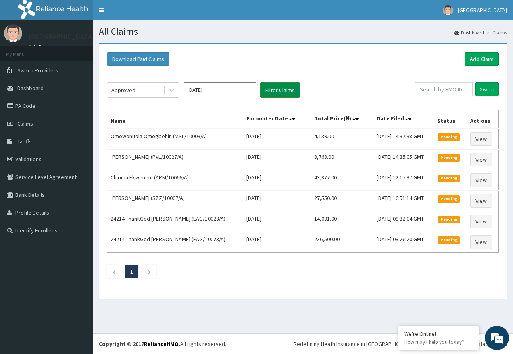
click at [267, 94] on button "Filter Claims" at bounding box center [280, 89] width 40 height 15
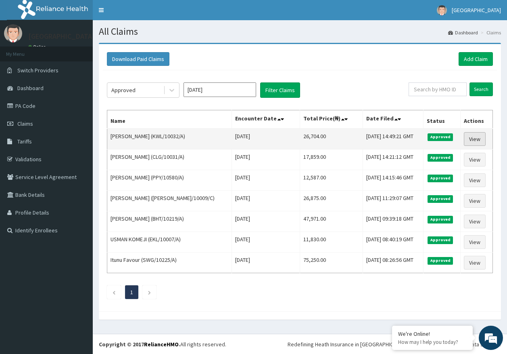
click at [472, 140] on link "View" at bounding box center [475, 139] width 22 height 14
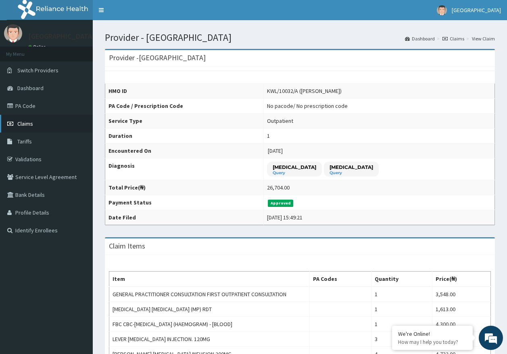
click at [29, 125] on span "Claims" at bounding box center [25, 123] width 16 height 7
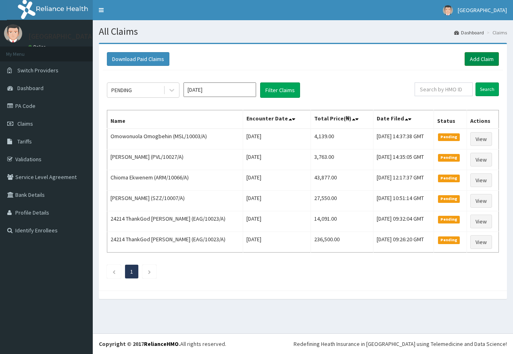
click at [476, 63] on link "Add Claim" at bounding box center [482, 59] width 34 height 14
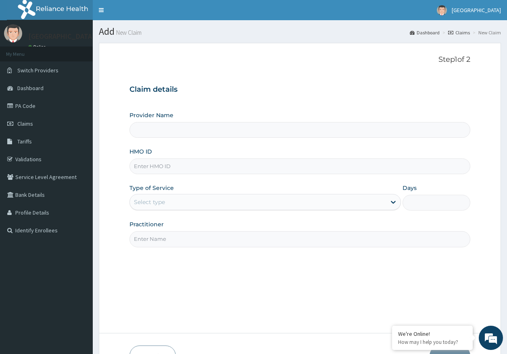
type input "[GEOGRAPHIC_DATA]"
type input "KWL/10032/A"
click at [154, 197] on div "Select type" at bounding box center [258, 201] width 256 height 13
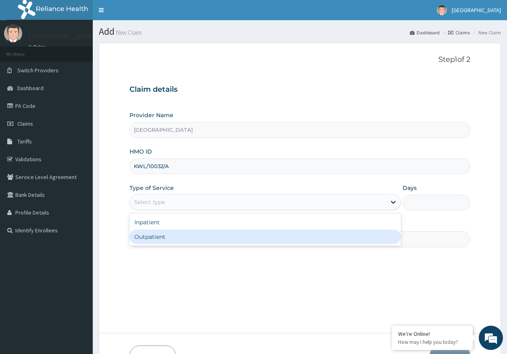
drag, startPoint x: 158, startPoint y: 235, endPoint x: 176, endPoint y: 240, distance: 19.1
click at [158, 236] on div "Outpatient" at bounding box center [266, 236] width 272 height 15
type input "1"
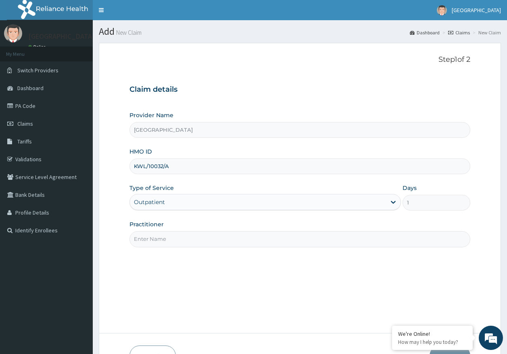
click at [168, 241] on input "Practitioner" at bounding box center [301, 239] width 342 height 16
type input "[PERSON_NAME]"
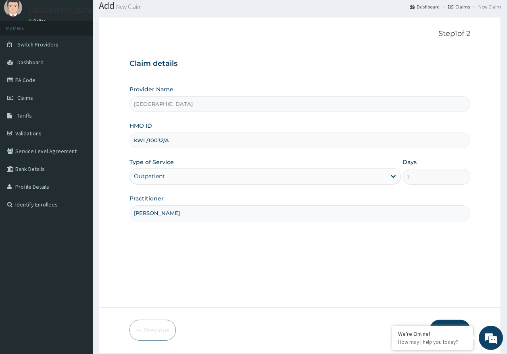
scroll to position [52, 0]
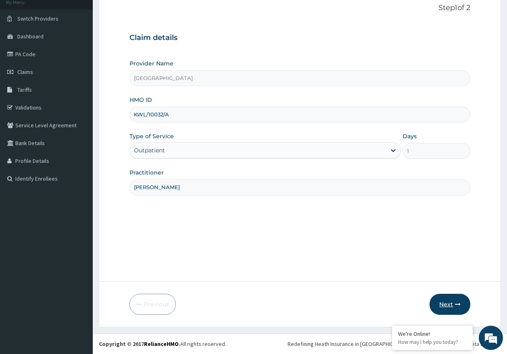
click at [448, 305] on button "Next" at bounding box center [450, 303] width 41 height 21
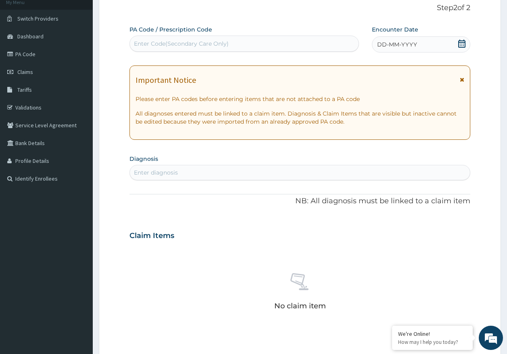
click at [394, 46] on span "DD-MM-YYYY" at bounding box center [397, 44] width 40 height 8
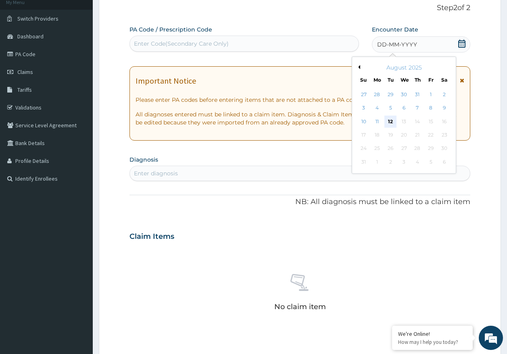
click at [392, 122] on div "12" at bounding box center [391, 121] width 12 height 12
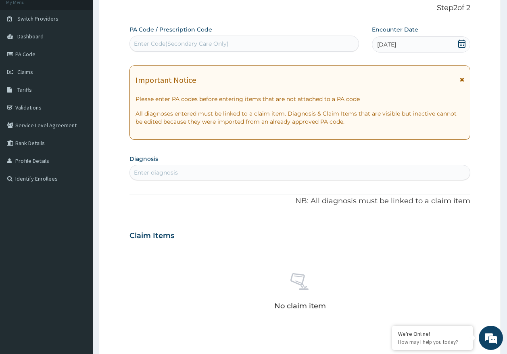
click at [194, 168] on div "Enter diagnosis" at bounding box center [300, 172] width 341 height 13
type input "MALAR"
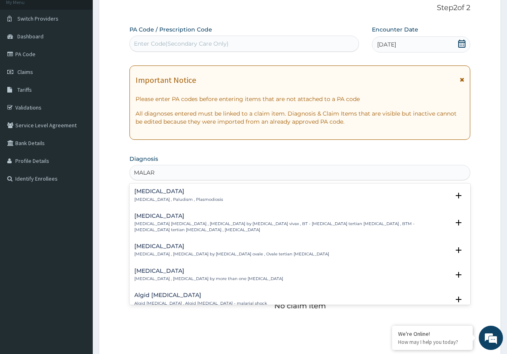
click at [151, 194] on h4 "Malaria" at bounding box center [178, 191] width 89 height 6
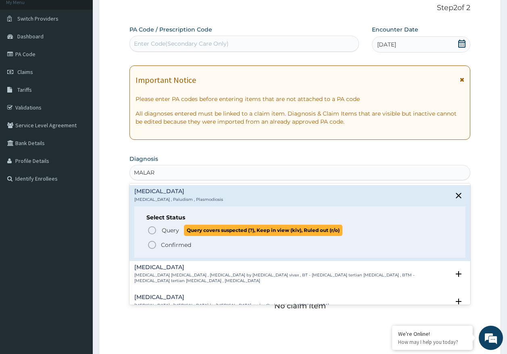
click at [172, 230] on span "Query" at bounding box center [170, 230] width 17 height 8
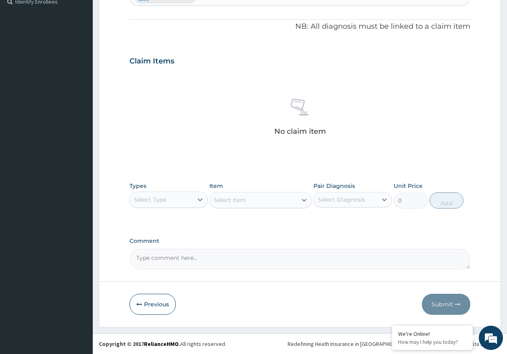
scroll to position [0, 0]
click at [164, 193] on div "Select Type" at bounding box center [161, 199] width 63 height 13
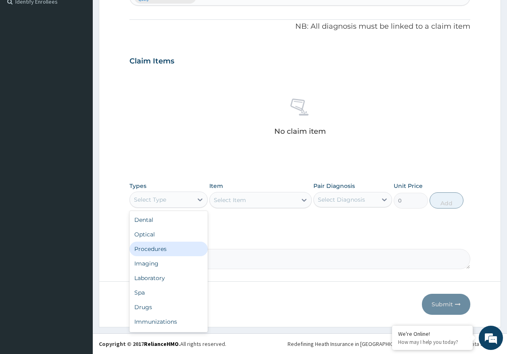
click at [166, 246] on div "Procedures" at bounding box center [169, 248] width 79 height 15
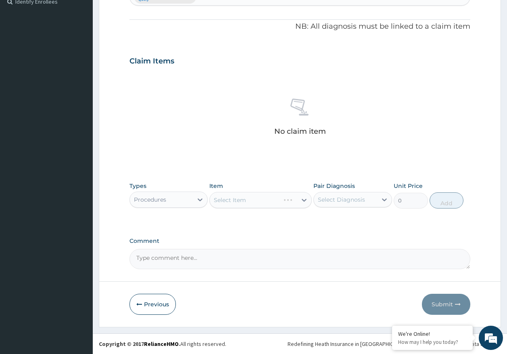
click at [353, 201] on div "Select Diagnosis" at bounding box center [341, 199] width 47 height 8
click at [348, 222] on label "Malaria" at bounding box center [352, 219] width 50 height 8
checkbox input "true"
click at [240, 201] on div "Select Item" at bounding box center [230, 200] width 32 height 8
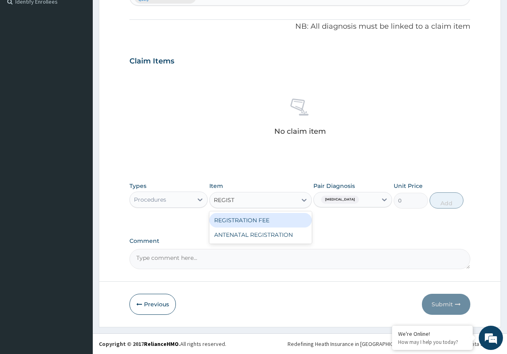
type input "REGISTR"
click at [254, 222] on div "REGISTRATION FEE" at bounding box center [261, 220] width 103 height 15
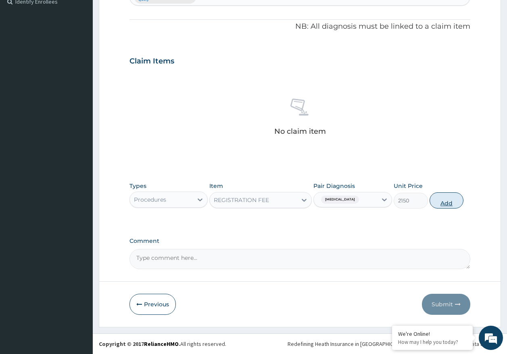
click at [450, 204] on button "Add" at bounding box center [447, 200] width 34 height 16
type input "0"
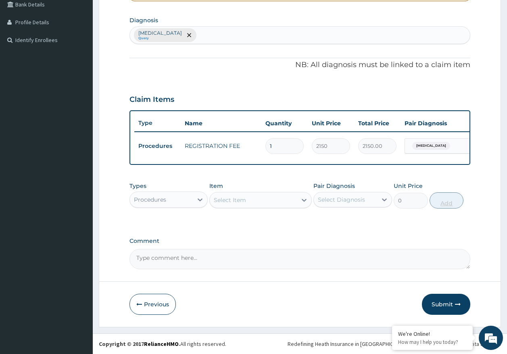
scroll to position [196, 0]
click at [448, 304] on button "Submit" at bounding box center [446, 303] width 48 height 21
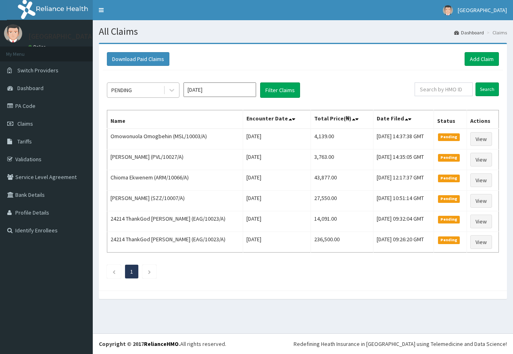
click at [127, 91] on div "PENDING" at bounding box center [121, 90] width 21 height 8
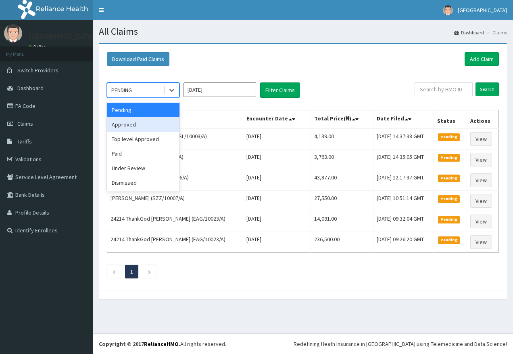
click at [131, 121] on div "Approved" at bounding box center [143, 124] width 73 height 15
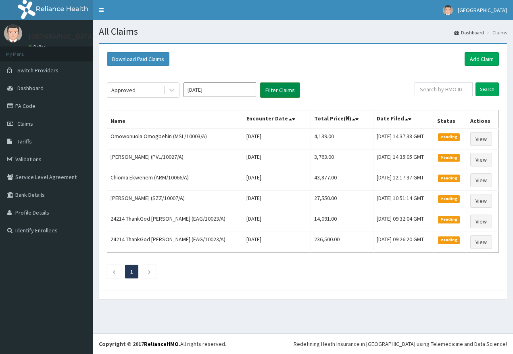
click at [280, 88] on button "Filter Claims" at bounding box center [280, 89] width 40 height 15
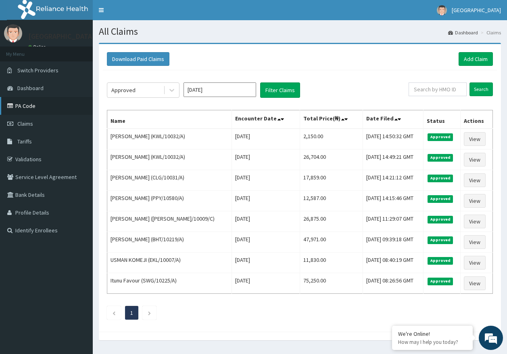
click at [36, 110] on link "PA Code" at bounding box center [46, 106] width 93 height 18
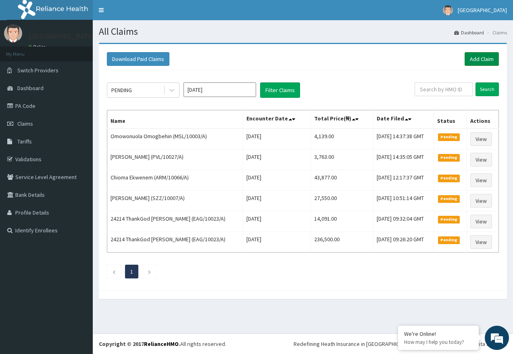
click at [489, 58] on link "Add Claim" at bounding box center [482, 59] width 34 height 14
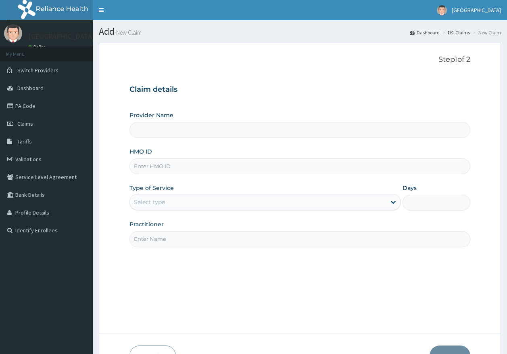
click at [152, 166] on input "HMO ID" at bounding box center [301, 166] width 342 height 16
type input "[GEOGRAPHIC_DATA]"
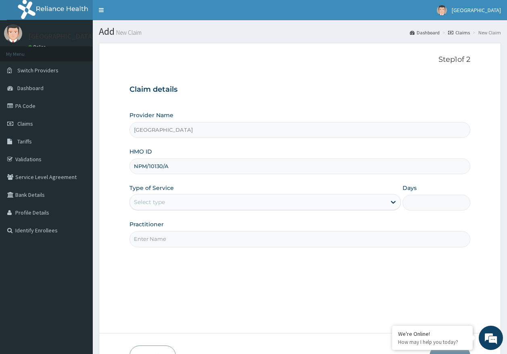
type input "NPM/10130/A"
click at [149, 201] on div "Select type" at bounding box center [149, 202] width 31 height 8
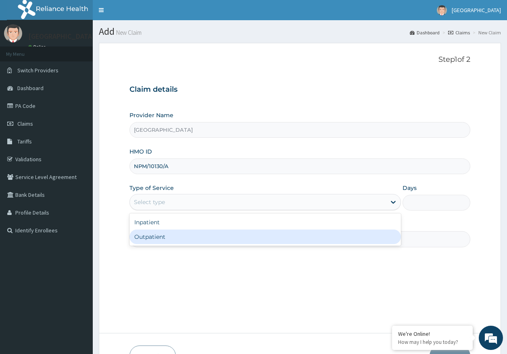
click at [154, 241] on div "Outpatient" at bounding box center [266, 236] width 272 height 15
type input "1"
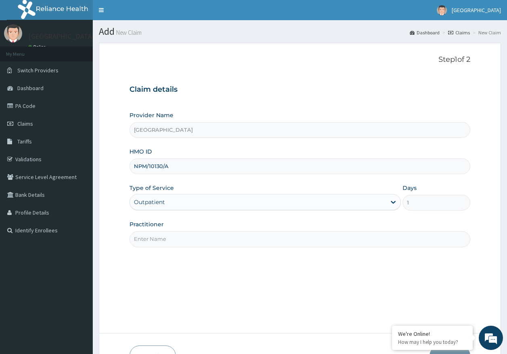
click at [177, 239] on input "Practitioner" at bounding box center [301, 239] width 342 height 16
type input "[PERSON_NAME]"
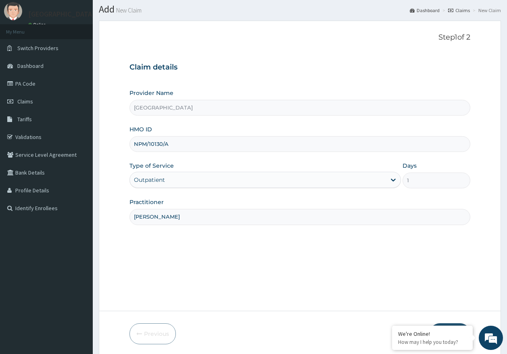
scroll to position [52, 0]
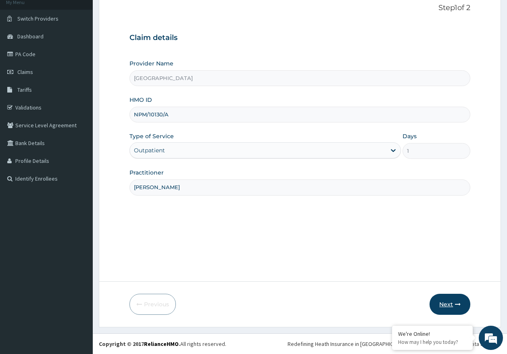
click at [455, 306] on button "Next" at bounding box center [450, 303] width 41 height 21
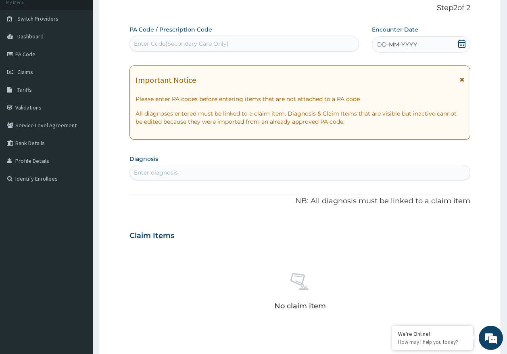
click at [207, 46] on div "Enter Code(Secondary Care Only)" at bounding box center [181, 44] width 95 height 8
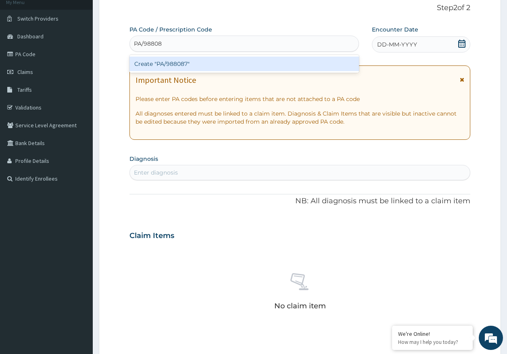
type input "PA/988087"
click at [193, 63] on div "Create "PA/988087"" at bounding box center [245, 64] width 230 height 15
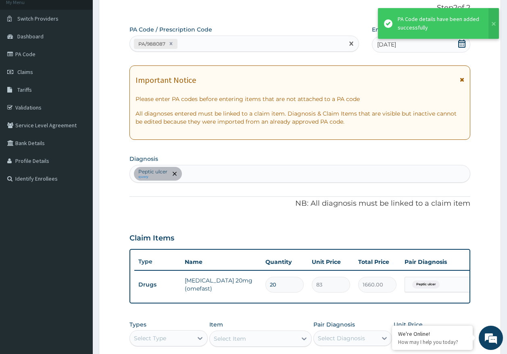
click at [202, 44] on div "PA/988087" at bounding box center [237, 43] width 215 height 13
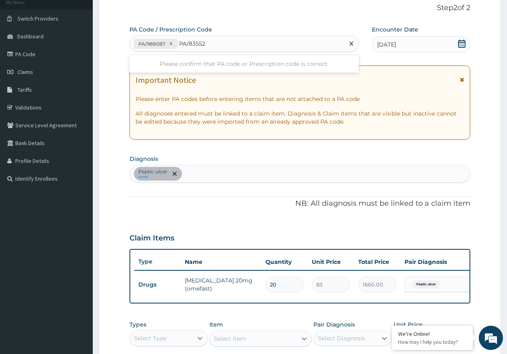
type input "PA/835525"
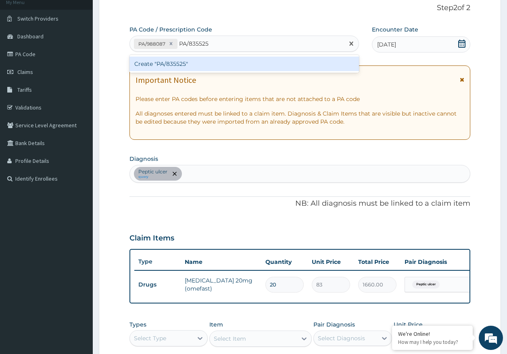
click at [175, 64] on div "Create "PA/835525"" at bounding box center [245, 64] width 230 height 15
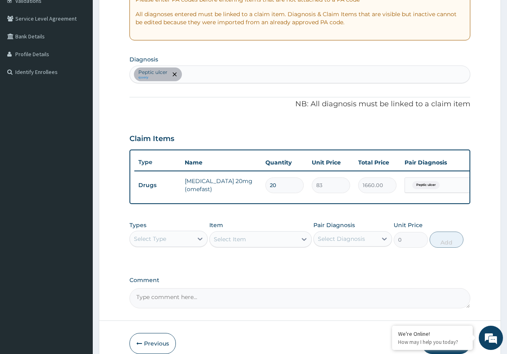
scroll to position [173, 0]
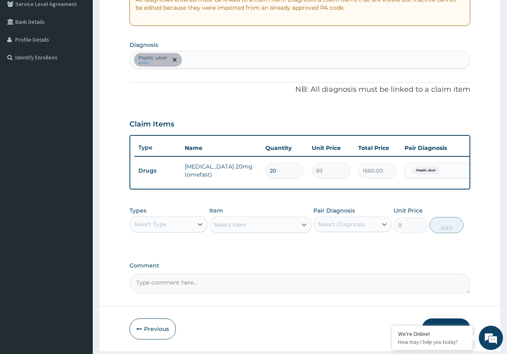
click at [164, 230] on div "Select Type" at bounding box center [161, 224] width 63 height 13
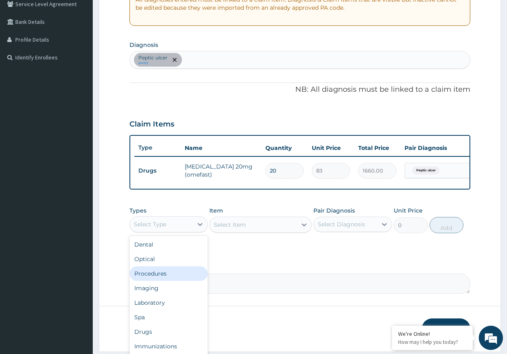
click at [165, 281] on div "Procedures" at bounding box center [169, 273] width 79 height 15
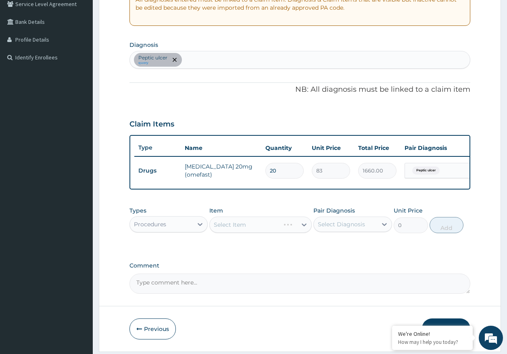
click at [355, 228] on div "Select Diagnosis" at bounding box center [341, 224] width 47 height 8
click at [344, 248] on label "Peptic ulcer" at bounding box center [344, 244] width 35 height 8
checkbox input "true"
click at [264, 231] on div "Select Item" at bounding box center [253, 224] width 87 height 13
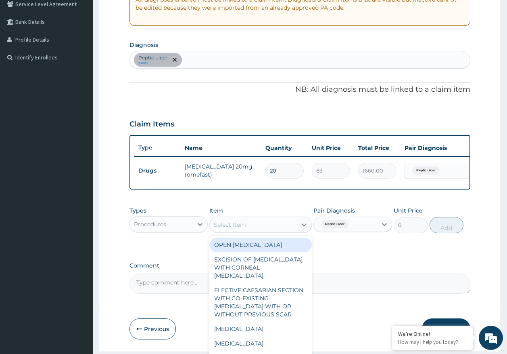
click at [171, 228] on div "Procedures" at bounding box center [161, 224] width 63 height 13
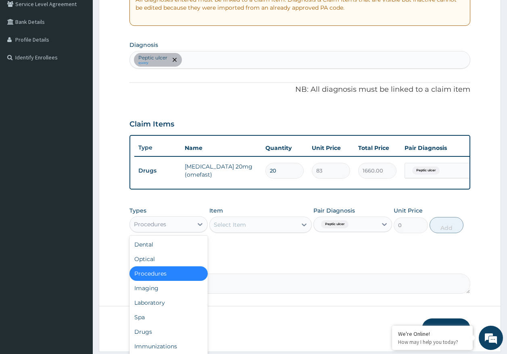
scroll to position [203, 0]
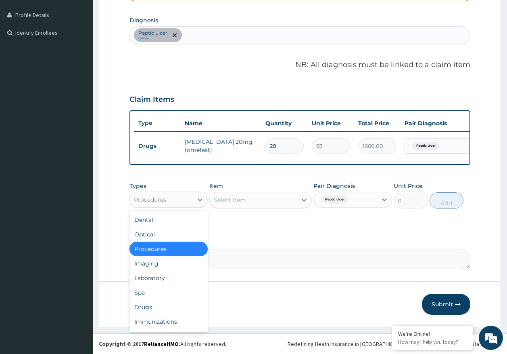
click at [239, 200] on div "Select Item" at bounding box center [230, 200] width 32 height 8
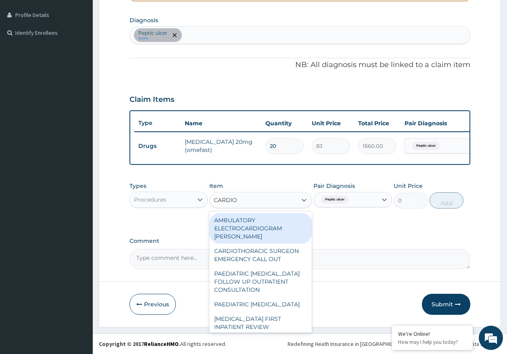
type input "CARDIOLO"
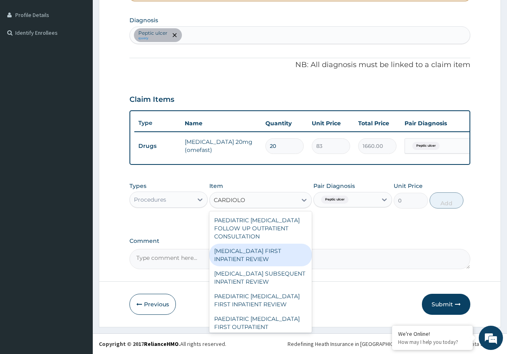
scroll to position [87, 0]
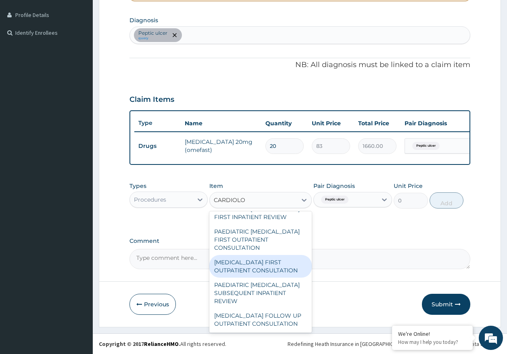
click at [266, 269] on div "CARDIOLOGIST FIRST OUTPATIENT CONSULTATION" at bounding box center [261, 266] width 103 height 23
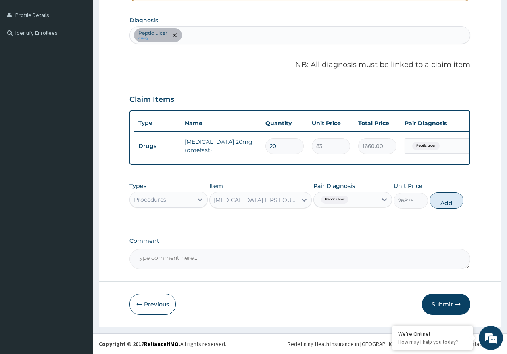
click at [446, 203] on button "Add" at bounding box center [447, 200] width 34 height 16
type input "0"
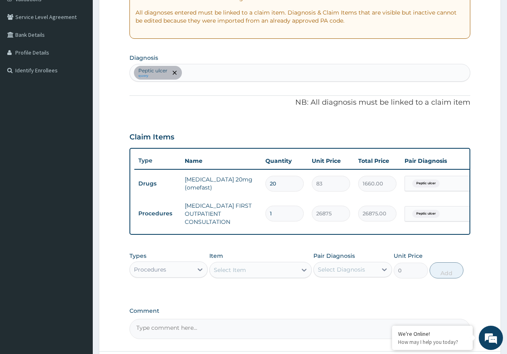
scroll to position [155, 0]
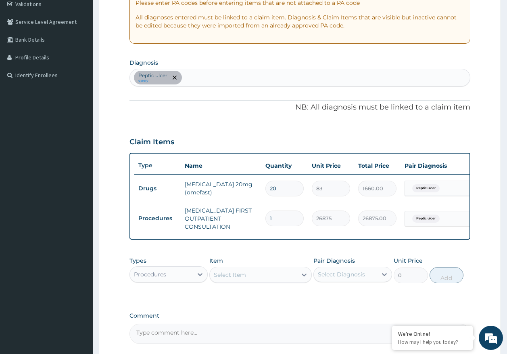
click at [216, 71] on div "Peptic ulcer query" at bounding box center [300, 77] width 341 height 17
type input "ESSENTIAL HY"
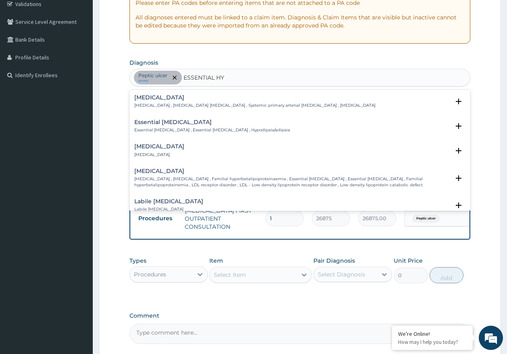
click at [178, 96] on h4 "Essential hypertension" at bounding box center [254, 97] width 241 height 6
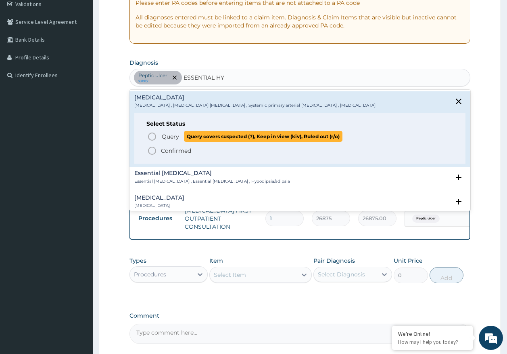
click at [182, 133] on p "Query Query covers suspected (?), Keep in view (kiv), Ruled out (r/o)" at bounding box center [252, 136] width 182 height 11
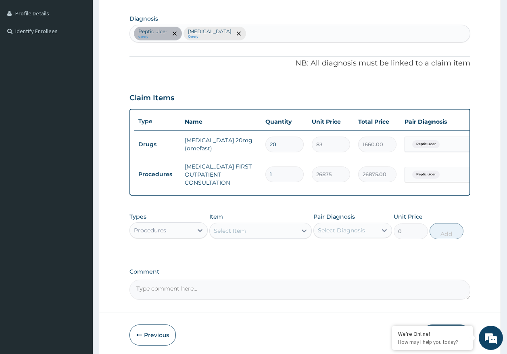
scroll to position [236, 0]
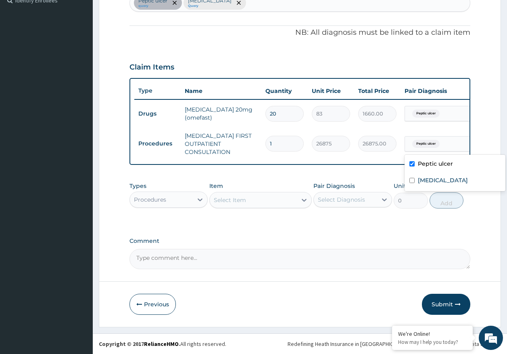
click at [416, 140] on span "Peptic ulcer" at bounding box center [426, 144] width 27 height 8
click at [423, 176] on label "Essential hypertension" at bounding box center [443, 180] width 50 height 8
checkbox input "true"
click at [419, 160] on label "Peptic ulcer" at bounding box center [435, 163] width 35 height 8
checkbox input "false"
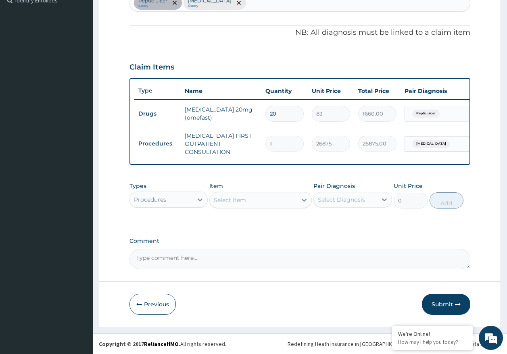
click at [230, 262] on textarea "Comment" at bounding box center [301, 259] width 342 height 20
paste textarea "PA/835525 FOR CARDIOLOGIST CONSULTATION."
type textarea "PA/835525 FOR CARDIOLOGIST CONSULTATION."
click at [446, 305] on button "Submit" at bounding box center [446, 303] width 48 height 21
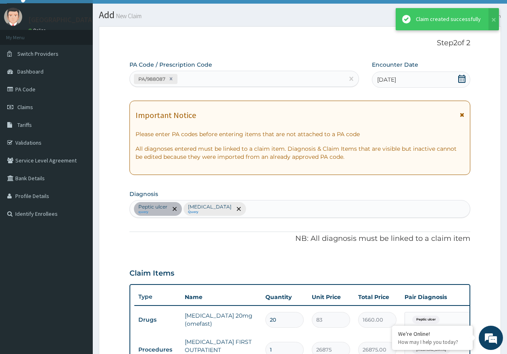
scroll to position [228, 0]
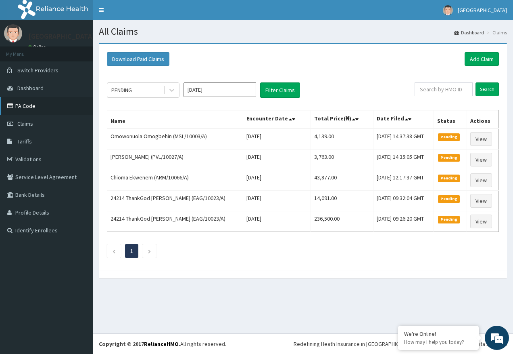
click at [40, 105] on link "PA Code" at bounding box center [46, 106] width 93 height 18
click at [451, 88] on input "text" at bounding box center [444, 89] width 58 height 14
paste input "BLO/10002/A"
type input "BLO/10002/A"
click at [487, 89] on input "Search" at bounding box center [487, 89] width 23 height 14
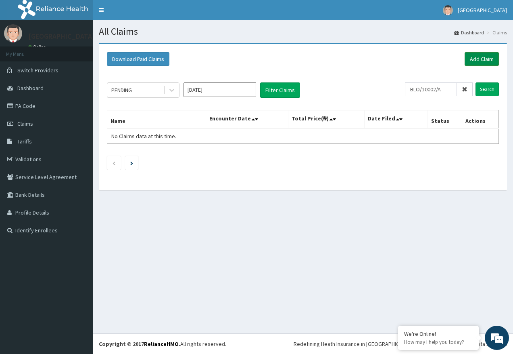
click at [481, 59] on link "Add Claim" at bounding box center [482, 59] width 34 height 14
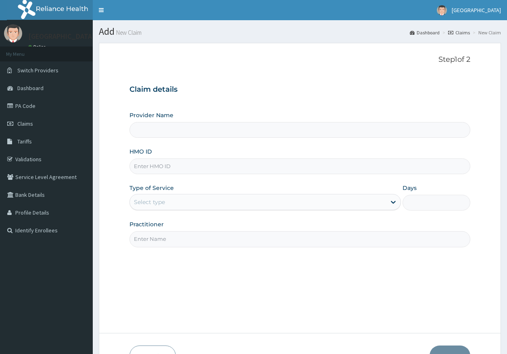
type input "[GEOGRAPHIC_DATA]"
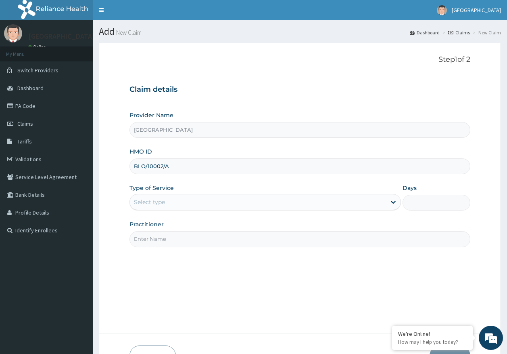
type input "BLO/10002/A"
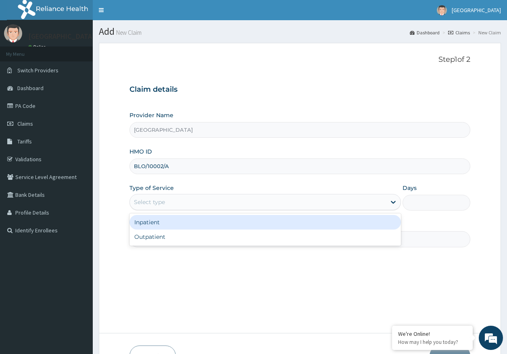
click at [163, 204] on div "Select type" at bounding box center [149, 202] width 31 height 8
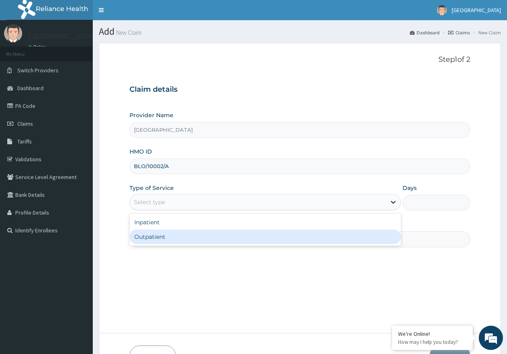
click at [163, 240] on div "Outpatient" at bounding box center [266, 236] width 272 height 15
type input "1"
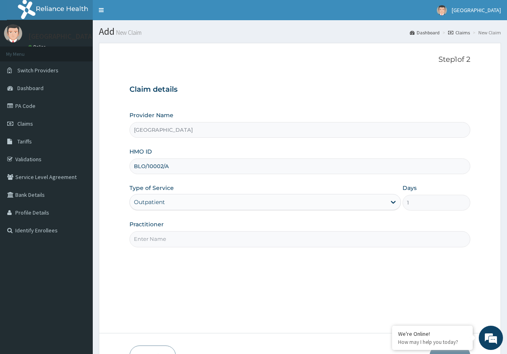
click at [168, 238] on input "Practitioner" at bounding box center [301, 239] width 342 height 16
type input "[PERSON_NAME]"
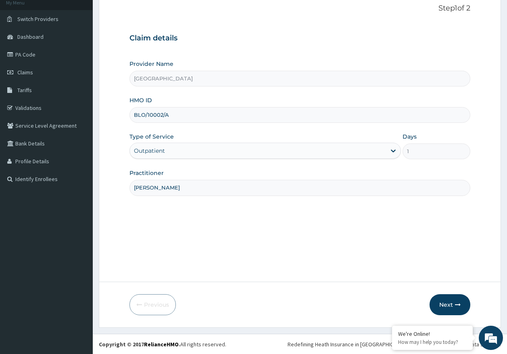
scroll to position [52, 0]
click at [449, 297] on button "Next" at bounding box center [450, 303] width 41 height 21
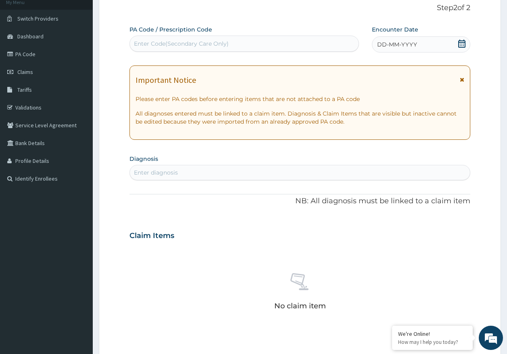
click at [389, 46] on span "DD-MM-YYYY" at bounding box center [397, 44] width 40 height 8
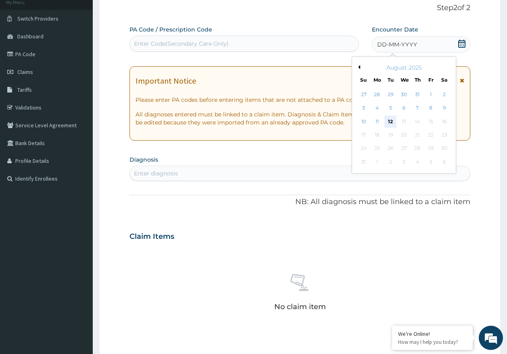
click at [393, 121] on div "12" at bounding box center [391, 121] width 12 height 12
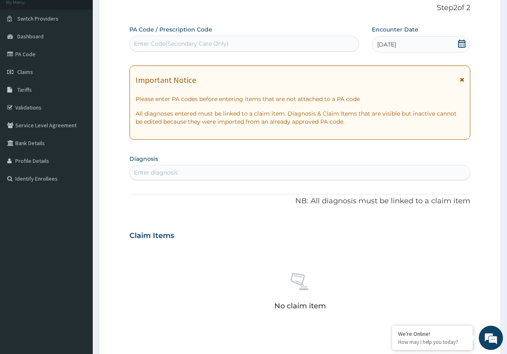
click at [278, 168] on div "Enter diagnosis" at bounding box center [300, 172] width 341 height 13
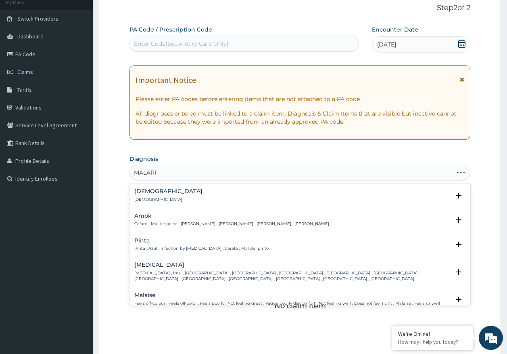
type input "MALARIA"
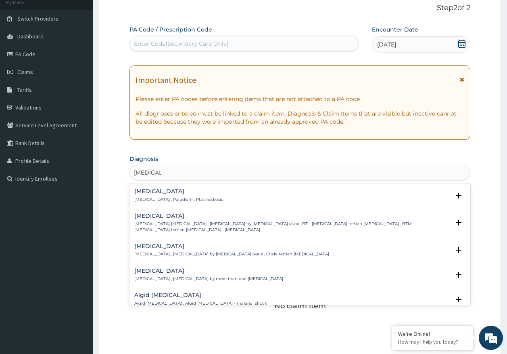
click at [161, 200] on p "Malaria , Paludism , Plasmodiosis" at bounding box center [178, 200] width 89 height 6
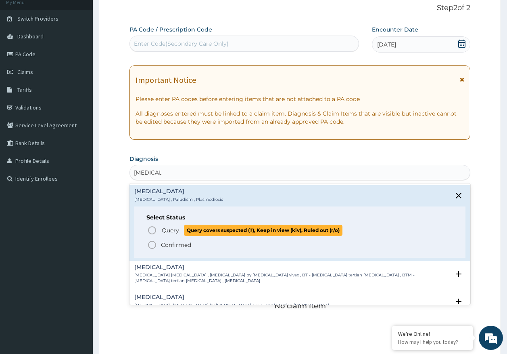
click at [168, 229] on span "Query" at bounding box center [170, 230] width 17 height 8
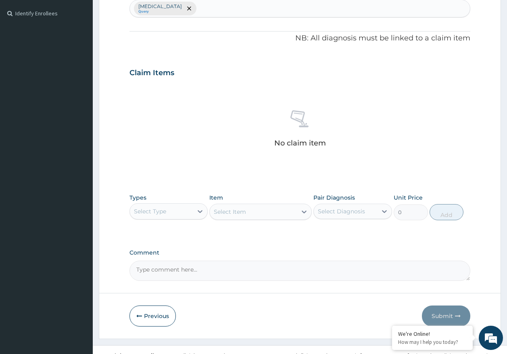
scroll to position [228, 0]
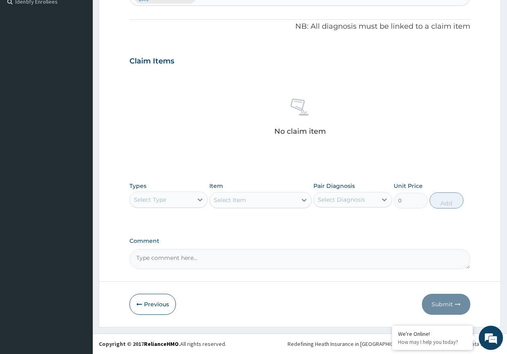
click at [182, 199] on div "Select Type" at bounding box center [161, 199] width 63 height 13
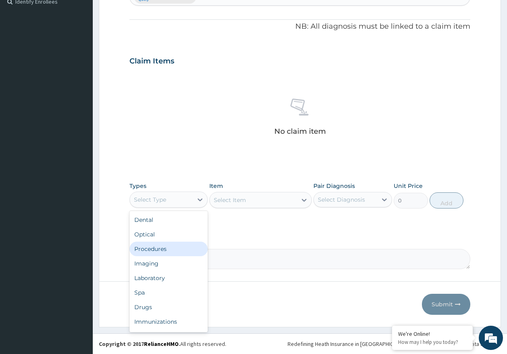
click at [159, 248] on div "Procedures" at bounding box center [169, 248] width 79 height 15
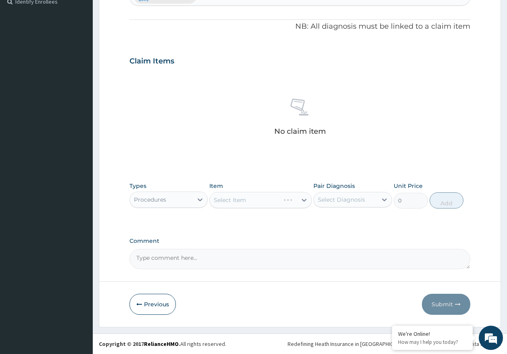
click at [325, 201] on div "Select Diagnosis" at bounding box center [341, 199] width 47 height 8
click at [334, 220] on label "Malaria" at bounding box center [352, 219] width 50 height 8
checkbox input "true"
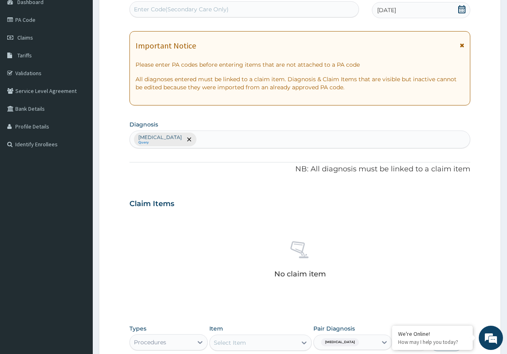
scroll to position [67, 0]
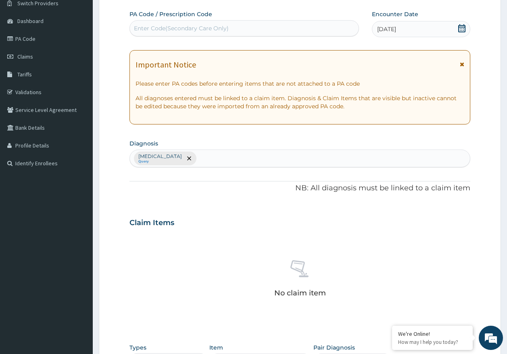
click at [186, 159] on div "Malaria Query" at bounding box center [300, 158] width 341 height 17
type input "SEPSIS"
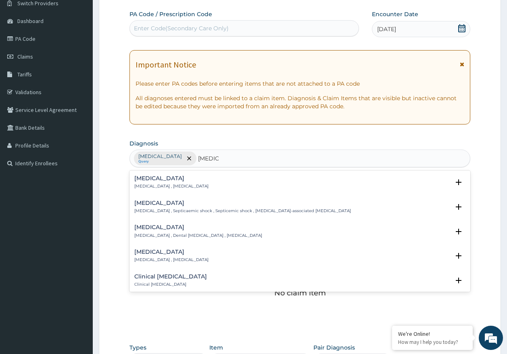
click at [146, 187] on p "Systemic infection , Sepsis" at bounding box center [171, 186] width 74 height 6
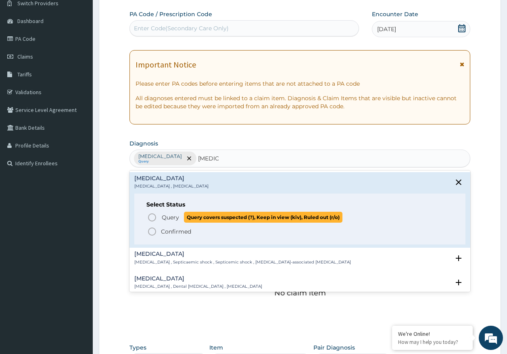
click at [166, 219] on span "Query" at bounding box center [170, 217] width 17 height 8
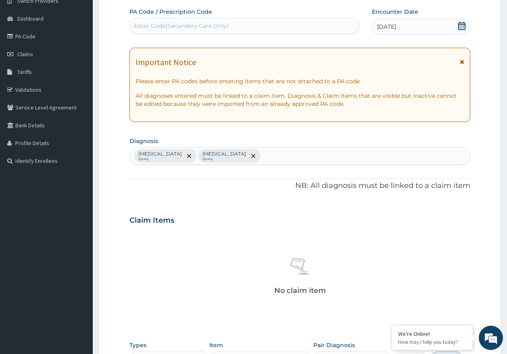
scroll to position [228, 0]
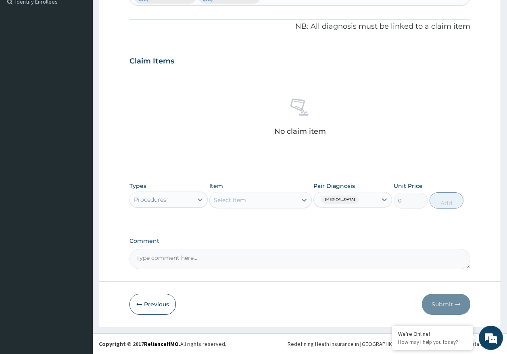
click at [258, 202] on div "Select Item" at bounding box center [253, 199] width 87 height 13
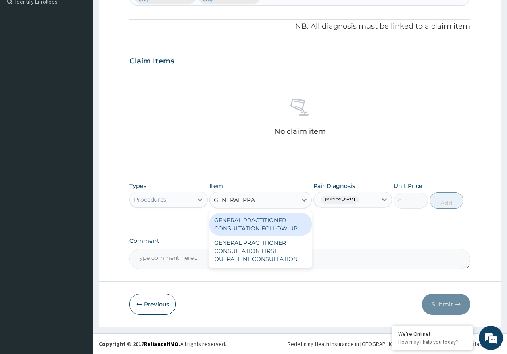
type input "GENERAL PRAC"
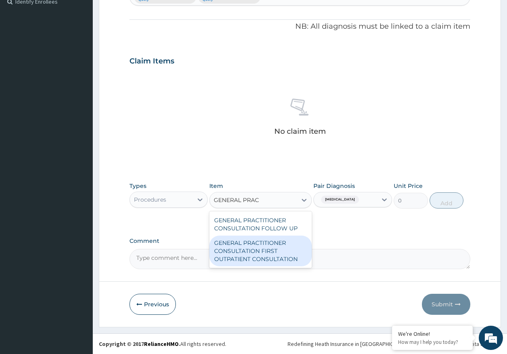
click at [262, 248] on div "GENERAL PRACTITIONER CONSULTATION FIRST OUTPATIENT CONSULTATION" at bounding box center [261, 250] width 103 height 31
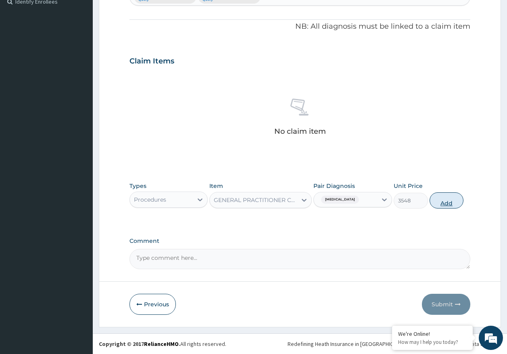
click at [447, 203] on button "Add" at bounding box center [447, 200] width 34 height 16
type input "0"
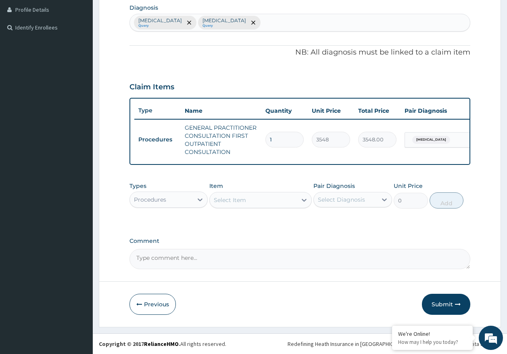
scroll to position [209, 0]
click at [224, 203] on div "Select Item" at bounding box center [230, 200] width 32 height 8
type input "REGISTRA"
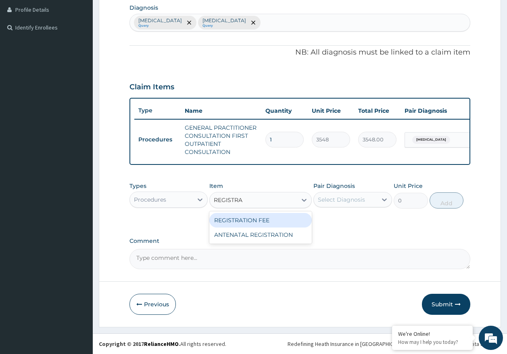
click at [256, 217] on div "REGISTRATION FEE" at bounding box center [261, 220] width 103 height 15
type input "2150"
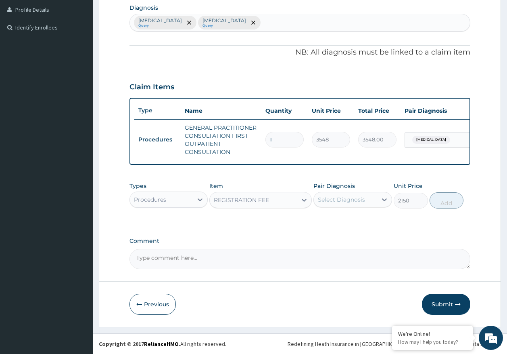
click at [358, 197] on div "Select Diagnosis" at bounding box center [341, 199] width 47 height 8
click at [341, 221] on label "Malaria" at bounding box center [352, 219] width 50 height 8
checkbox input "true"
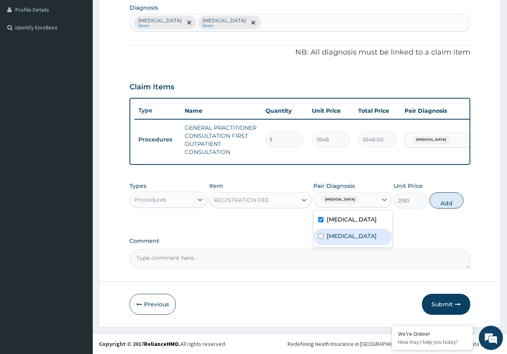
drag, startPoint x: 340, startPoint y: 237, endPoint x: 394, endPoint y: 230, distance: 54.5
click at [340, 238] on label "Sepsis" at bounding box center [352, 236] width 50 height 8
checkbox input "true"
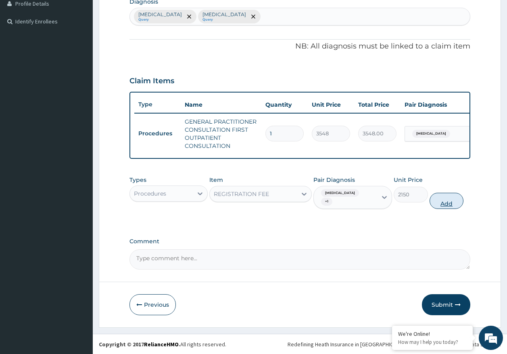
click at [447, 205] on button "Add" at bounding box center [447, 201] width 34 height 16
type input "0"
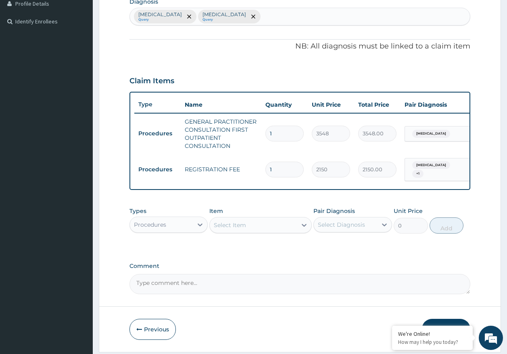
click at [158, 228] on div "Procedures" at bounding box center [150, 224] width 32 height 8
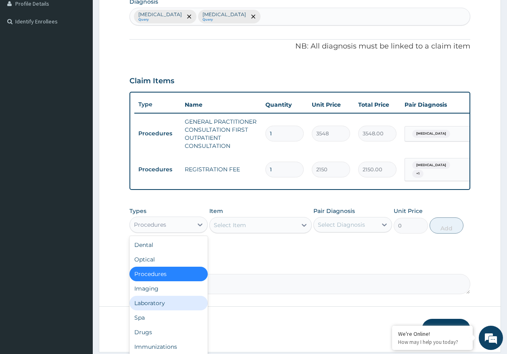
click at [159, 308] on div "Laboratory" at bounding box center [169, 302] width 79 height 15
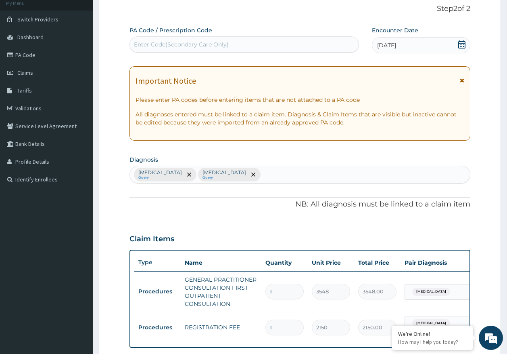
scroll to position [47, 0]
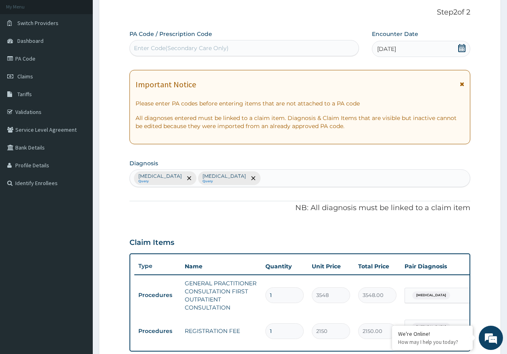
click at [224, 175] on div "Malaria Query Sepsis Query" at bounding box center [300, 178] width 341 height 17
type input "COUGH"
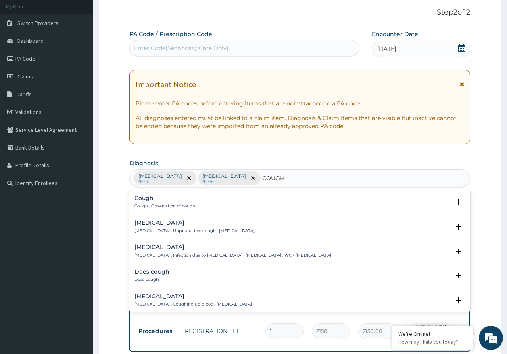
click at [159, 203] on p "Cough , Observation of cough" at bounding box center [164, 206] width 61 height 6
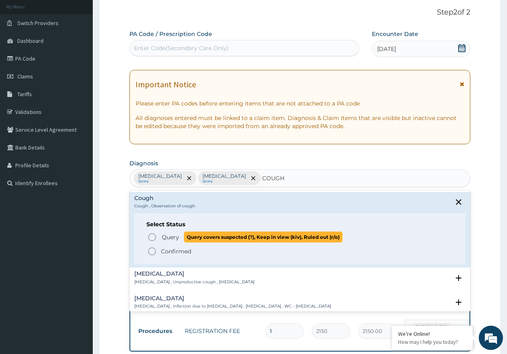
click at [172, 239] on span "Query" at bounding box center [170, 237] width 17 height 8
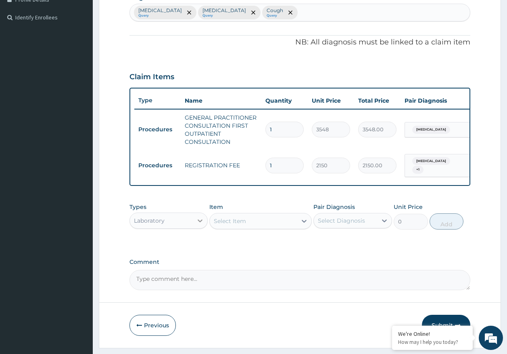
scroll to position [237, 0]
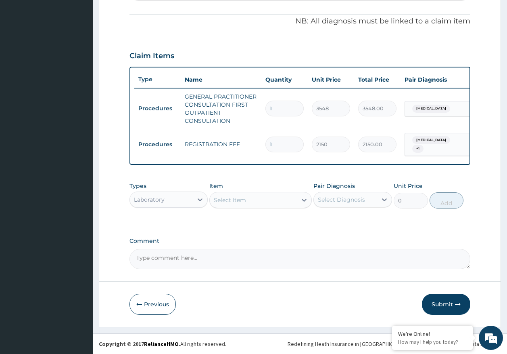
click at [223, 204] on div "Select Item" at bounding box center [253, 199] width 87 height 13
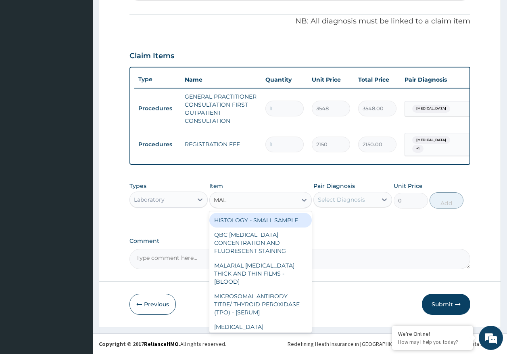
type input "MALA"
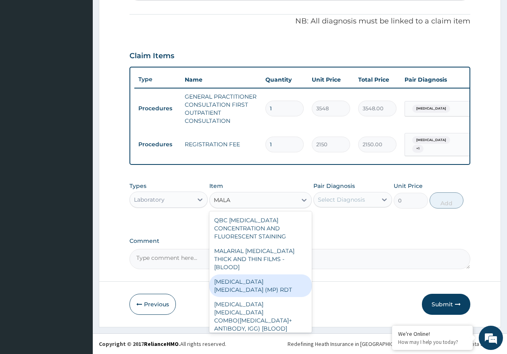
drag, startPoint x: 287, startPoint y: 274, endPoint x: 339, endPoint y: 239, distance: 62.7
click at [287, 274] on div "MALARIA PARASITE (MP) RDT" at bounding box center [261, 285] width 103 height 23
type input "1613"
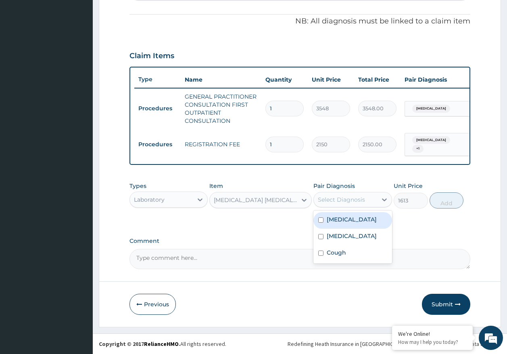
click at [358, 203] on div "Select Diagnosis" at bounding box center [341, 199] width 47 height 8
drag, startPoint x: 347, startPoint y: 220, endPoint x: 428, endPoint y: 209, distance: 81.9
click at [348, 220] on div "Malaria" at bounding box center [353, 220] width 79 height 17
checkbox input "true"
click at [442, 203] on button "Add" at bounding box center [447, 200] width 34 height 16
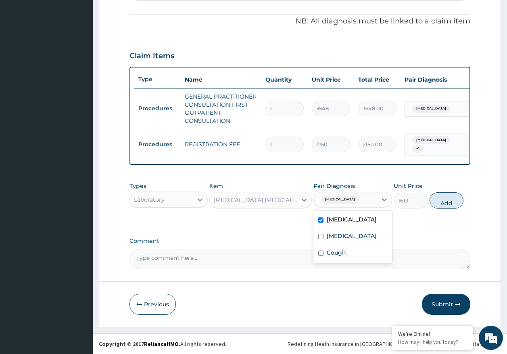
type input "0"
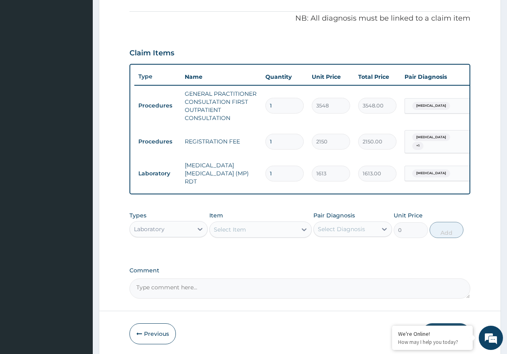
click at [230, 229] on div "Select Item" at bounding box center [230, 229] width 32 height 8
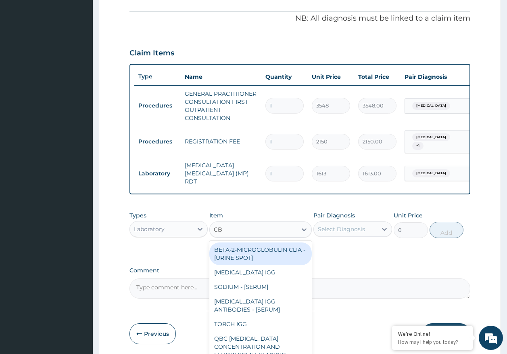
type input "CBC"
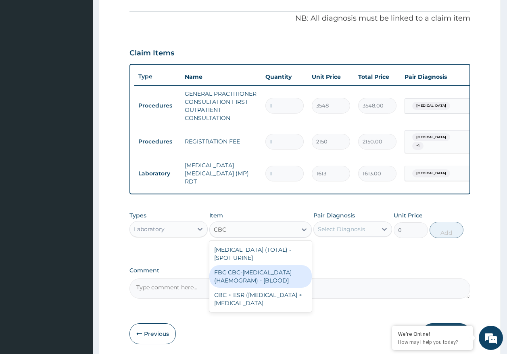
click at [269, 280] on div "FBC CBC-COMPLETE BLOOD COUNT (HAEMOGRAM) - [BLOOD]" at bounding box center [261, 276] width 103 height 23
type input "4300"
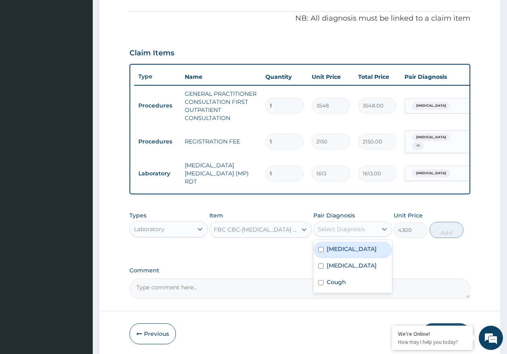
click at [338, 226] on div "Select Diagnosis" at bounding box center [341, 229] width 47 height 8
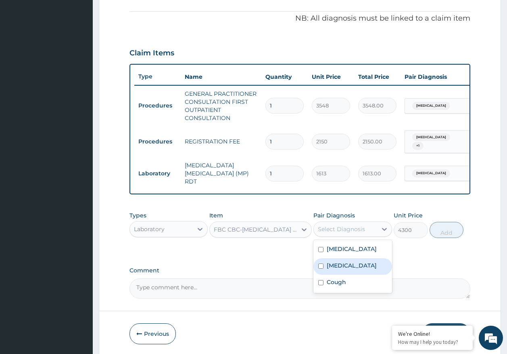
click at [335, 265] on label "Sepsis" at bounding box center [352, 265] width 50 height 8
checkbox input "true"
click at [449, 230] on button "Add" at bounding box center [447, 230] width 34 height 16
type input "0"
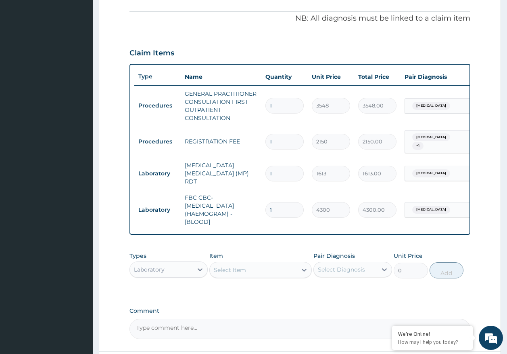
click at [151, 269] on div "Laboratory" at bounding box center [149, 269] width 31 height 8
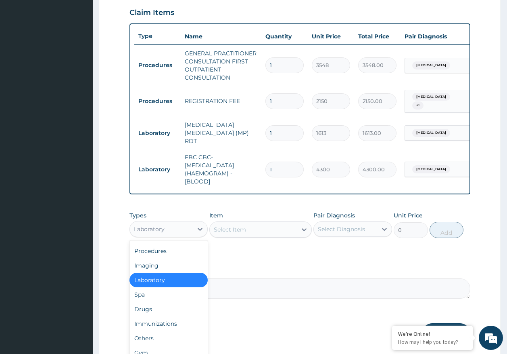
scroll to position [305, 0]
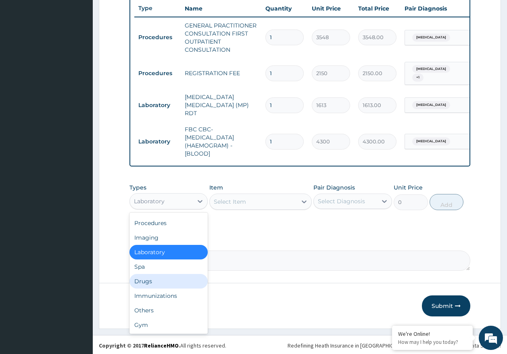
click at [153, 278] on div "Drugs" at bounding box center [169, 281] width 79 height 15
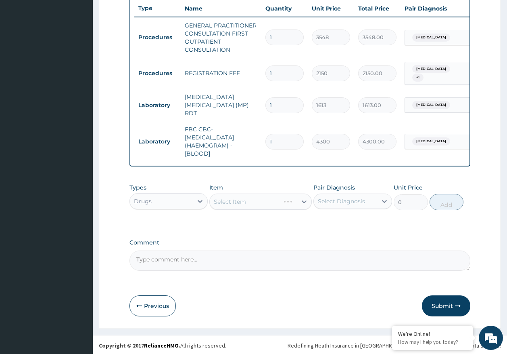
click at [329, 197] on div "Select Diagnosis" at bounding box center [341, 201] width 47 height 8
click at [329, 218] on label "Malaria" at bounding box center [352, 221] width 50 height 8
checkbox input "true"
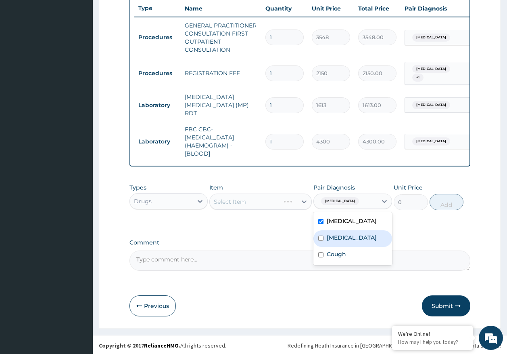
click at [327, 233] on label "Sepsis" at bounding box center [352, 237] width 50 height 8
checkbox input "true"
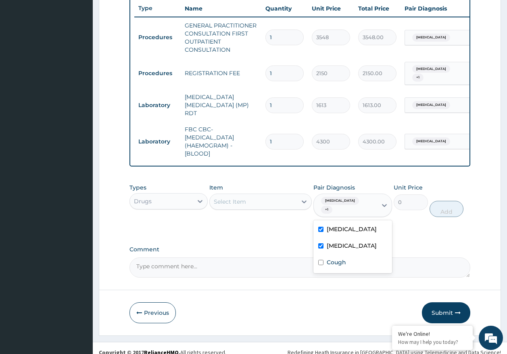
click at [257, 199] on div "Select Item" at bounding box center [253, 201] width 87 height 13
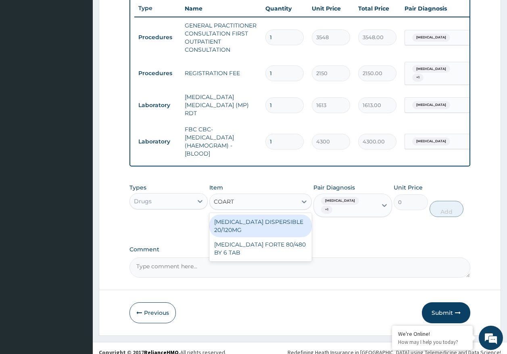
type input "COARTE"
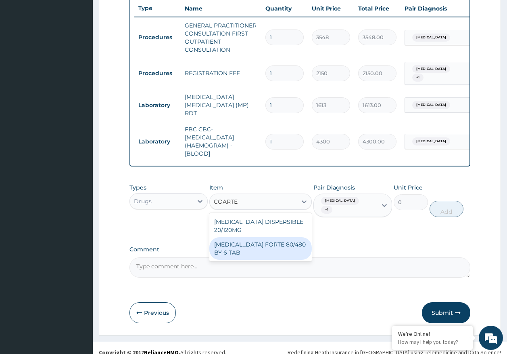
drag, startPoint x: 269, startPoint y: 244, endPoint x: 413, endPoint y: 215, distance: 146.1
click at [272, 243] on div "COARTEM FORTE 80/480 BY 6 TAB" at bounding box center [261, 248] width 103 height 23
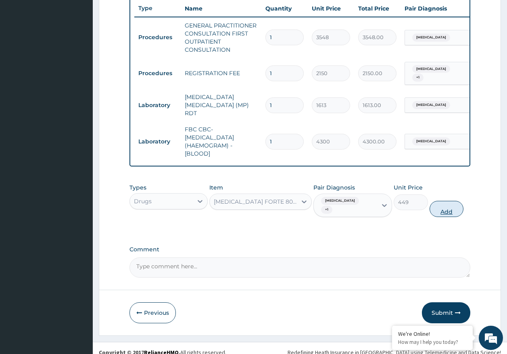
click at [452, 201] on button "Add" at bounding box center [447, 209] width 34 height 16
type input "0"
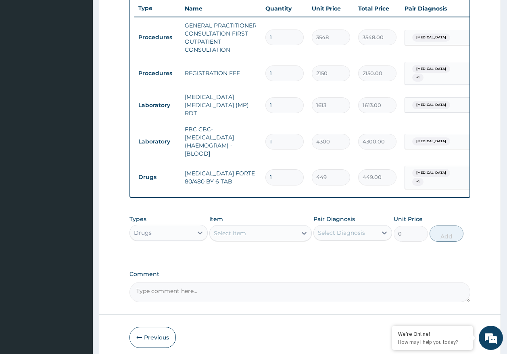
click at [249, 229] on div "Select Item" at bounding box center [253, 232] width 87 height 13
type input "PARAC"
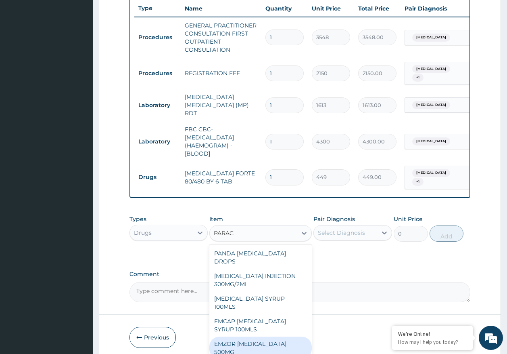
click at [258, 336] on div "EMZOR PARACETAMOL 500MG" at bounding box center [261, 347] width 103 height 23
type input "24"
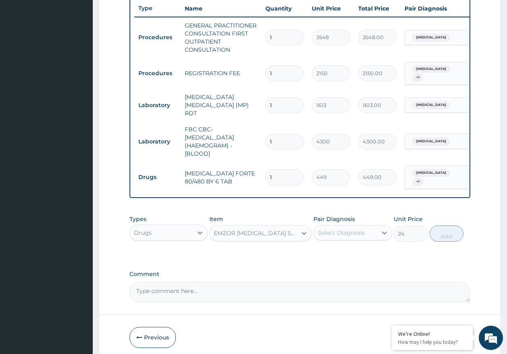
click at [341, 231] on div "Select Diagnosis" at bounding box center [345, 232] width 63 height 13
click at [334, 252] on div "Malaria" at bounding box center [353, 253] width 79 height 17
checkbox input "true"
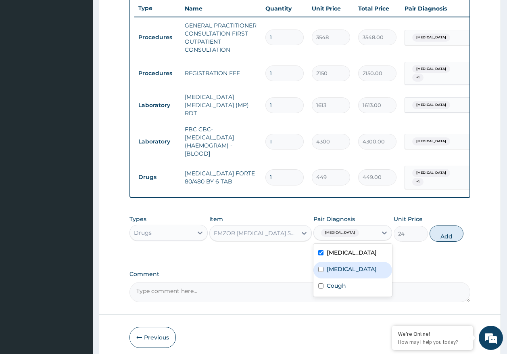
click at [340, 265] on label "Sepsis" at bounding box center [352, 269] width 50 height 8
checkbox input "true"
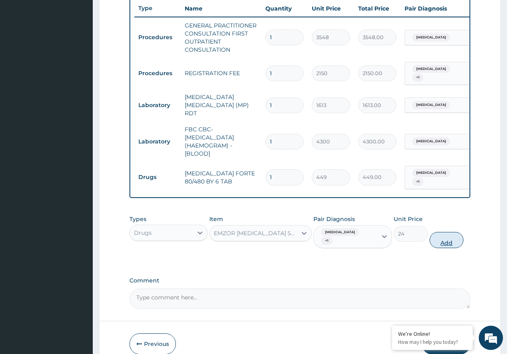
click at [450, 232] on button "Add" at bounding box center [447, 240] width 34 height 16
type input "0"
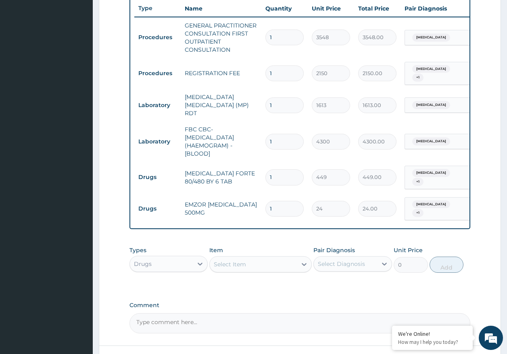
click at [243, 260] on div "Select Item" at bounding box center [230, 264] width 32 height 8
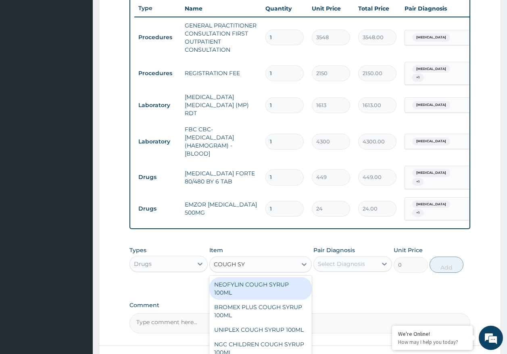
type input "COUGH SYR"
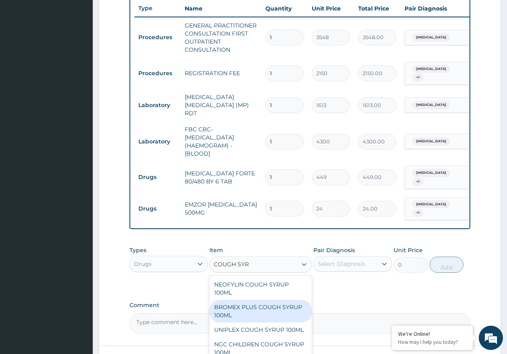
click at [256, 304] on div "BROMEX PLUS COUGH SYRUP 100ML" at bounding box center [261, 311] width 103 height 23
type input "1774"
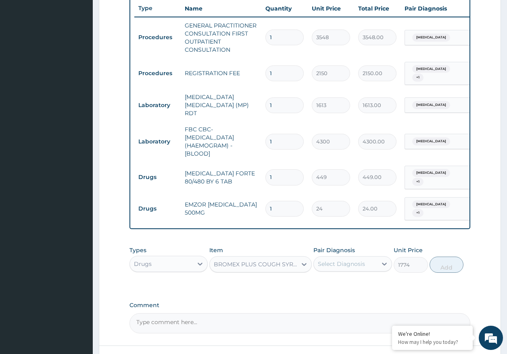
click at [343, 261] on div "Select Diagnosis" at bounding box center [353, 263] width 79 height 15
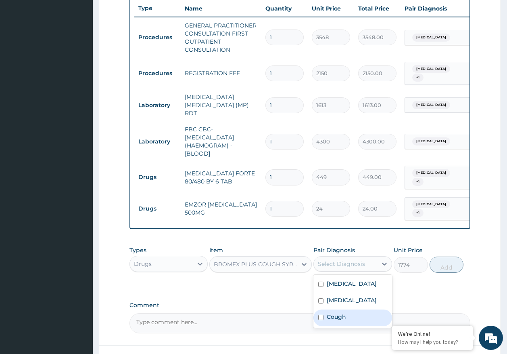
click at [335, 312] on label "Cough" at bounding box center [336, 316] width 19 height 8
checkbox input "true"
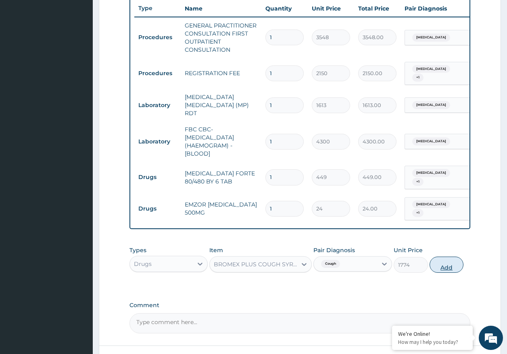
click at [445, 262] on button "Add" at bounding box center [447, 264] width 34 height 16
type input "0"
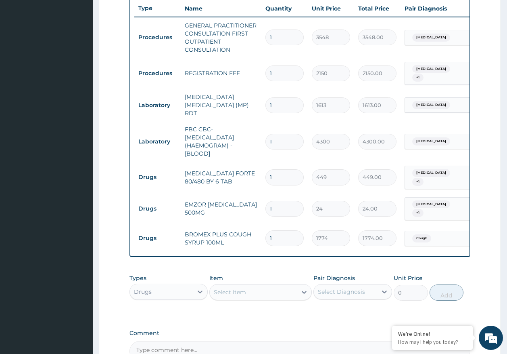
click at [294, 201] on input "1" at bounding box center [285, 209] width 38 height 16
type input "18"
type input "432.00"
type input "18"
click at [284, 169] on input "1" at bounding box center [285, 177] width 38 height 16
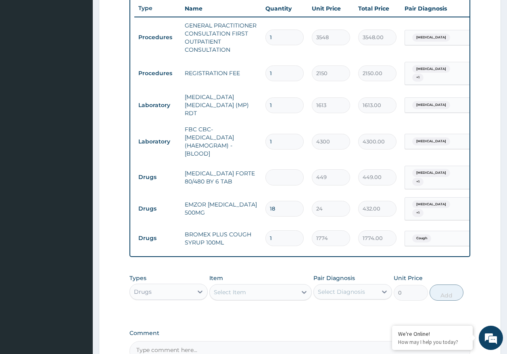
type input "0.00"
type input "6"
type input "2694.00"
type input "6"
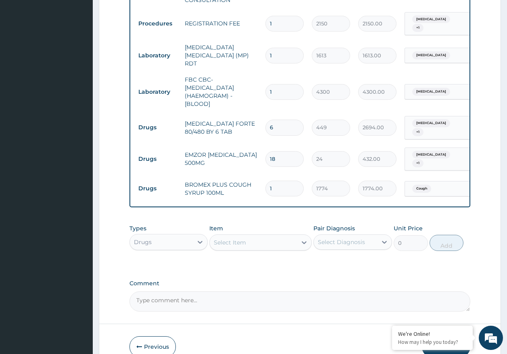
scroll to position [388, 0]
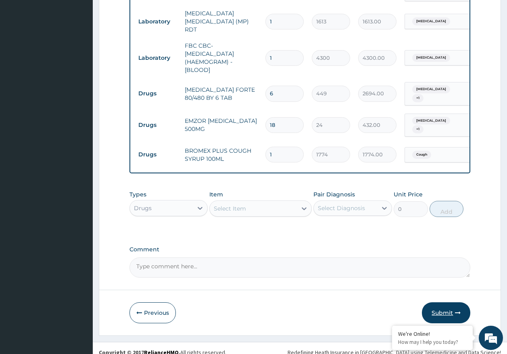
click at [436, 306] on button "Submit" at bounding box center [446, 312] width 48 height 21
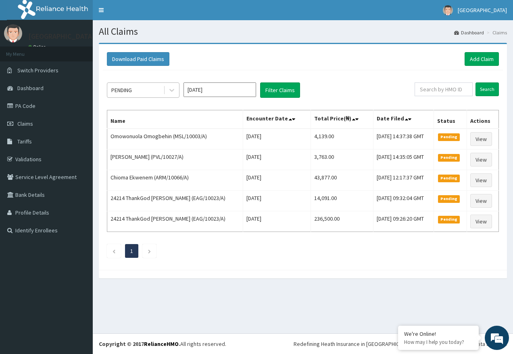
click at [127, 93] on div "PENDING" at bounding box center [121, 90] width 21 height 8
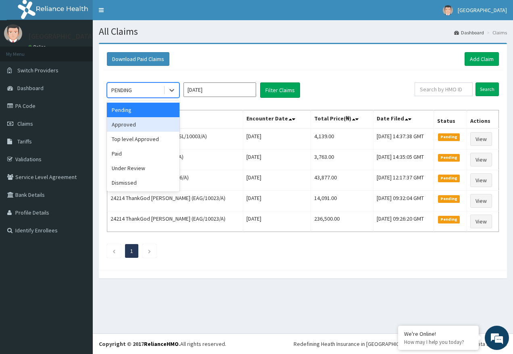
click at [126, 124] on div "Approved" at bounding box center [143, 124] width 73 height 15
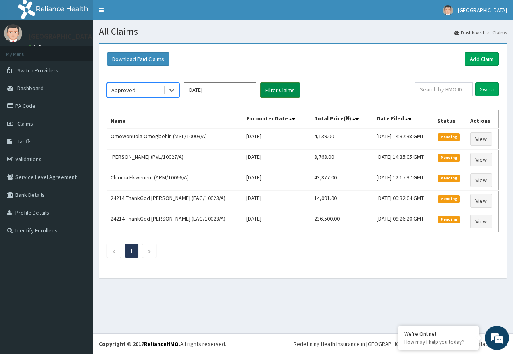
click at [273, 90] on button "Filter Claims" at bounding box center [280, 89] width 40 height 15
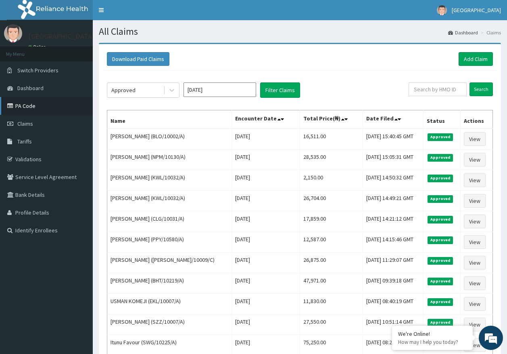
click at [38, 105] on link "PA Code" at bounding box center [46, 106] width 93 height 18
